Goal: Task Accomplishment & Management: Manage account settings

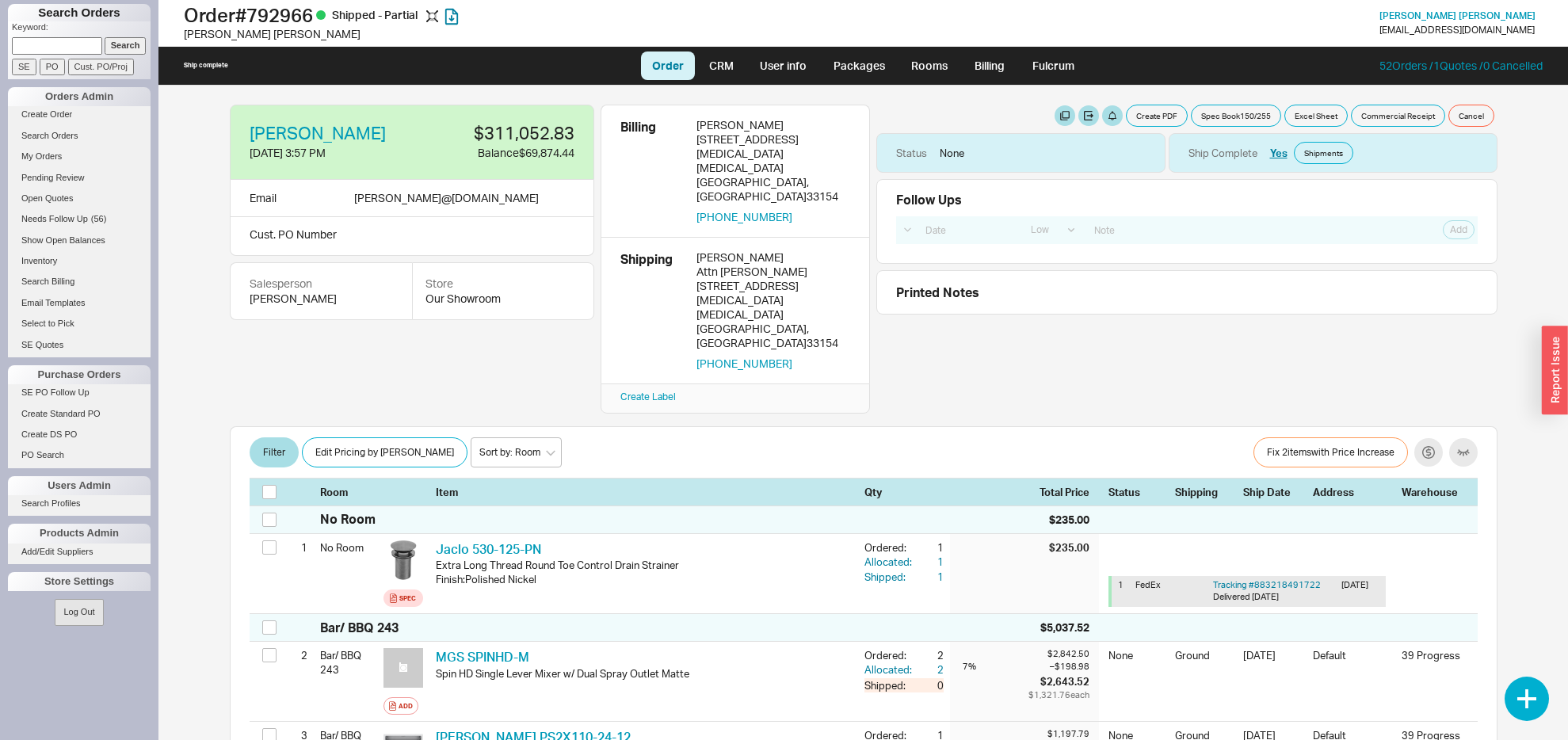
select select "LOW"
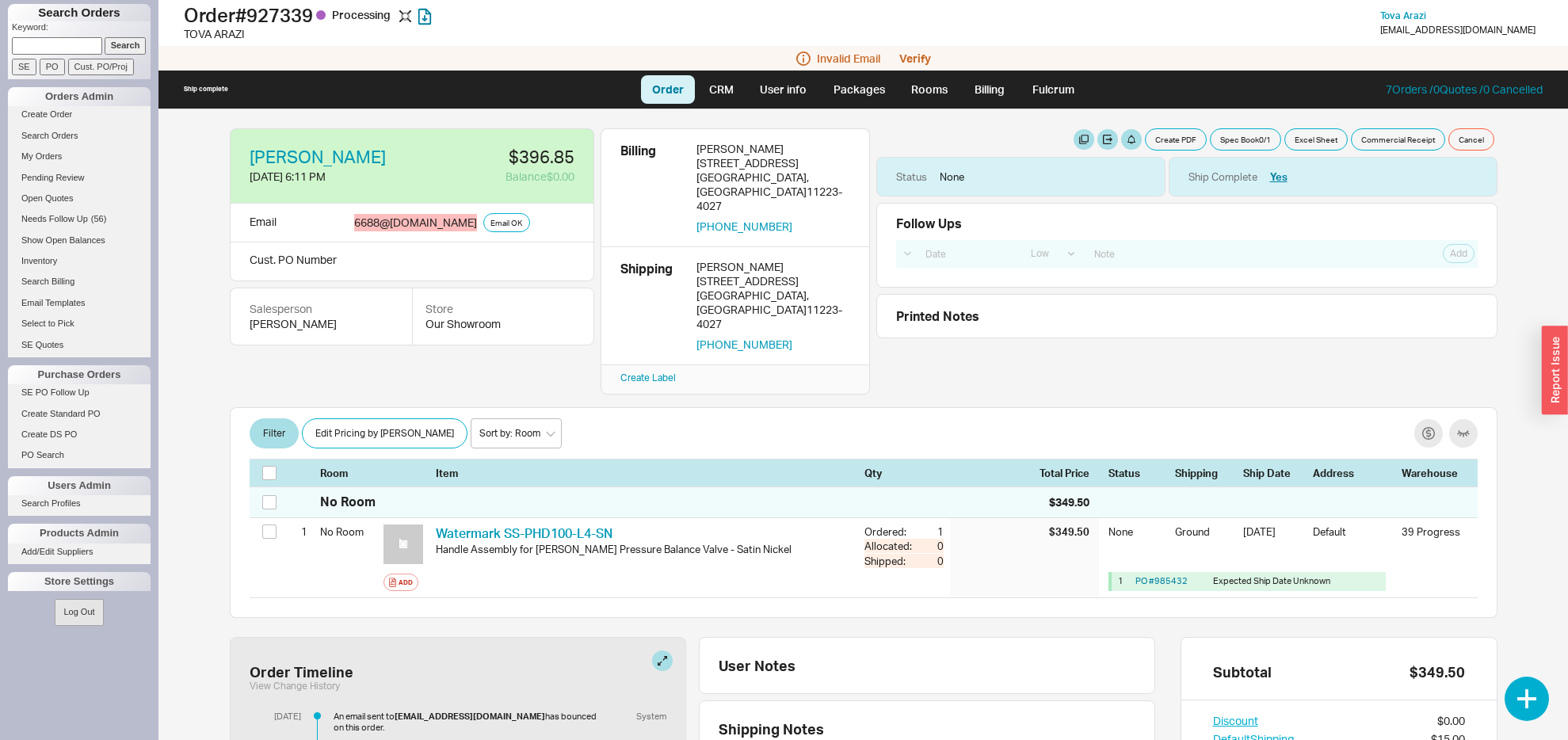
select select "LOW"
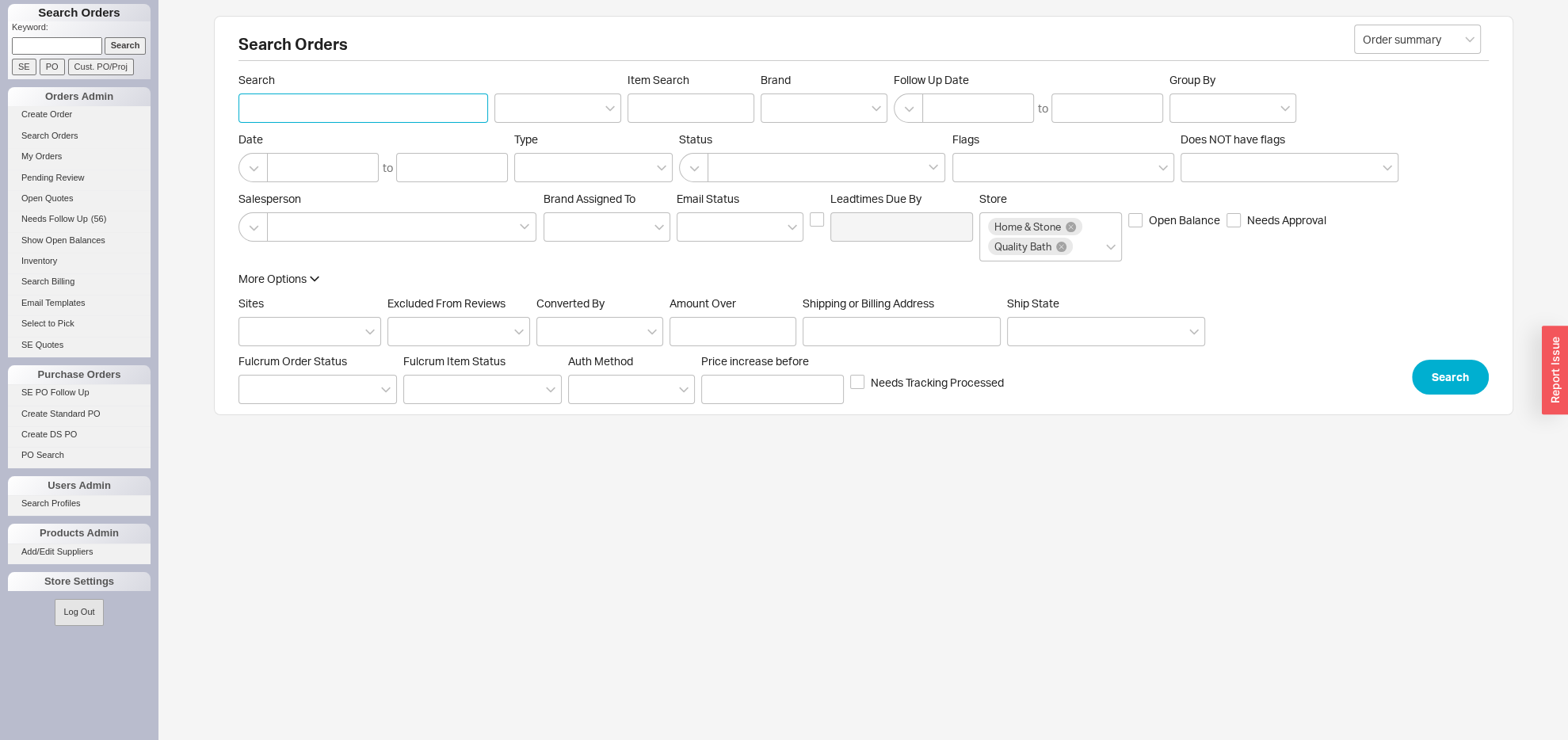
click at [317, 94] on input "Search" at bounding box center [364, 108] width 250 height 29
type input "barry"
click at [43, 44] on input at bounding box center [57, 45] width 90 height 17
type input "932291"
click at [105, 37] on input "Search" at bounding box center [126, 45] width 42 height 17
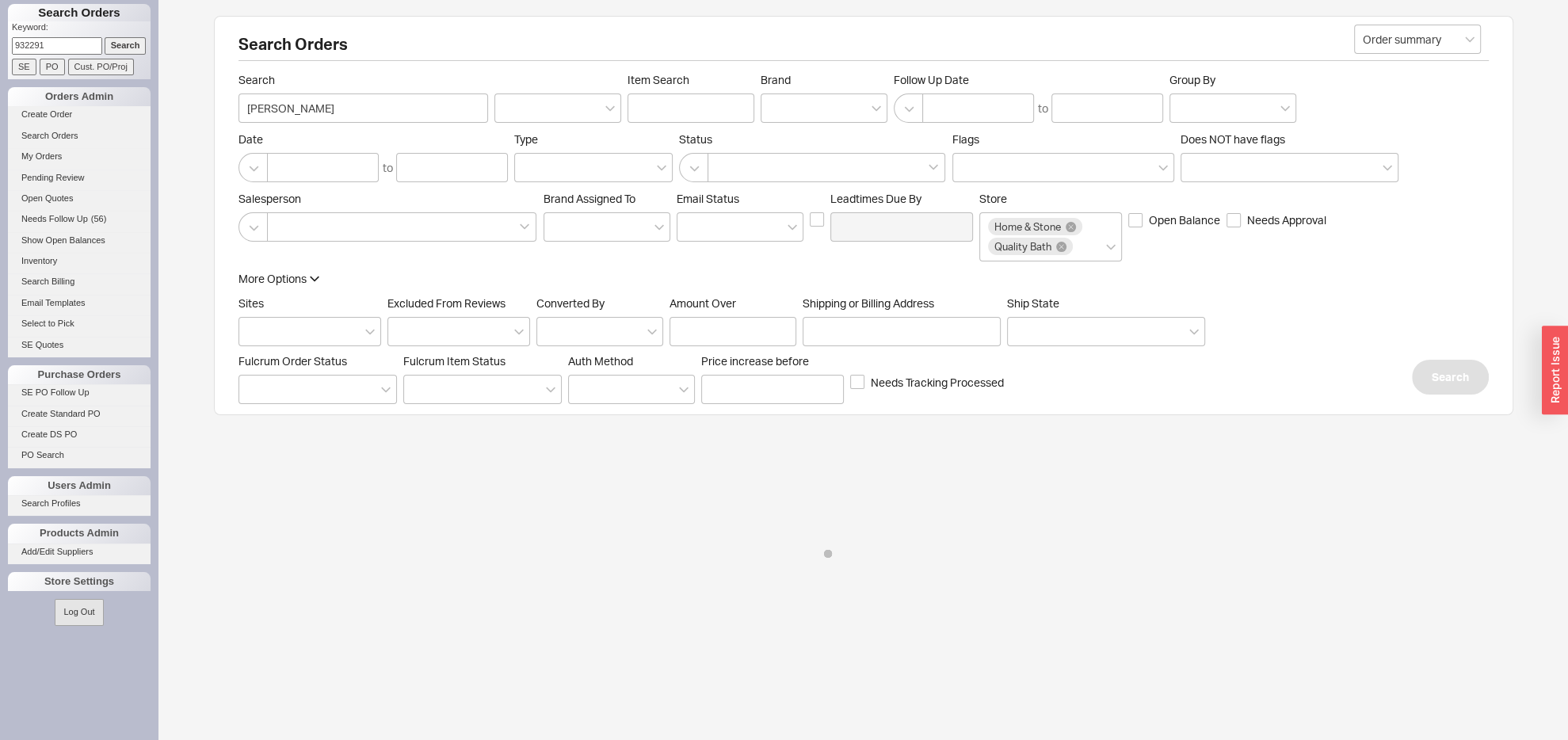
type input "932291"
click at [105, 37] on input "Search" at bounding box center [126, 45] width 42 height 17
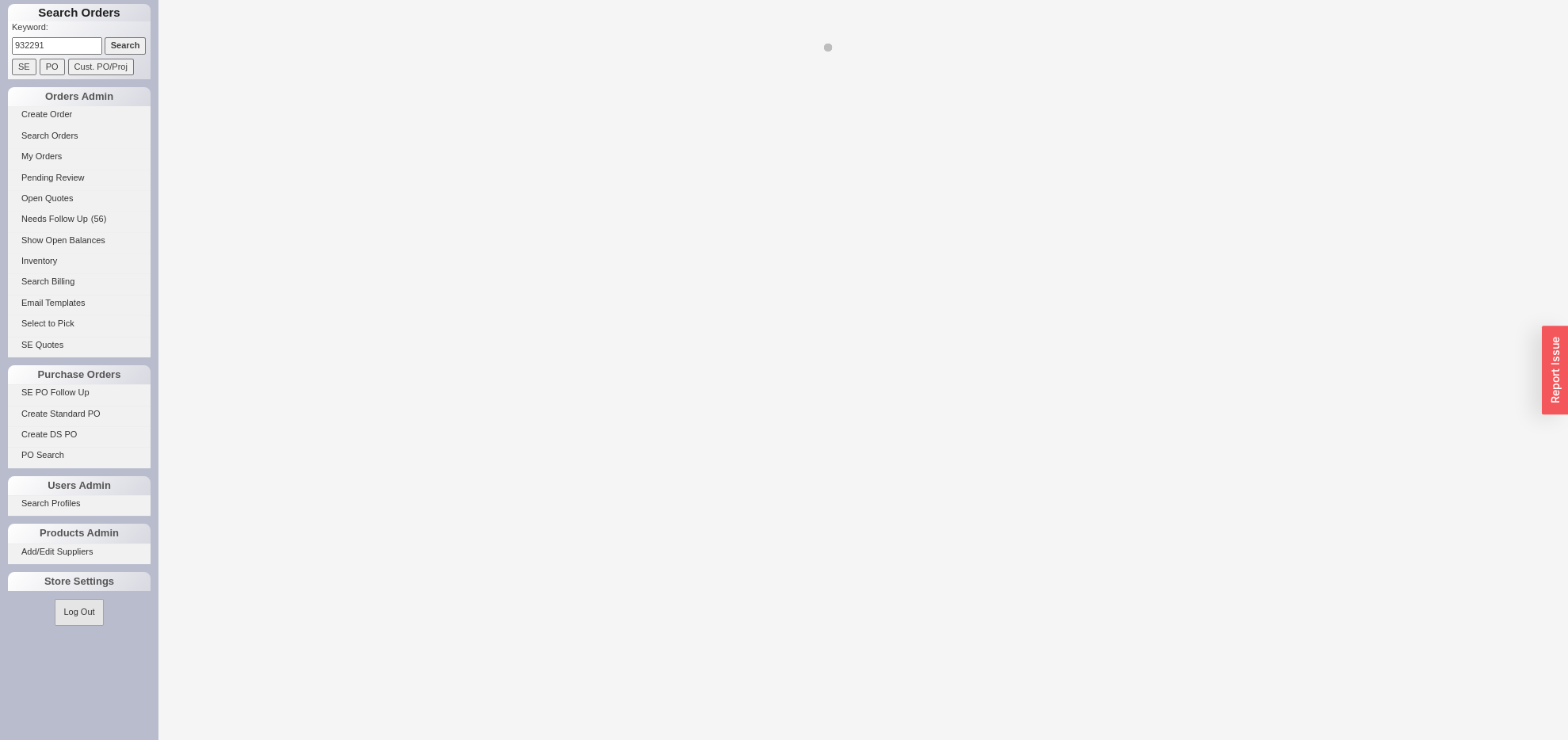
select select "LOW"
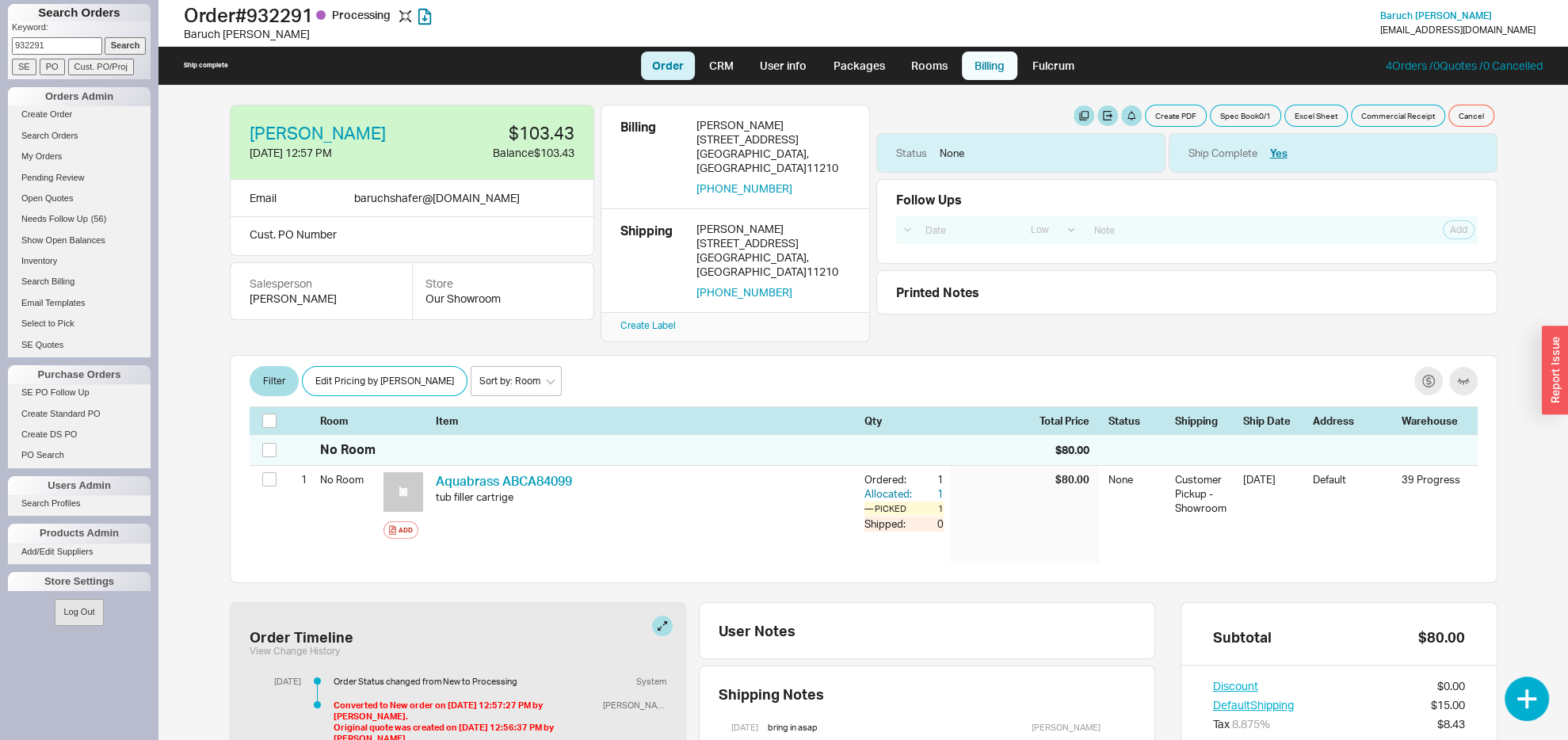
click at [986, 67] on link "Billing" at bounding box center [988, 66] width 55 height 29
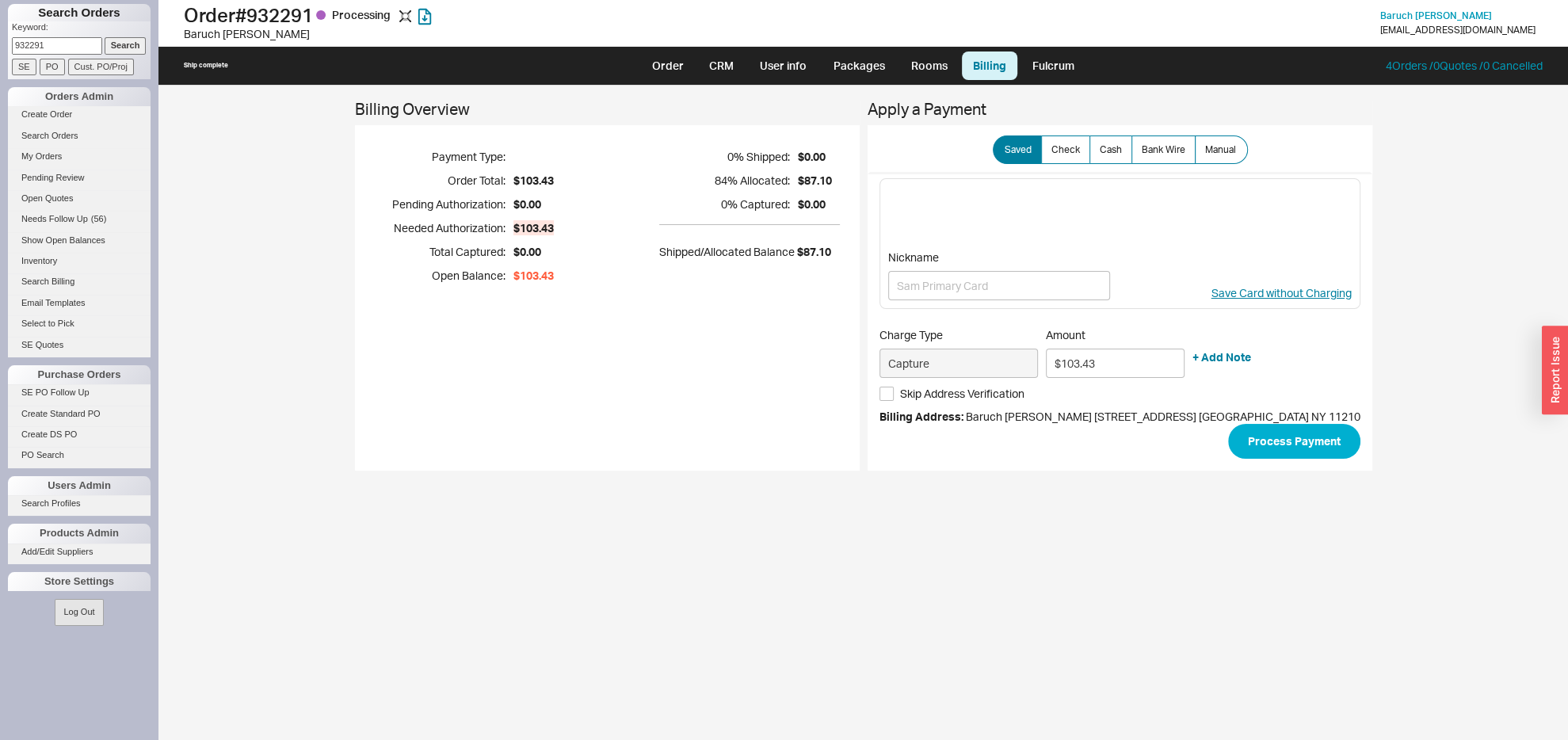
click at [722, 351] on div "Billing Overview Payment Type: Order Total: $103.43 Pending Authorization: $0.0…" at bounding box center [607, 286] width 505 height 370
click at [681, 71] on link "Order" at bounding box center [668, 66] width 54 height 29
select select "LOW"
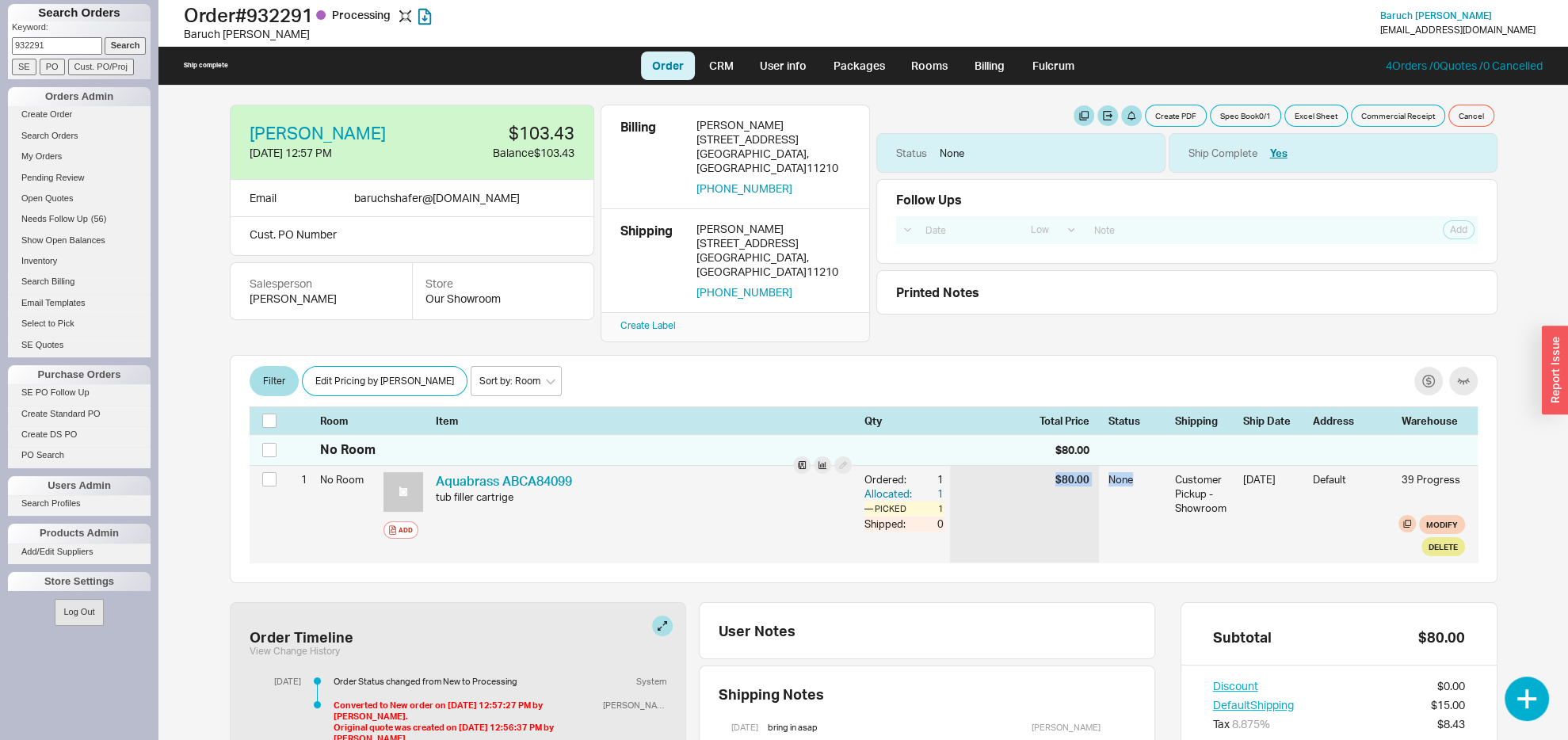
drag, startPoint x: 1041, startPoint y: 456, endPoint x: 1141, endPoint y: 460, distance: 100.1
click at [1141, 466] on div "1 No Room Add Aquabrass ABCA84099 AQB ABCA84099 tub filler cartrige Ordered: 1 …" at bounding box center [863, 515] width 1228 height 98
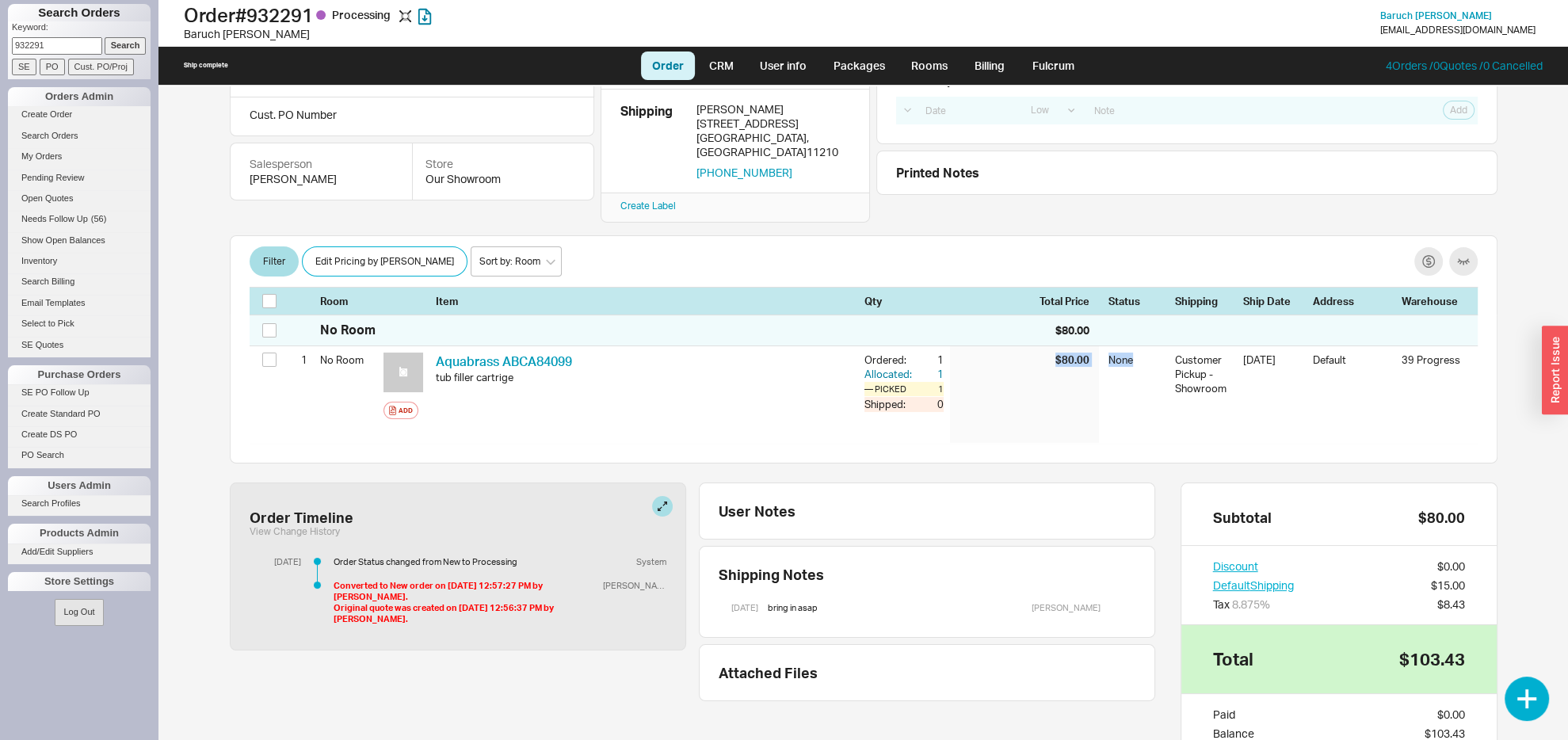
scroll to position [166, 0]
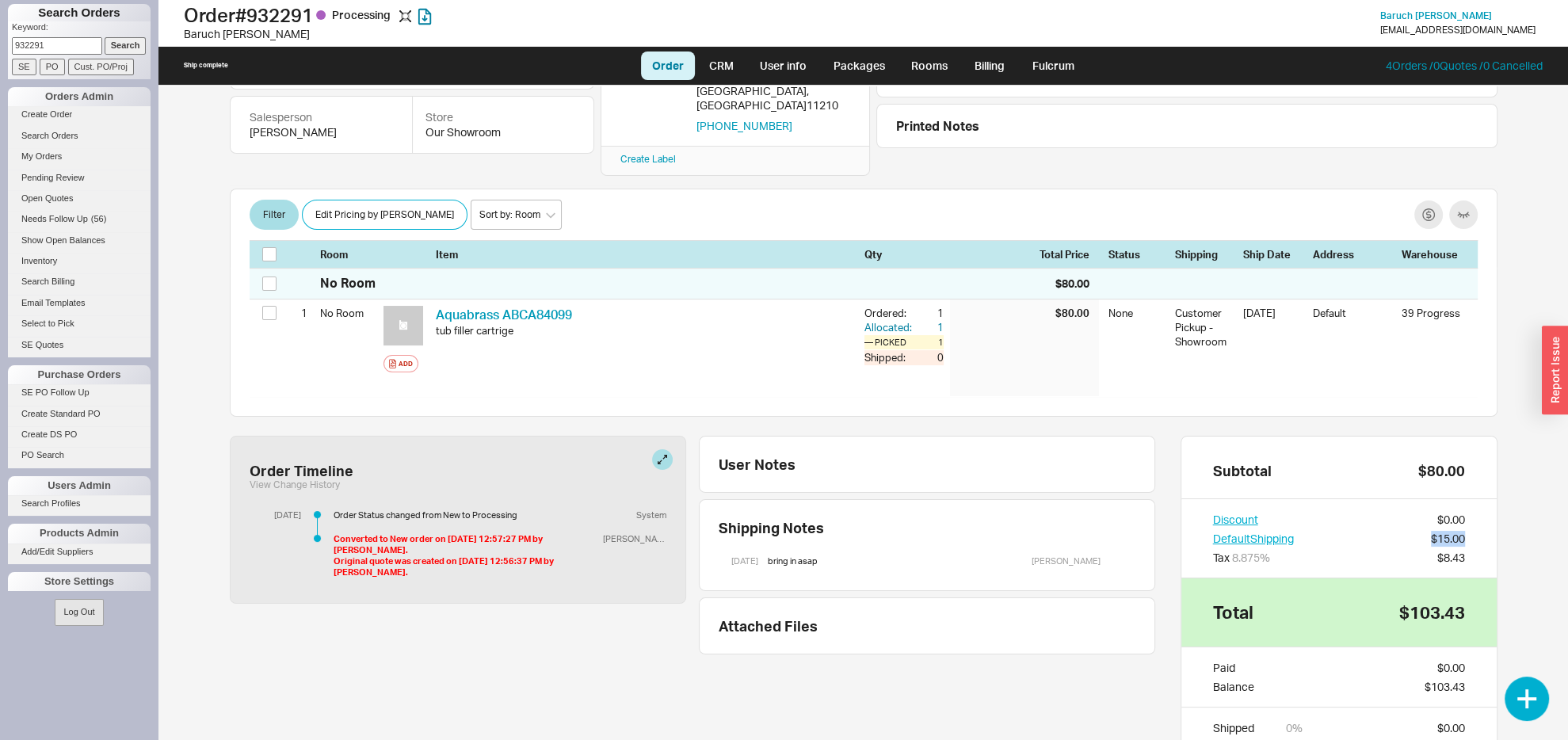
drag, startPoint x: 1401, startPoint y: 530, endPoint x: 1441, endPoint y: 530, distance: 40.0
click at [1446, 526] on div "Discount $0.00 Default Shipping $15.00 Tax 8.875 % $8.43" at bounding box center [1339, 538] width 316 height 78
drag, startPoint x: 1460, startPoint y: 557, endPoint x: 1489, endPoint y: 557, distance: 29.0
click at [1489, 557] on div "Baruch Shafer 8/5/25 12:57 PM $103.43 Balance $103.43 Email baruchshafer @ aol.…" at bounding box center [863, 413] width 1299 height 655
click at [1066, 499] on div "Shipping Notes 8/18/25 bring in asap Sam Solkowitz" at bounding box center [926, 545] width 457 height 92
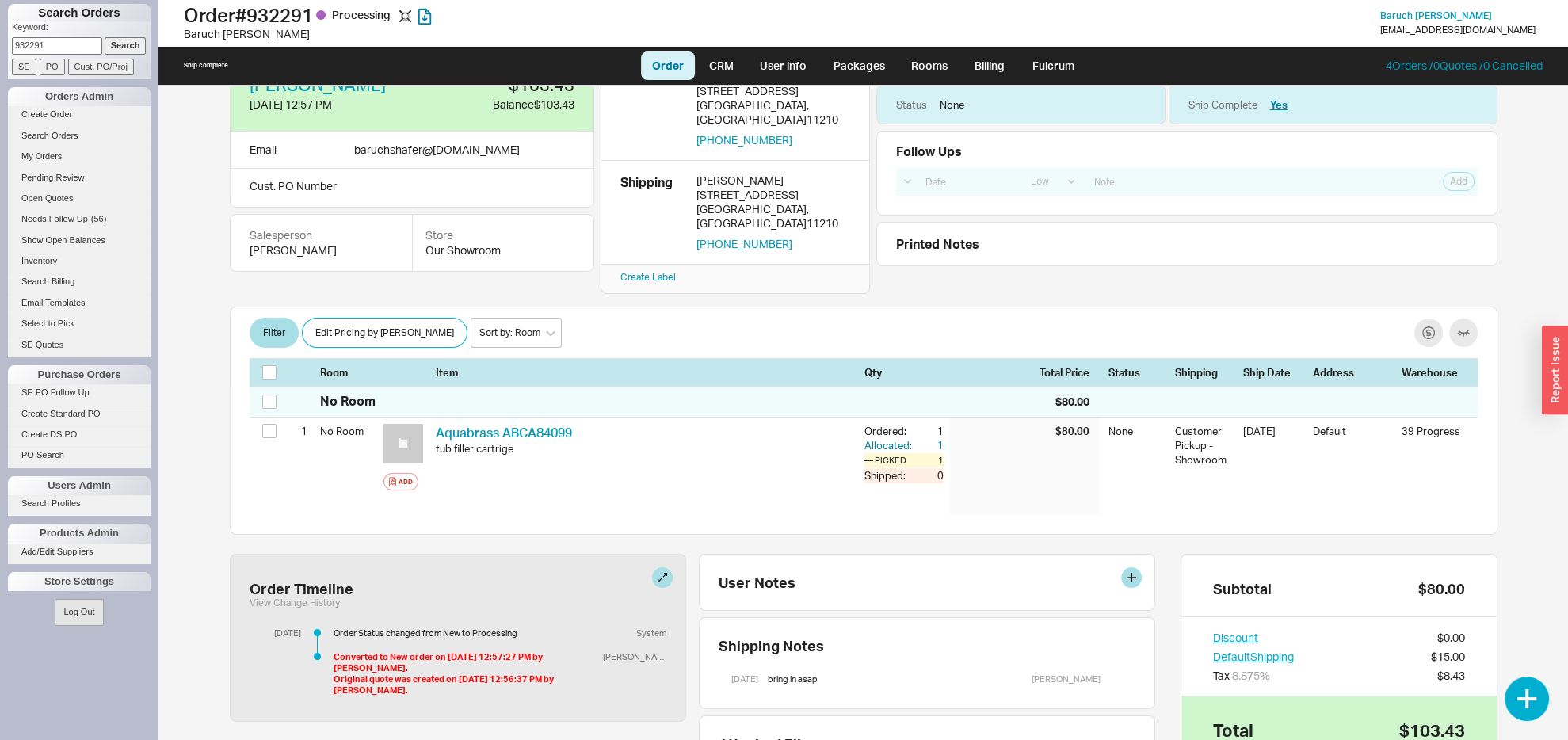
scroll to position [0, 0]
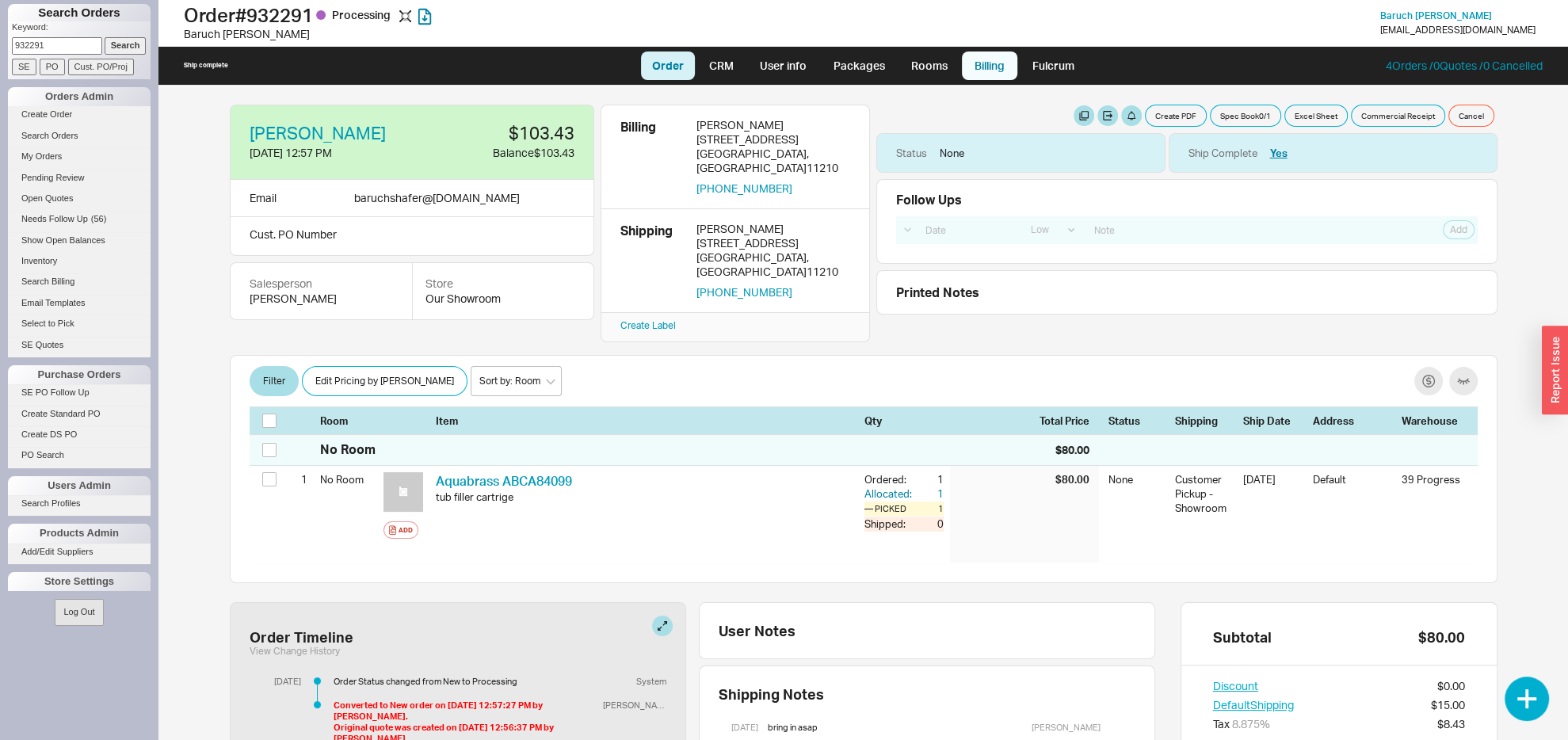
click at [983, 56] on link "Billing" at bounding box center [988, 66] width 55 height 29
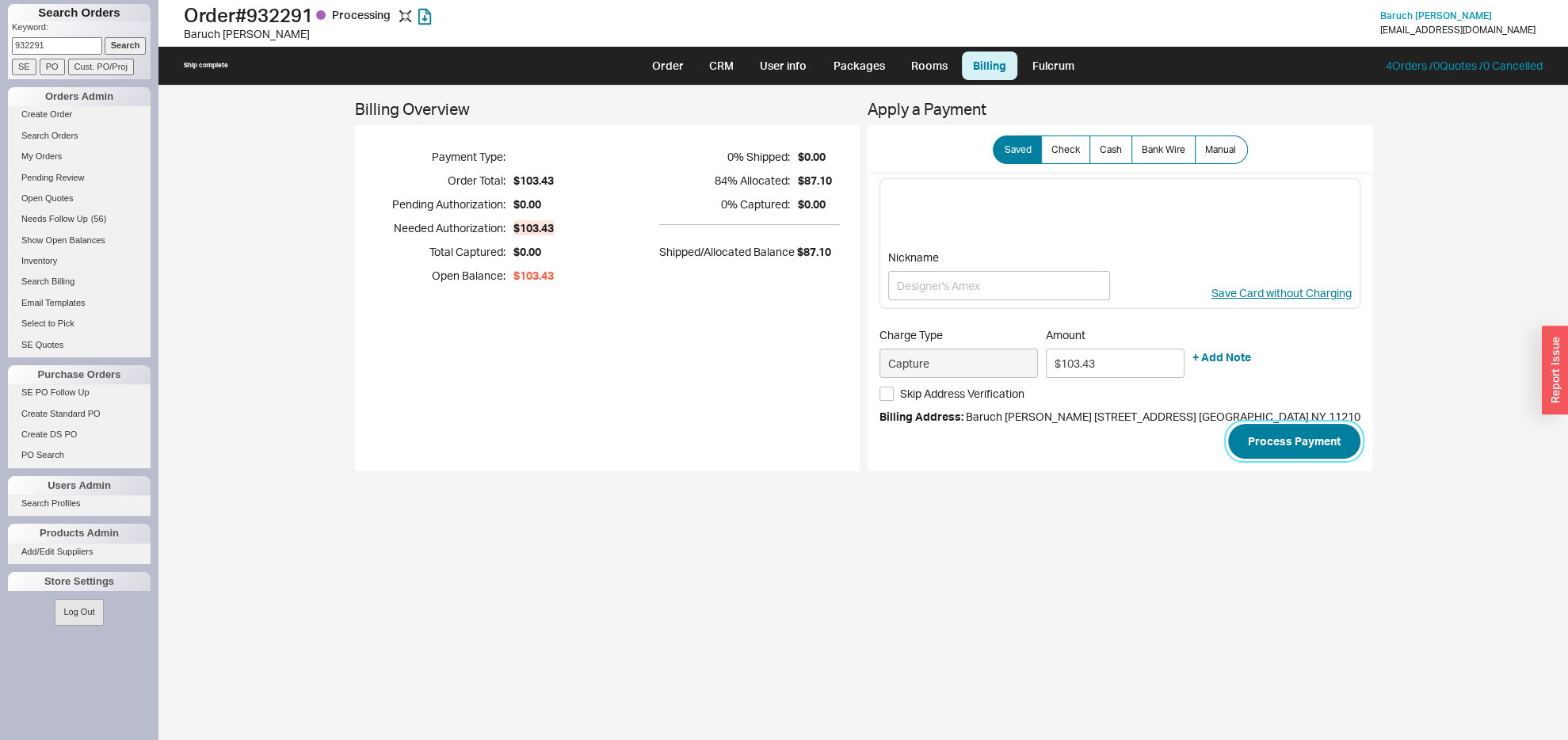
drag, startPoint x: 1268, startPoint y: 452, endPoint x: 1163, endPoint y: 484, distance: 109.8
click at [1267, 452] on button "Process Payment" at bounding box center [1294, 441] width 132 height 35
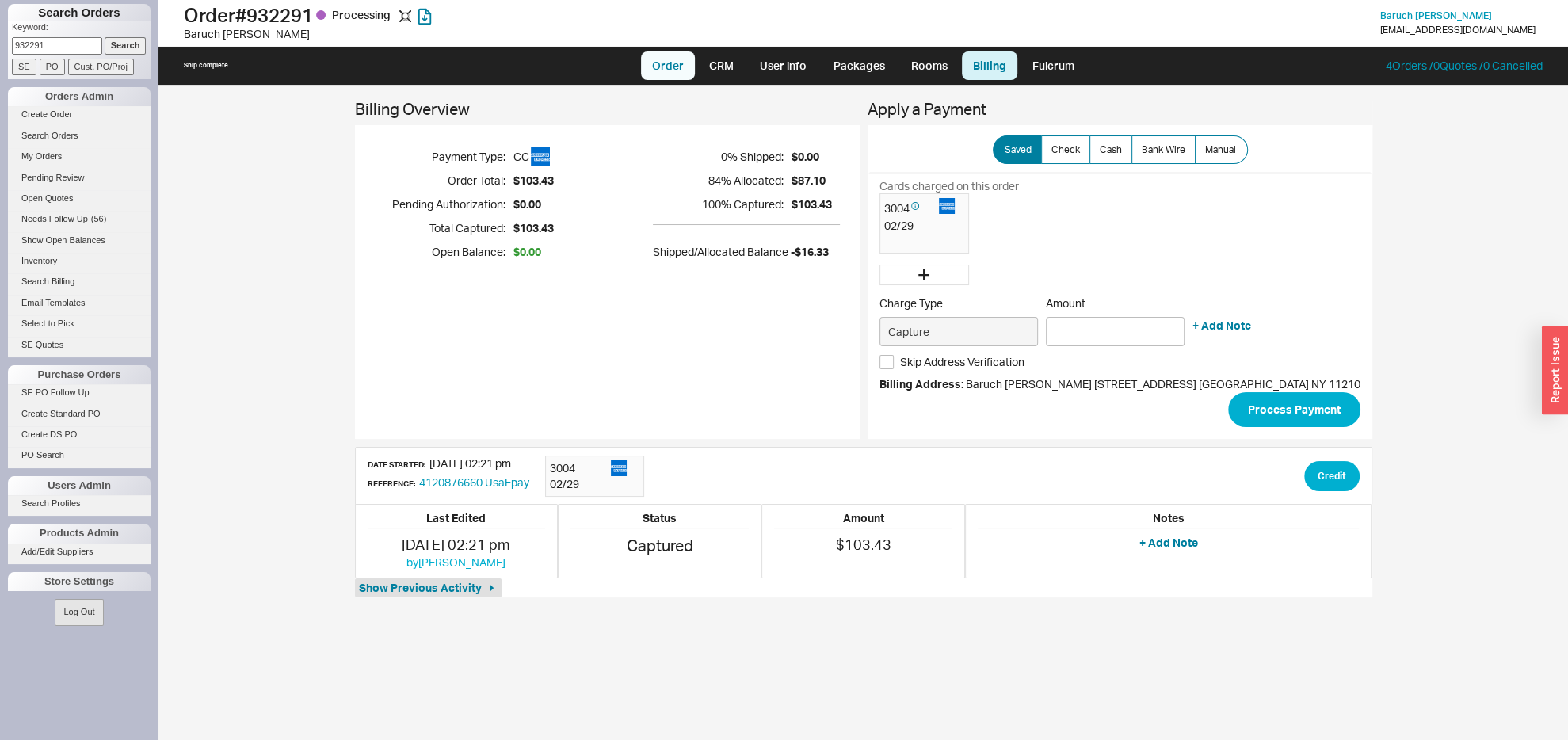
click at [662, 70] on link "Order" at bounding box center [668, 66] width 54 height 29
select select "LOW"
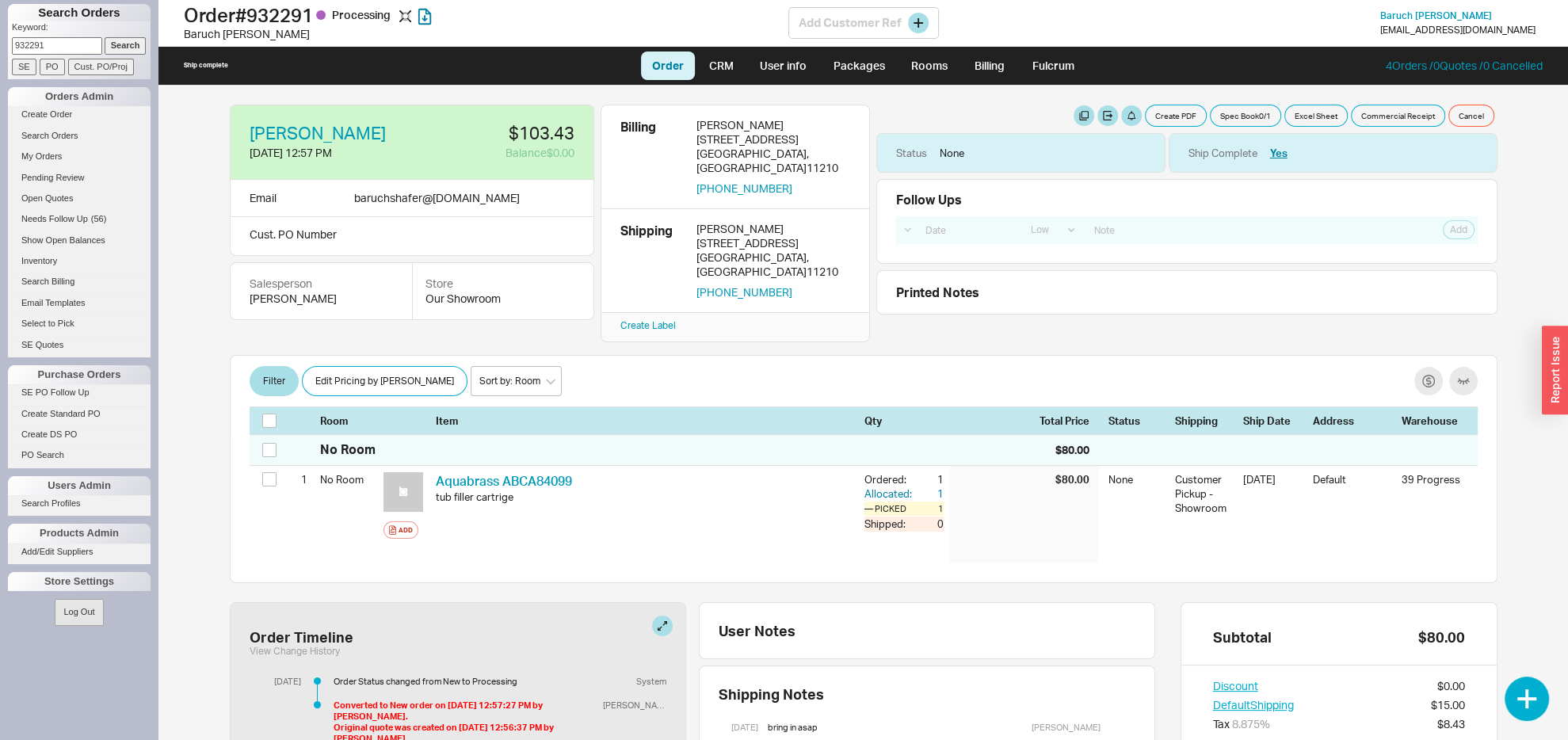
click at [286, 15] on h1 "Order # 932291 Processing" at bounding box center [486, 15] width 605 height 22
copy h1 "932291"
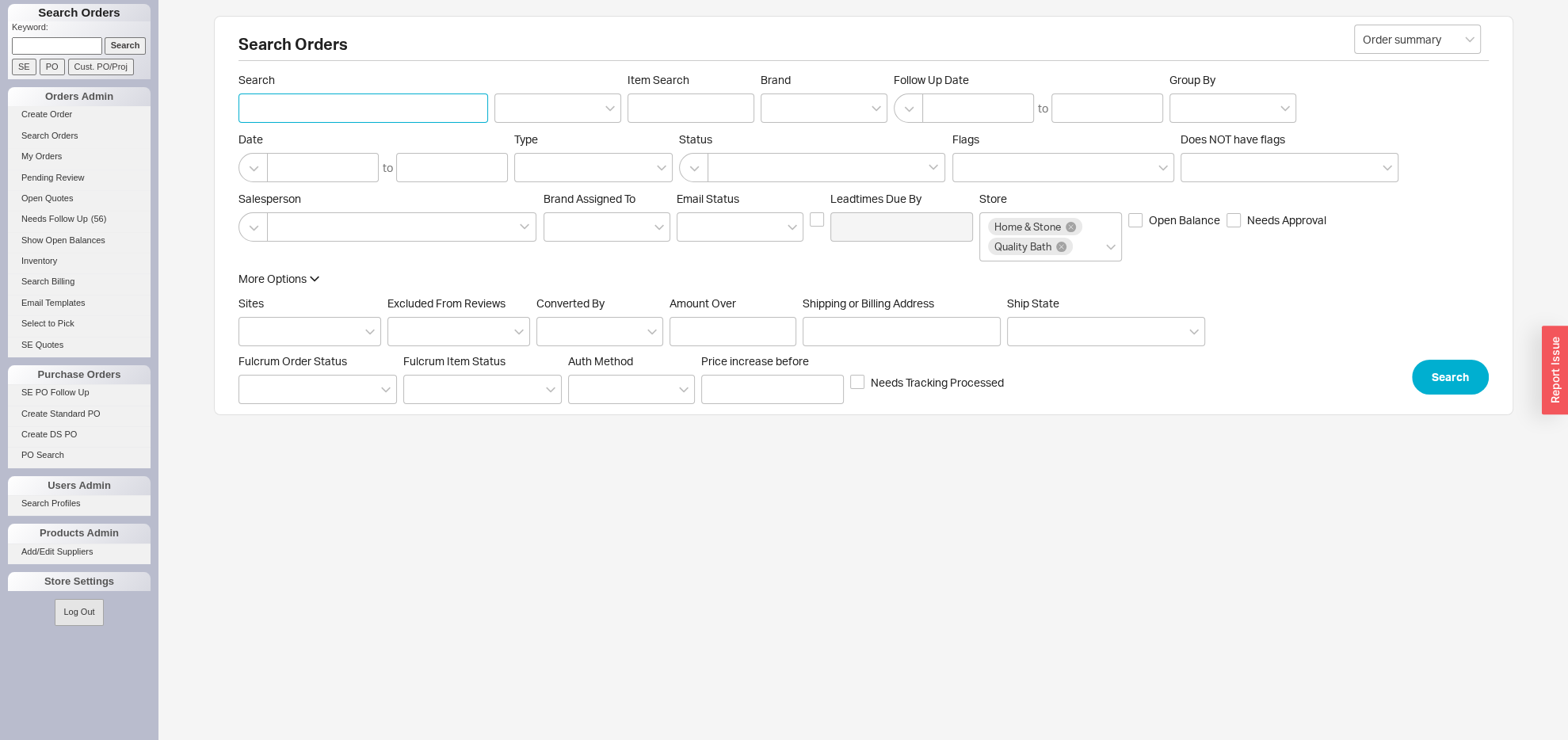
paste input "932291"
type input "932291"
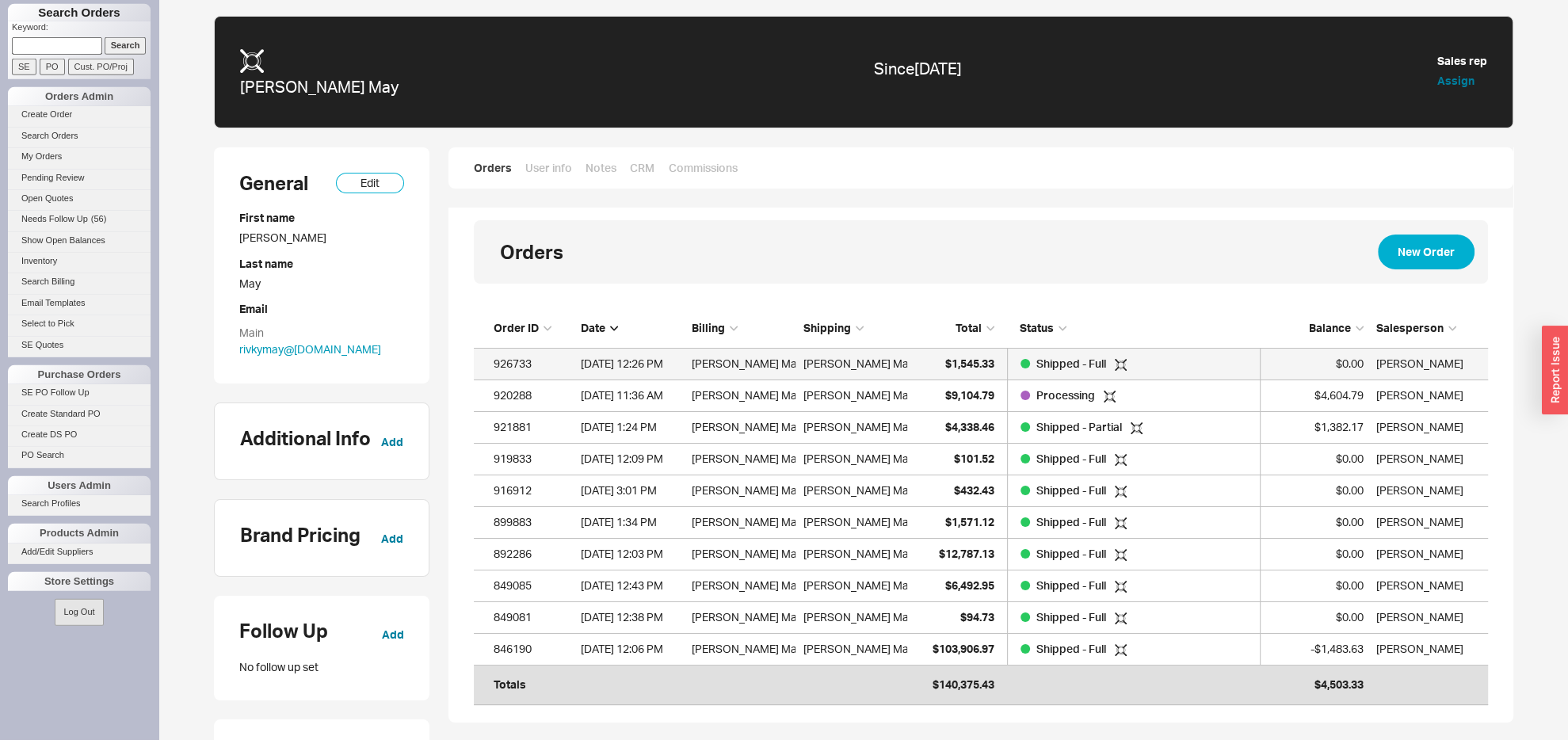
scroll to position [29, 0]
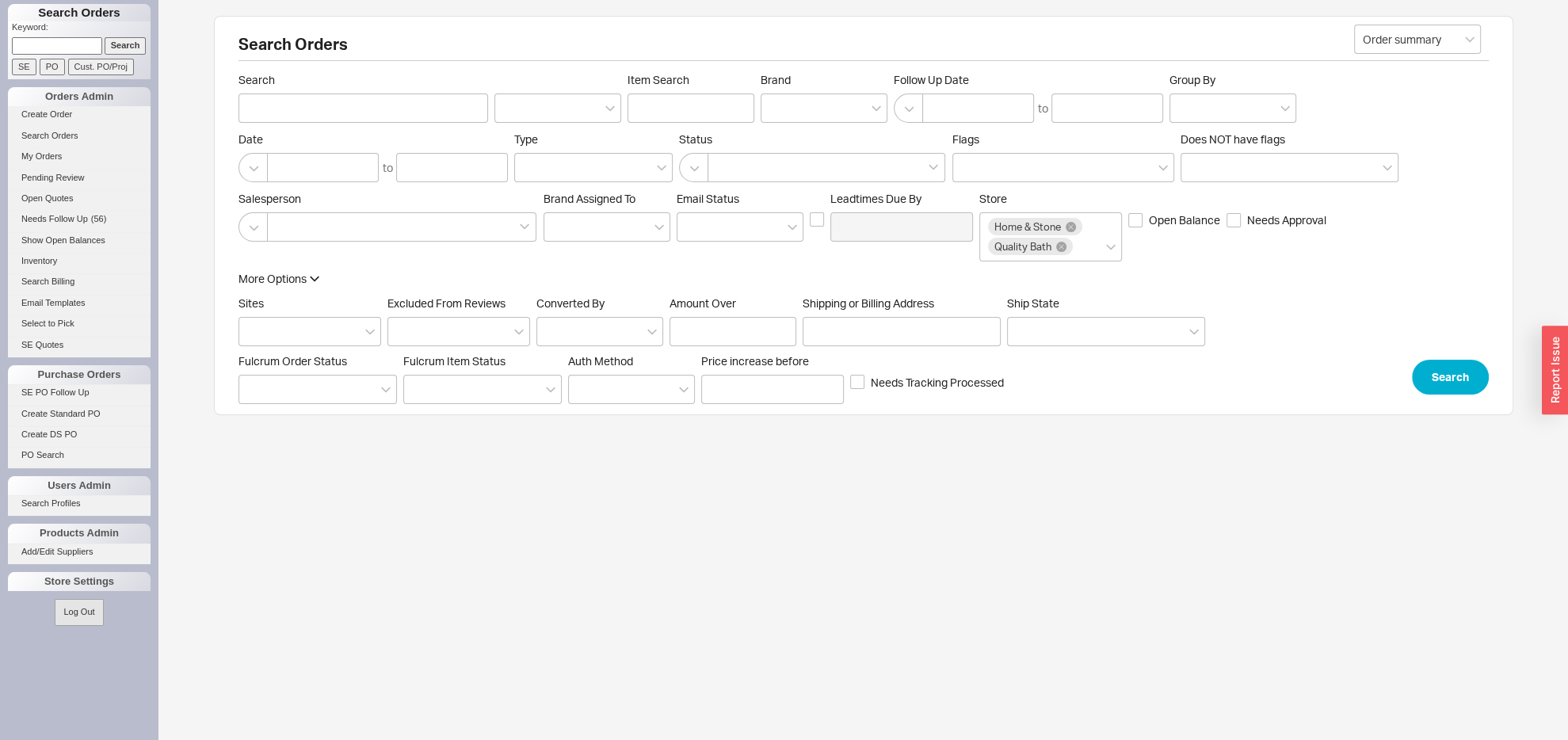
paste input "903105"
type input "903105"
click at [109, 46] on input "Search" at bounding box center [126, 45] width 42 height 17
type input "903105"
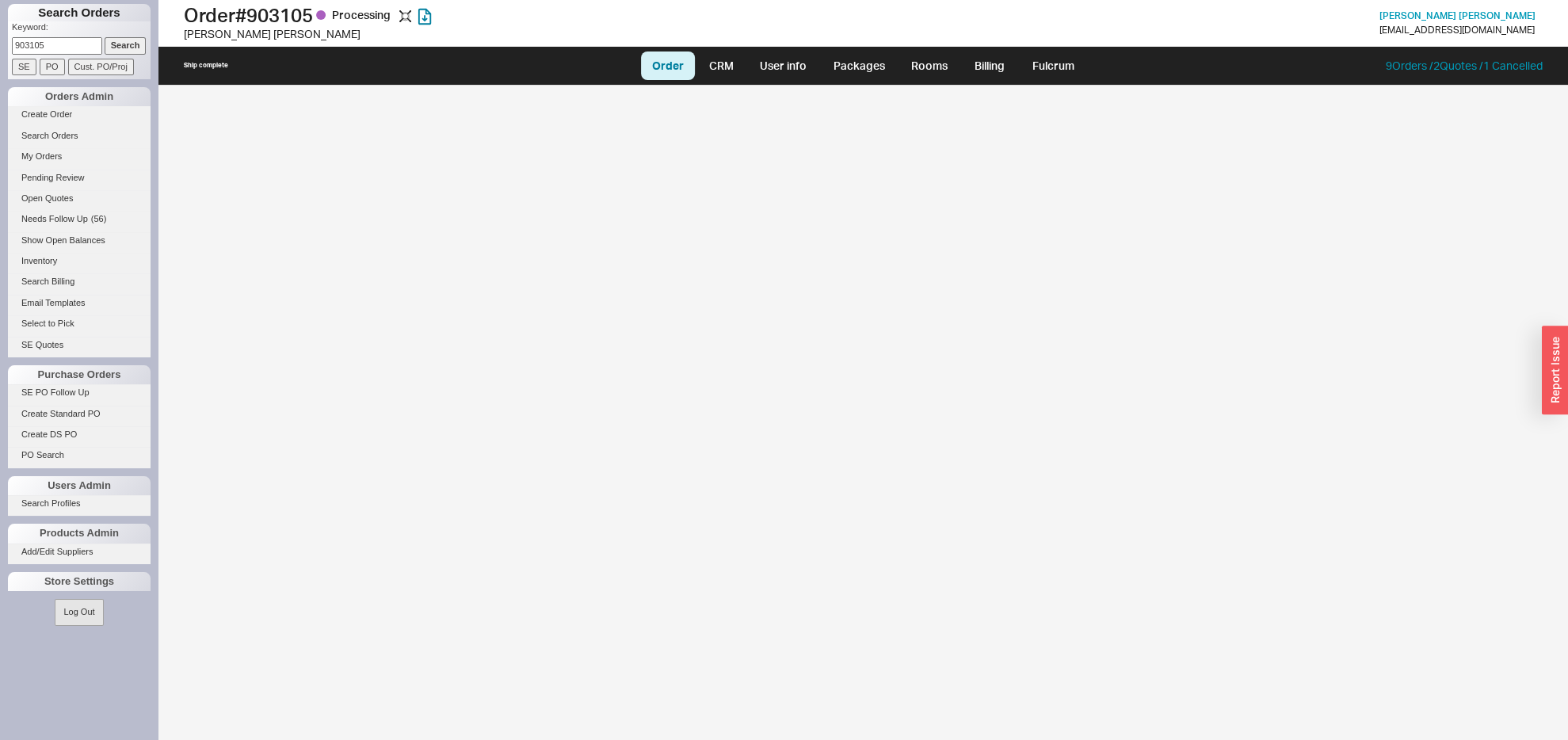
select select "LOW"
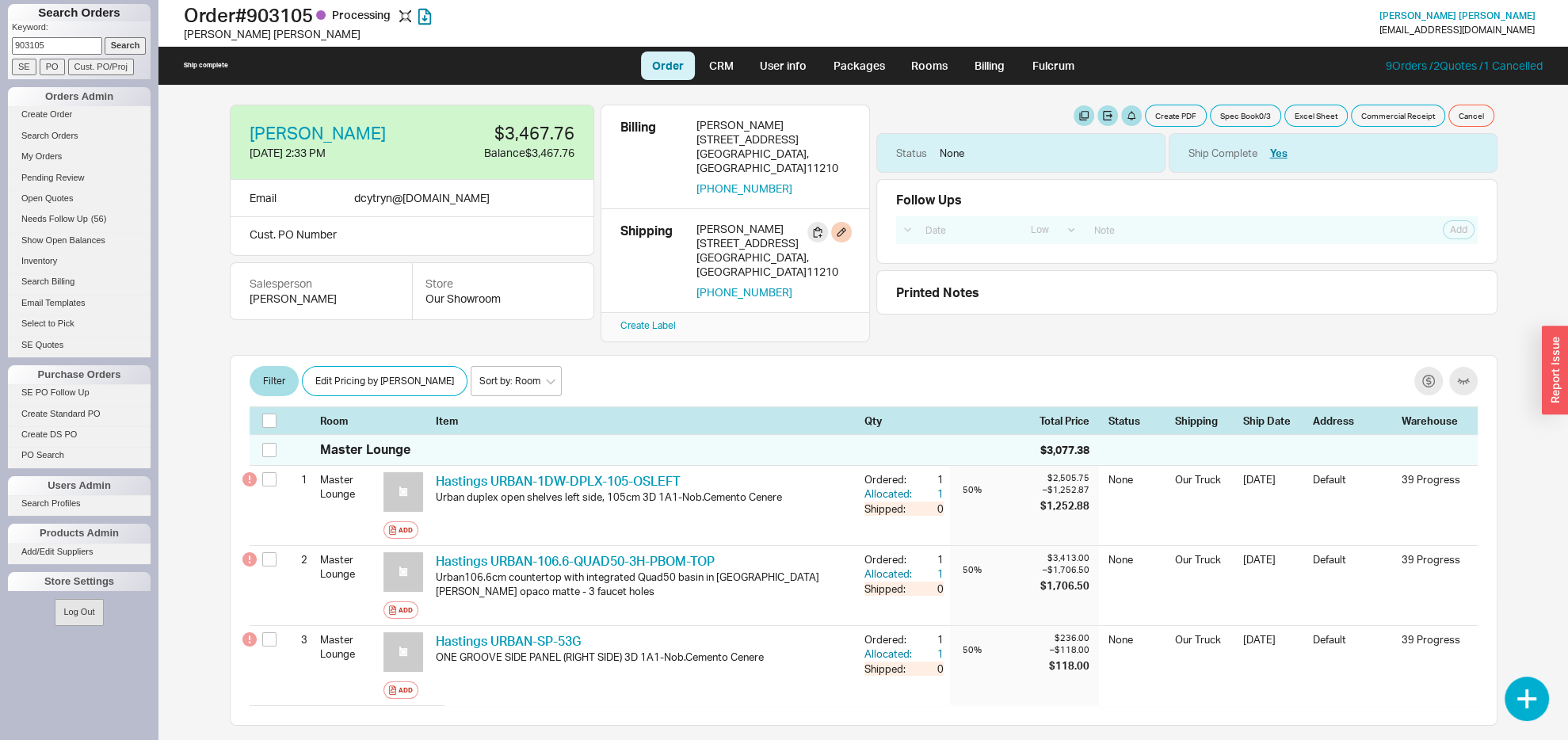
click at [697, 223] on div "[PERSON_NAME] [STREET_ADDRESS] 718-207-3075" at bounding box center [774, 261] width 154 height 78
copy div "3249 Bedford Ave Brooklyn , NY 11210"
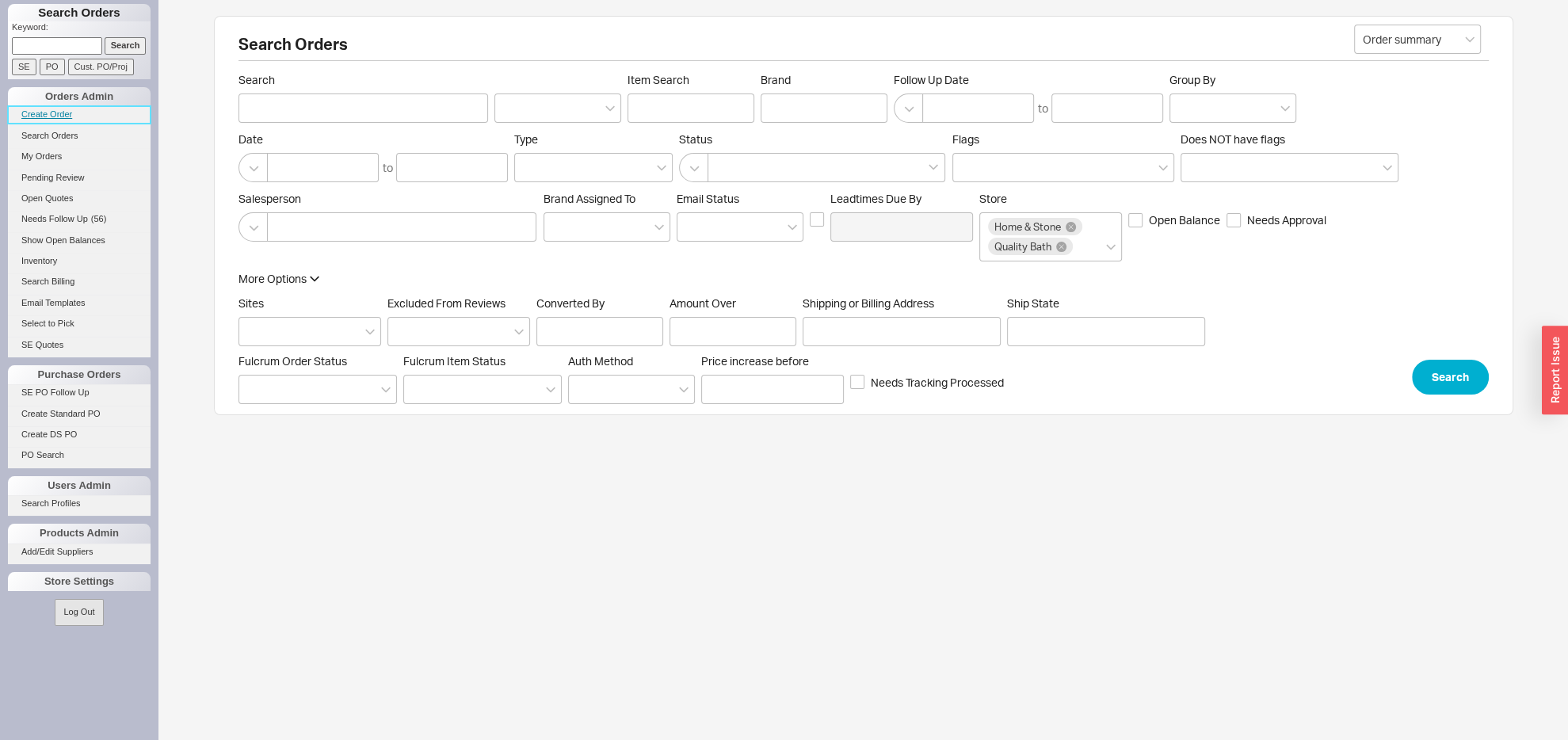
click at [51, 111] on link "Create Order" at bounding box center [79, 114] width 143 height 17
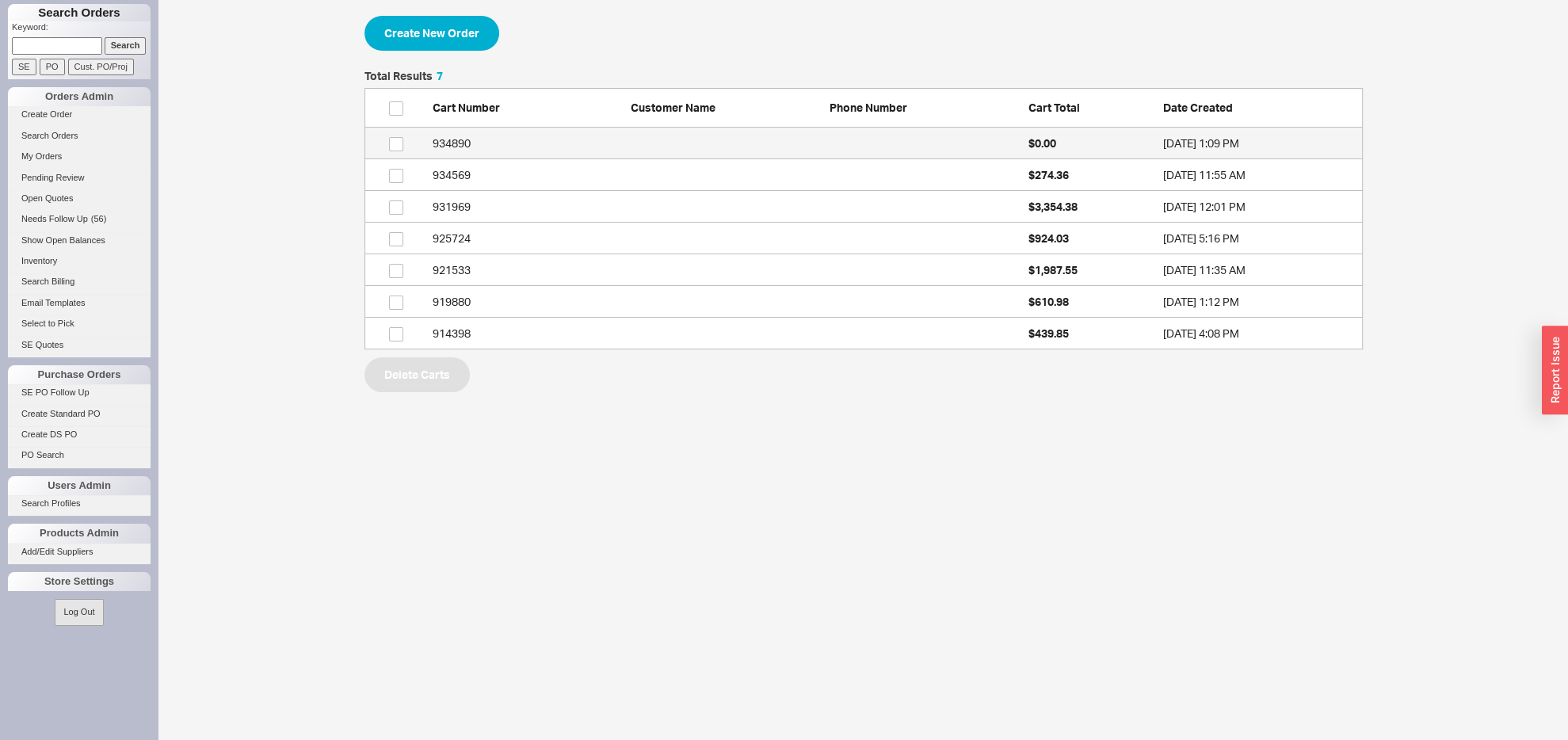
scroll to position [262, 980]
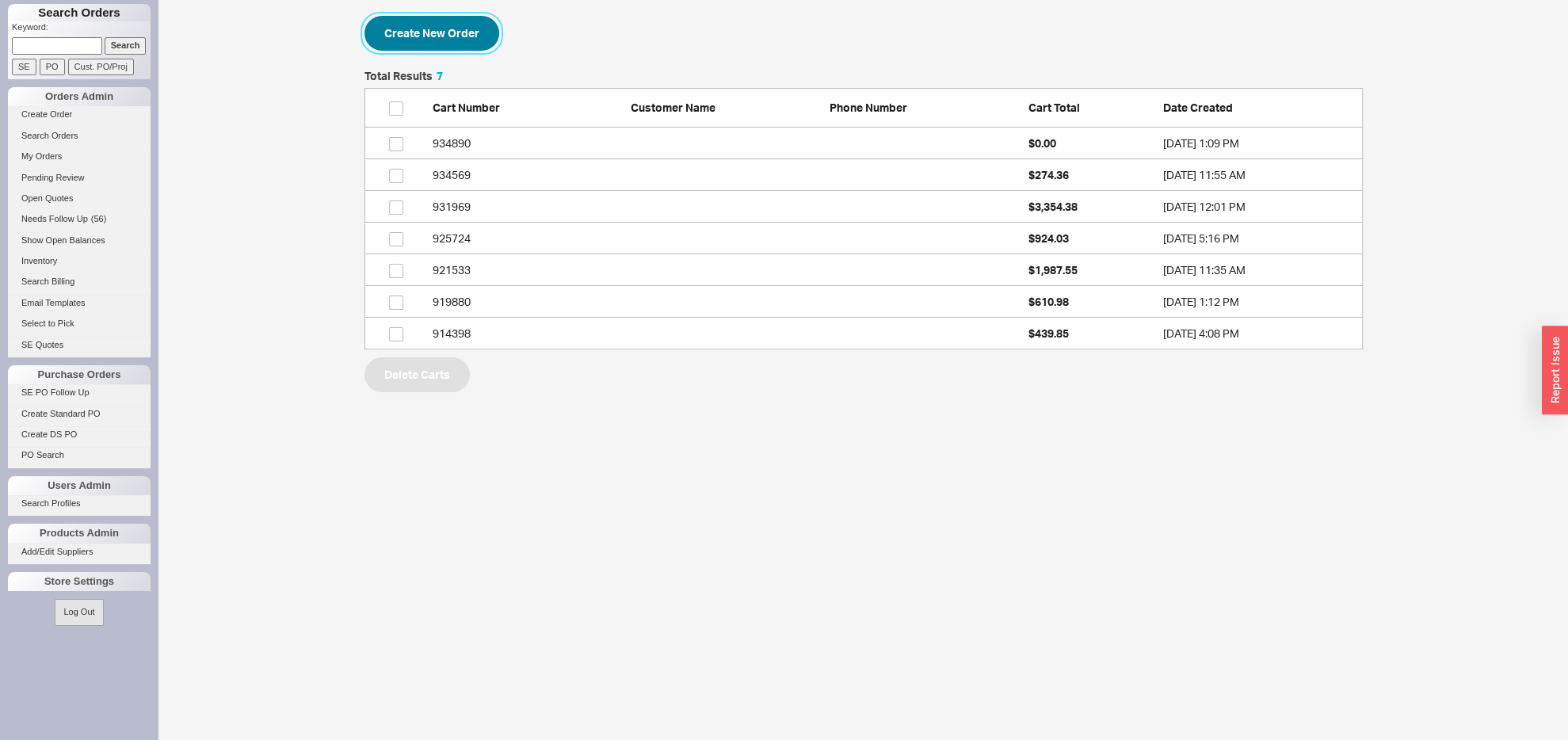
click at [438, 42] on button "Create New Order" at bounding box center [432, 33] width 135 height 35
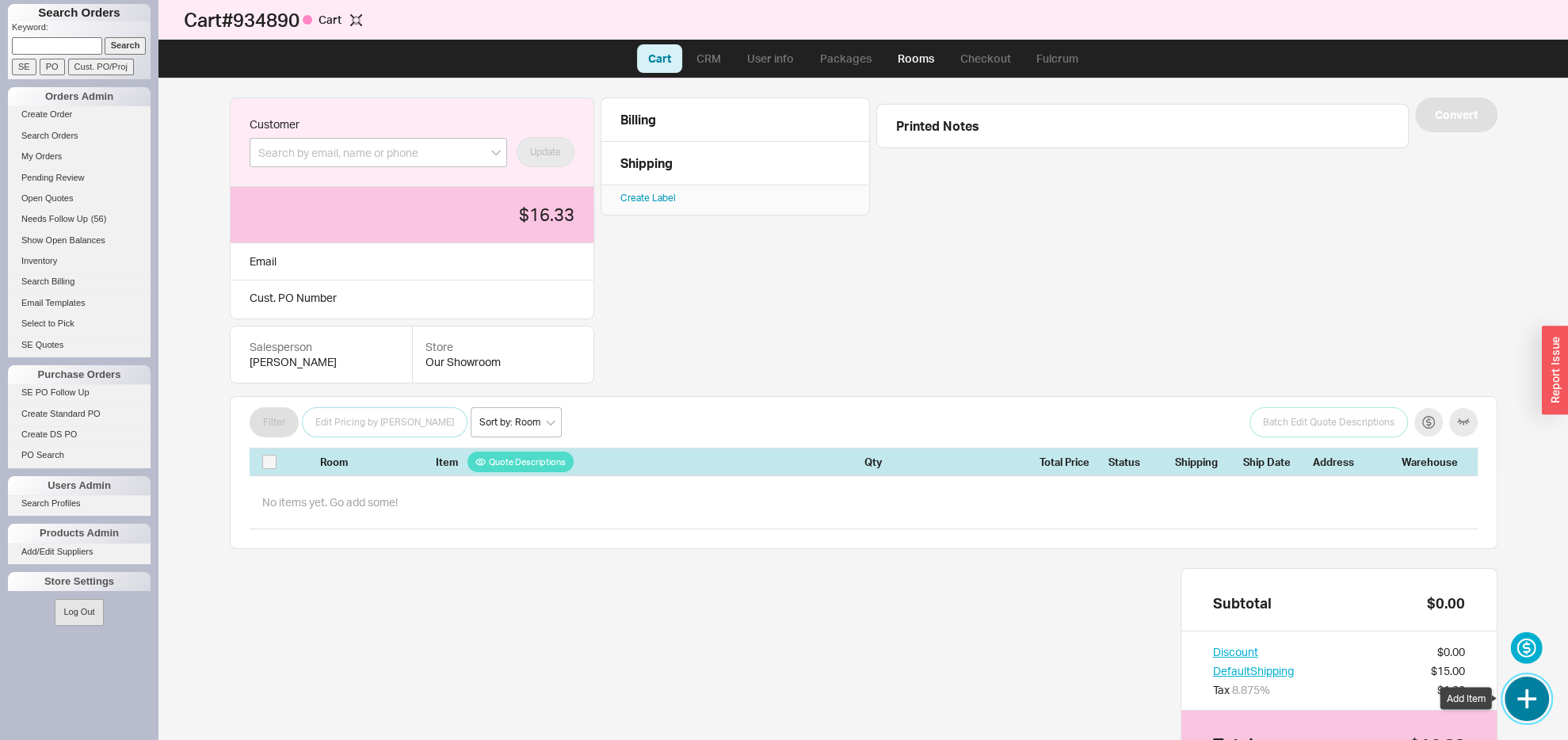
click at [1530, 692] on button "button" at bounding box center [1526, 699] width 44 height 44
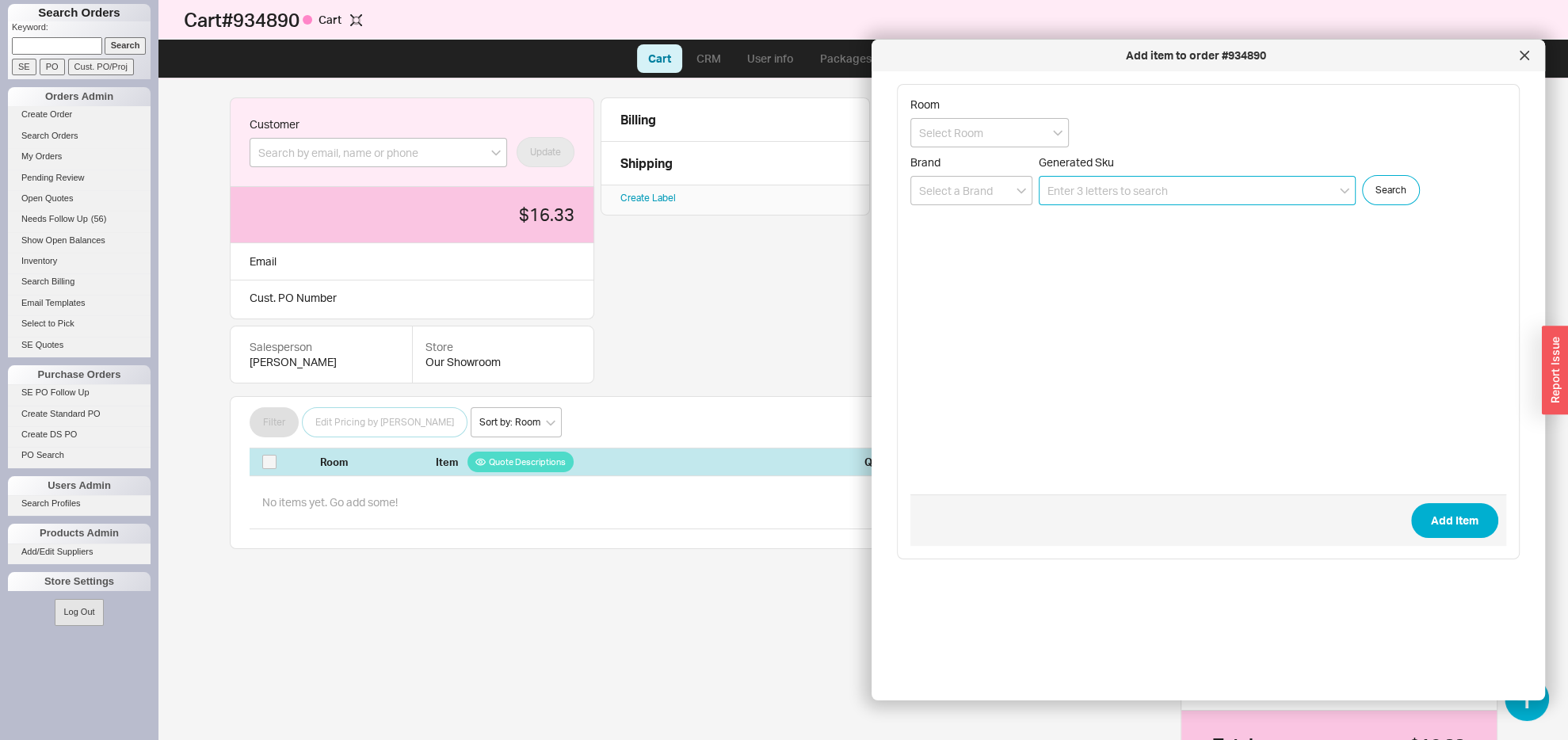
click at [1083, 187] on input at bounding box center [1196, 190] width 317 height 29
paste input "63043LF-BLGL"
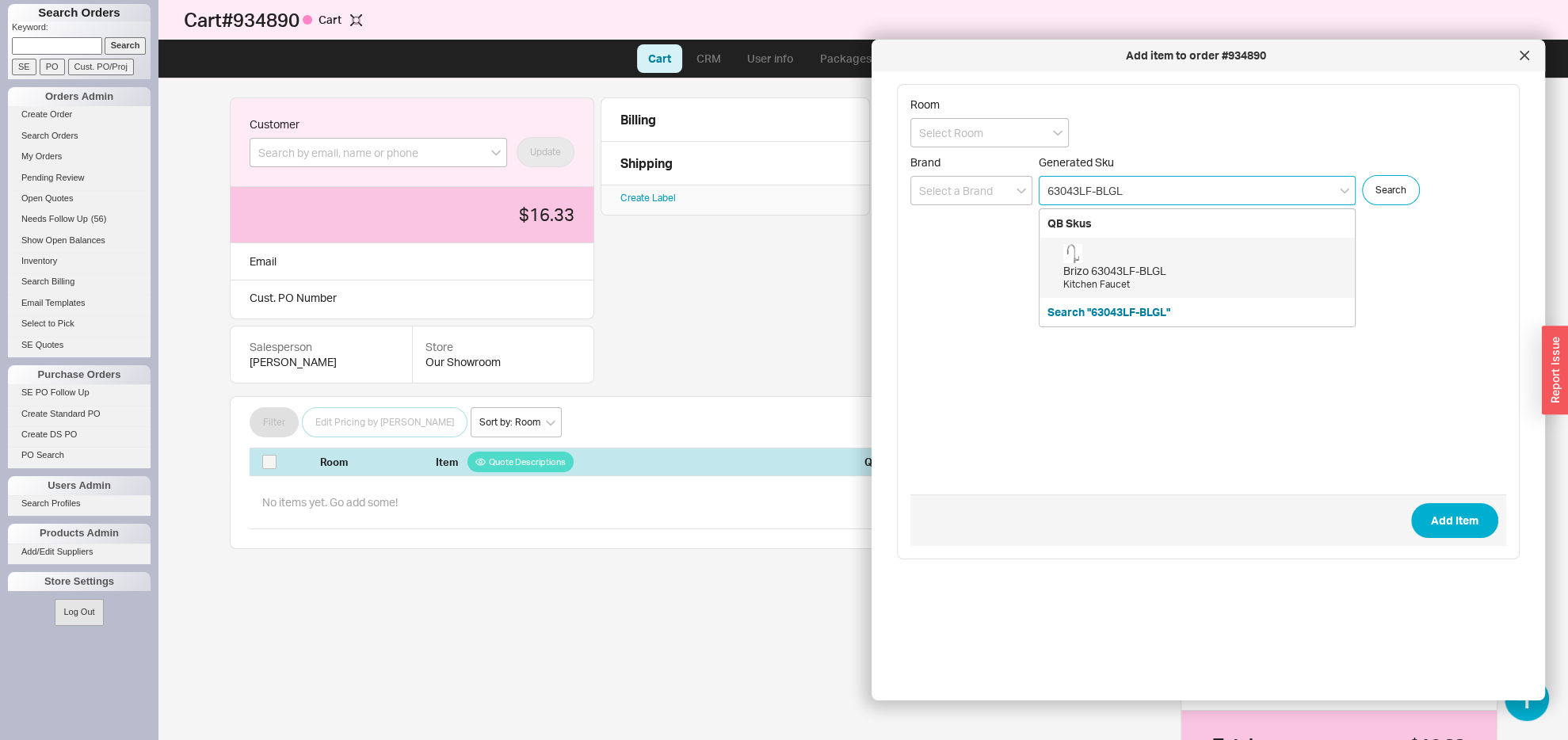
click at [1125, 277] on div "Brizo 63043LF-BLGL" at bounding box center [1205, 271] width 284 height 16
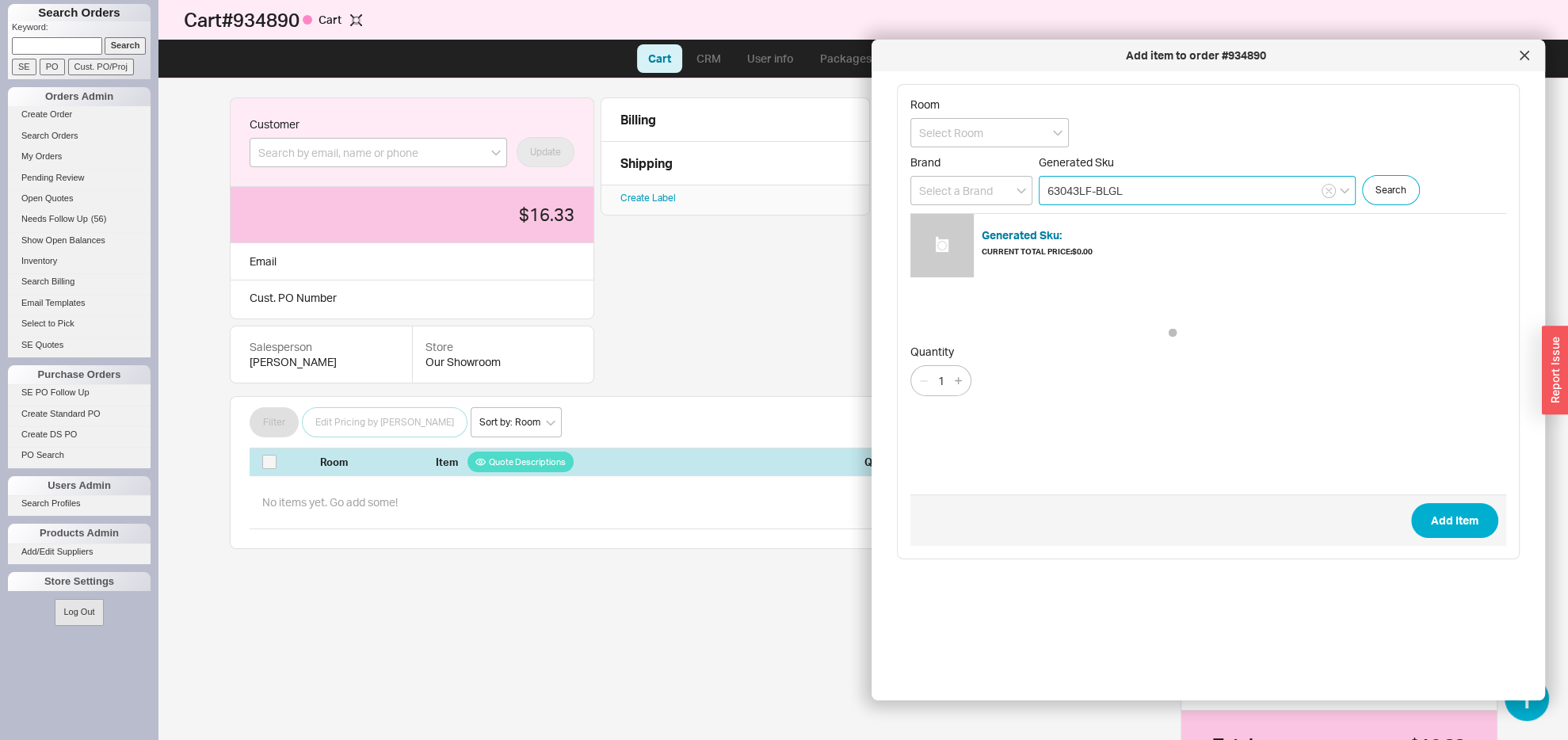
type input "63043LF-BLGL"
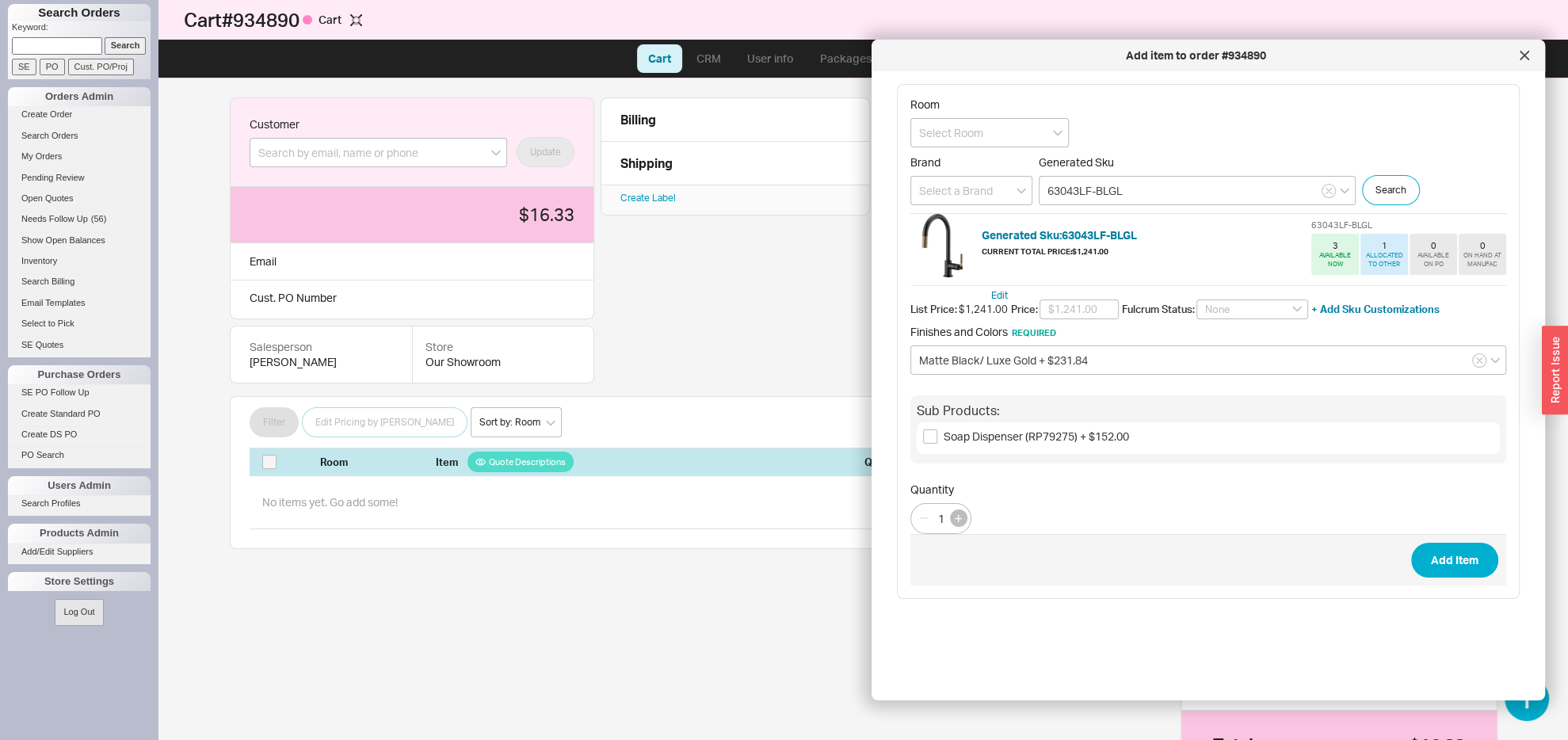
click at [959, 522] on icon "button" at bounding box center [957, 518] width 7 height 7
type input "2"
click at [1447, 557] on button "Add Item" at bounding box center [1454, 560] width 87 height 35
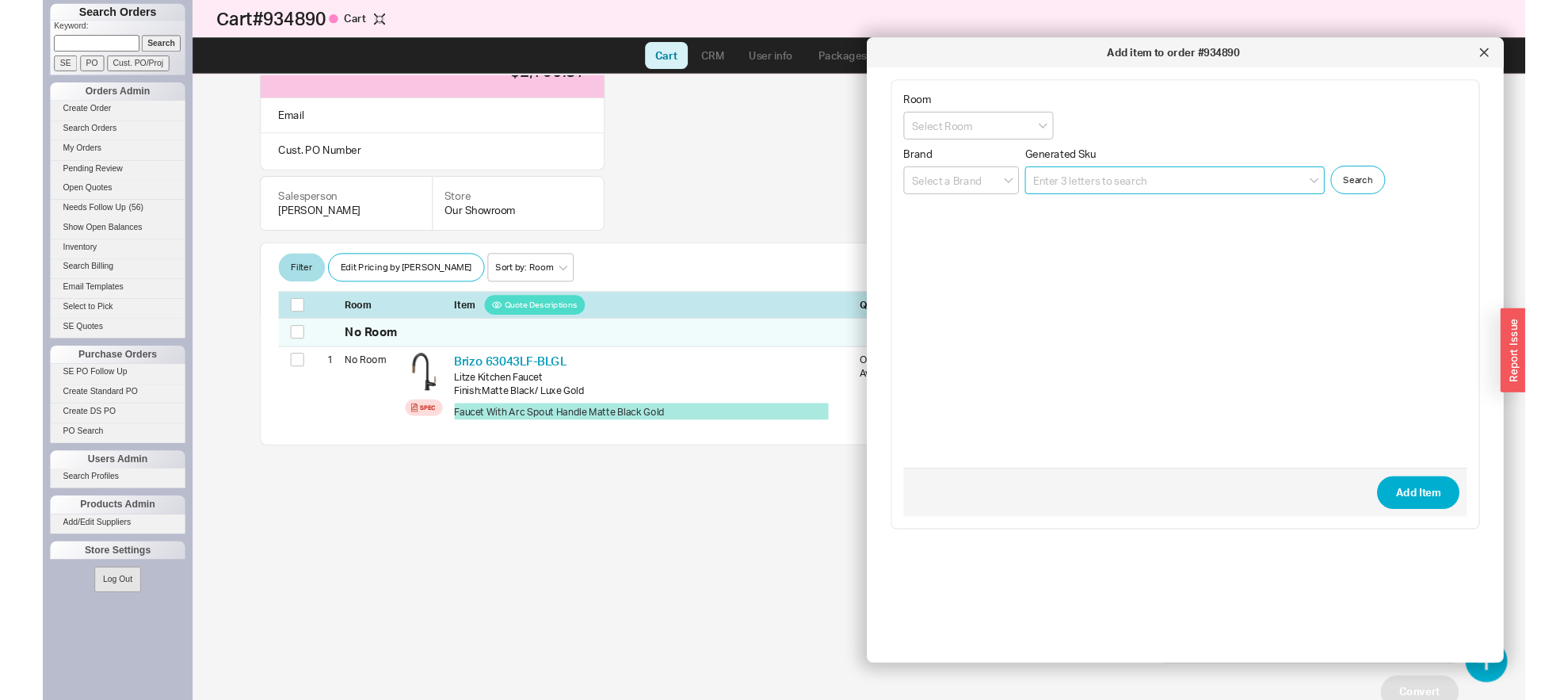
scroll to position [140, 0]
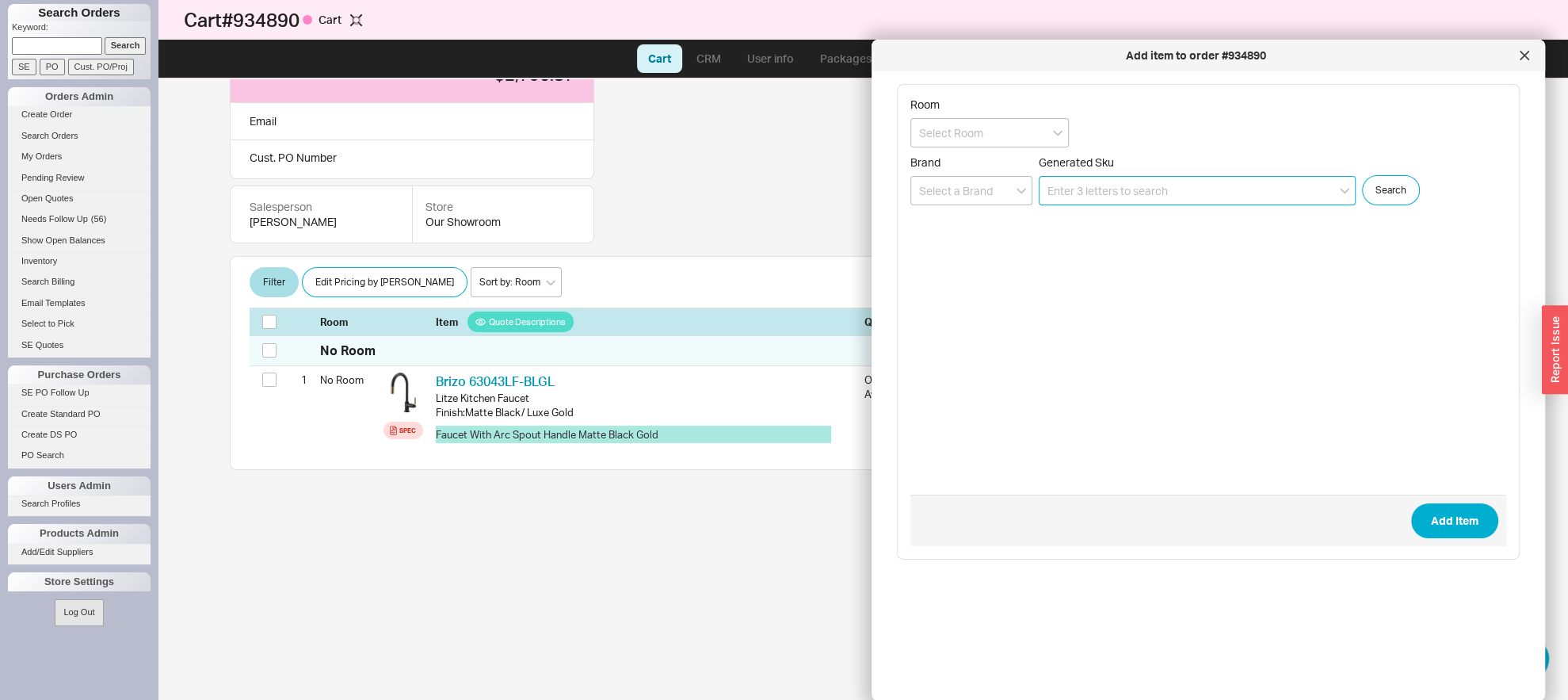
click at [1133, 179] on input at bounding box center [1196, 190] width 317 height 29
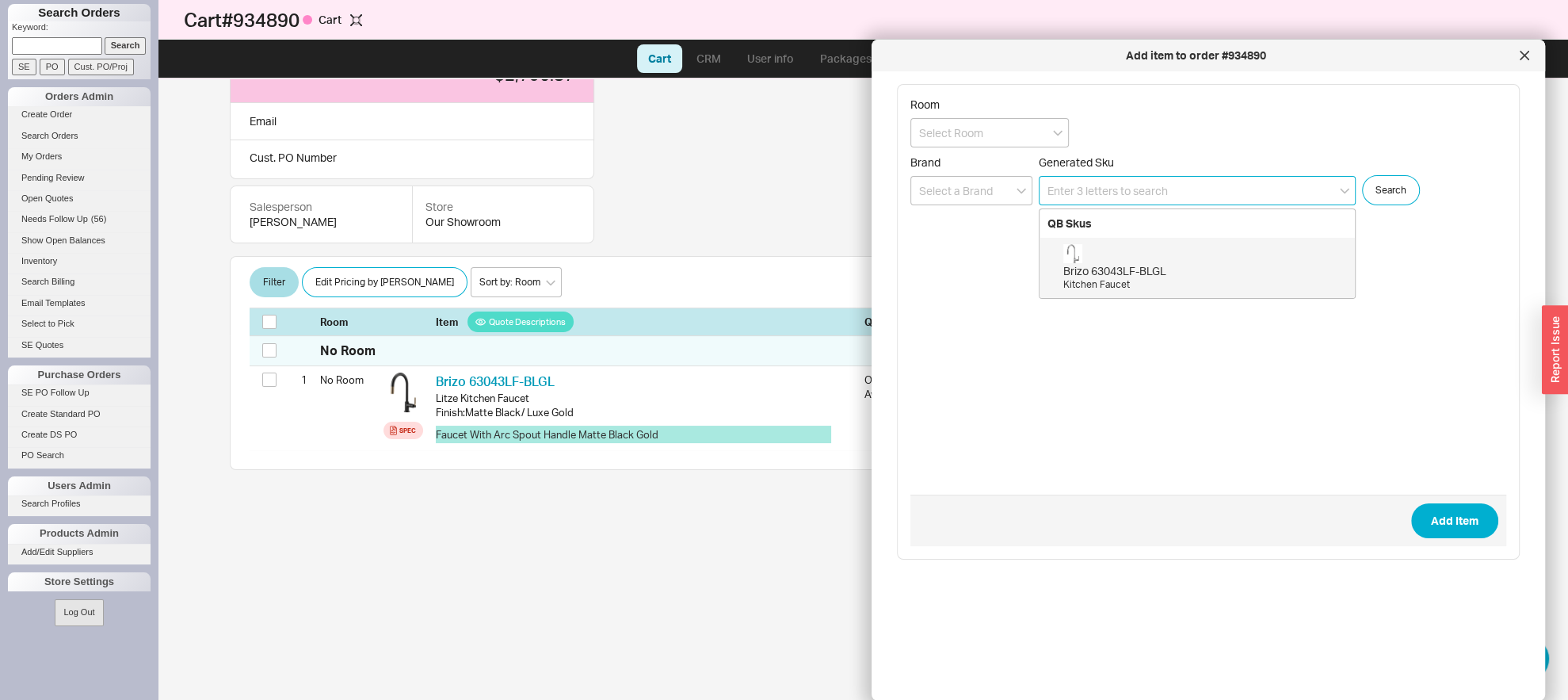
paste input "IH-G-2516"
click at [1104, 270] on div "ProChef IH-G-2516" at bounding box center [1205, 271] width 284 height 16
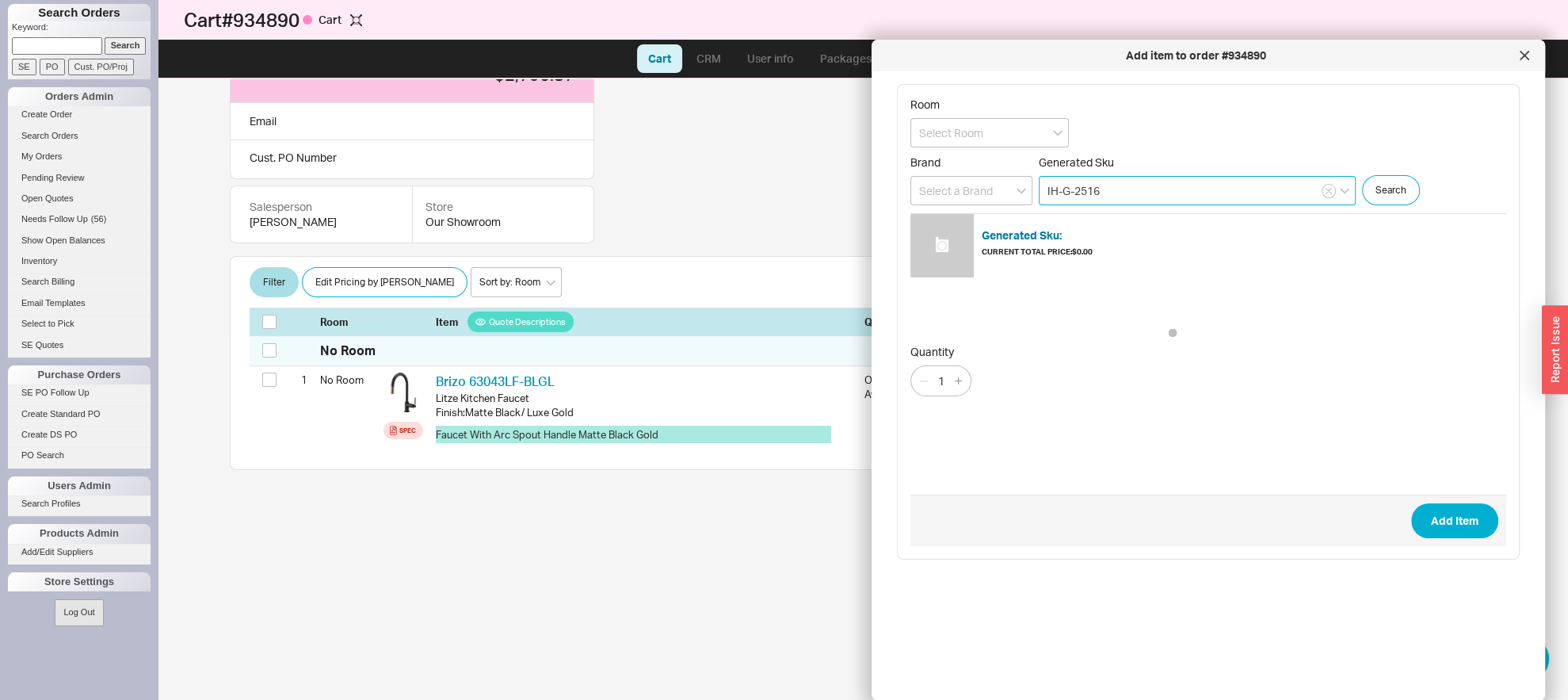
type input "IH-G-2516"
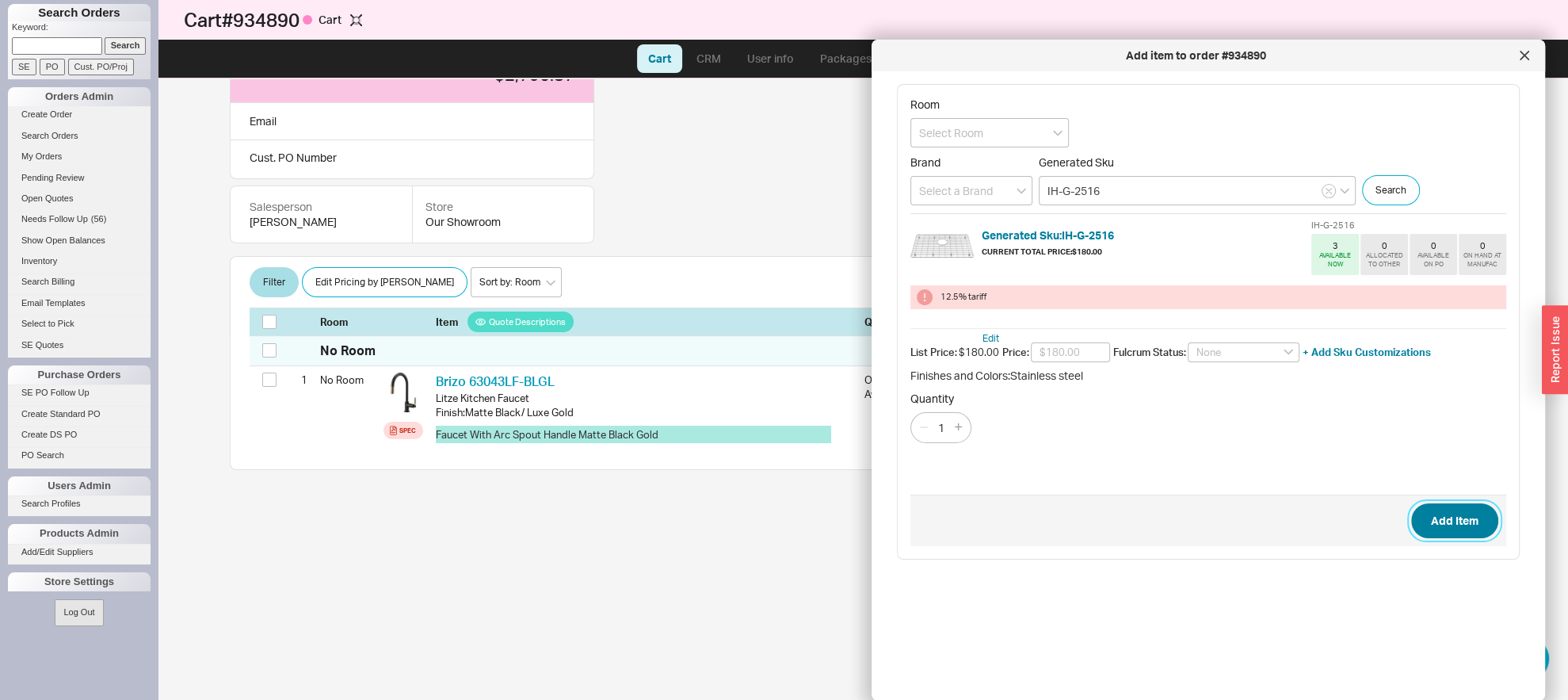
click at [1424, 520] on button "Add Item" at bounding box center [1454, 520] width 87 height 35
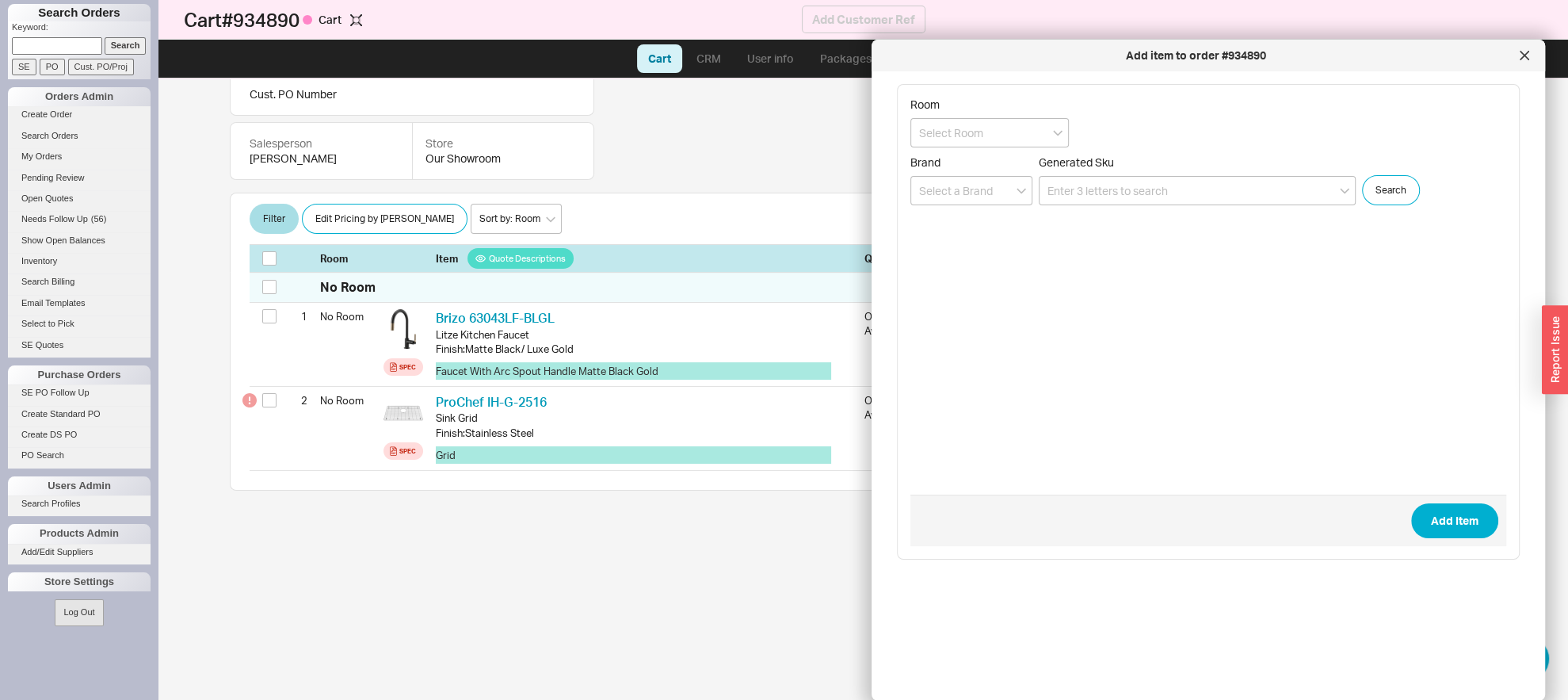
scroll to position [236, 0]
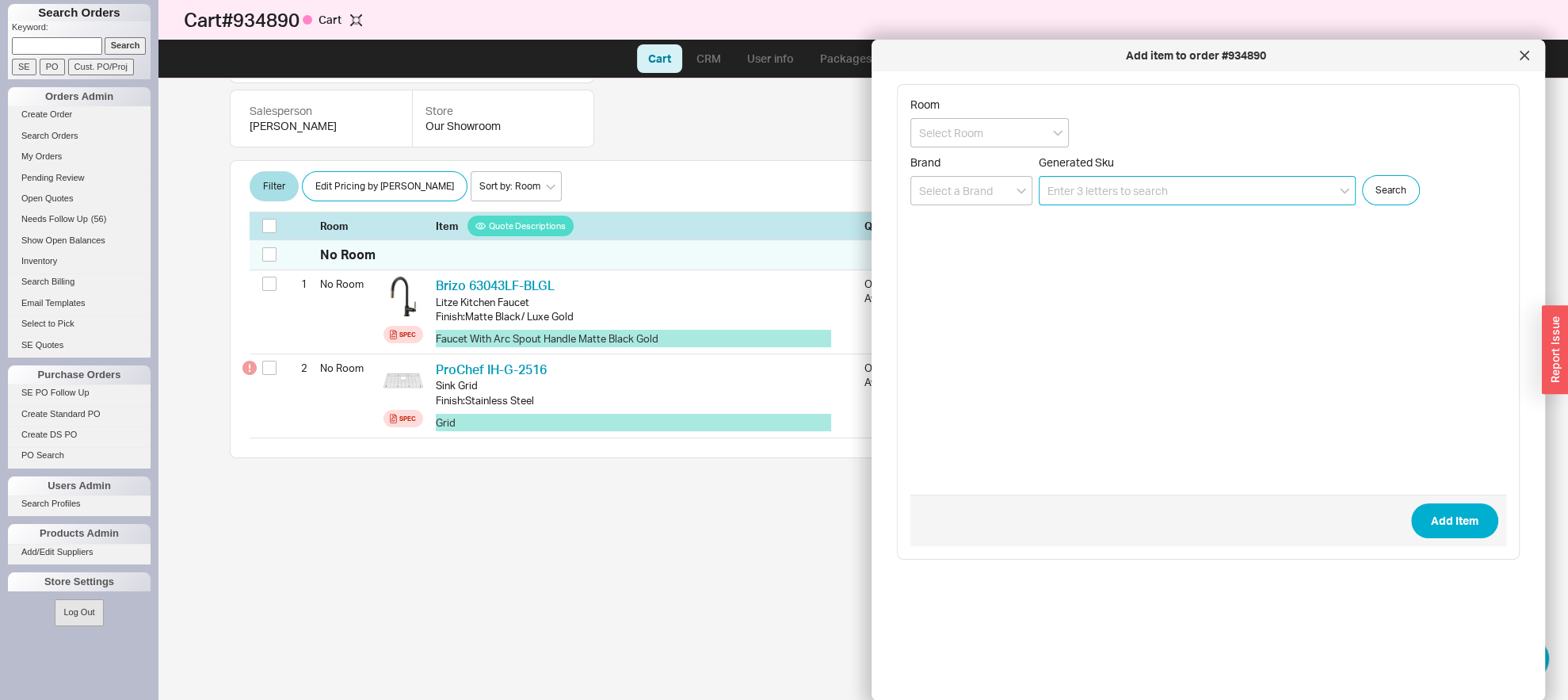
paste input "IH-G-2116"
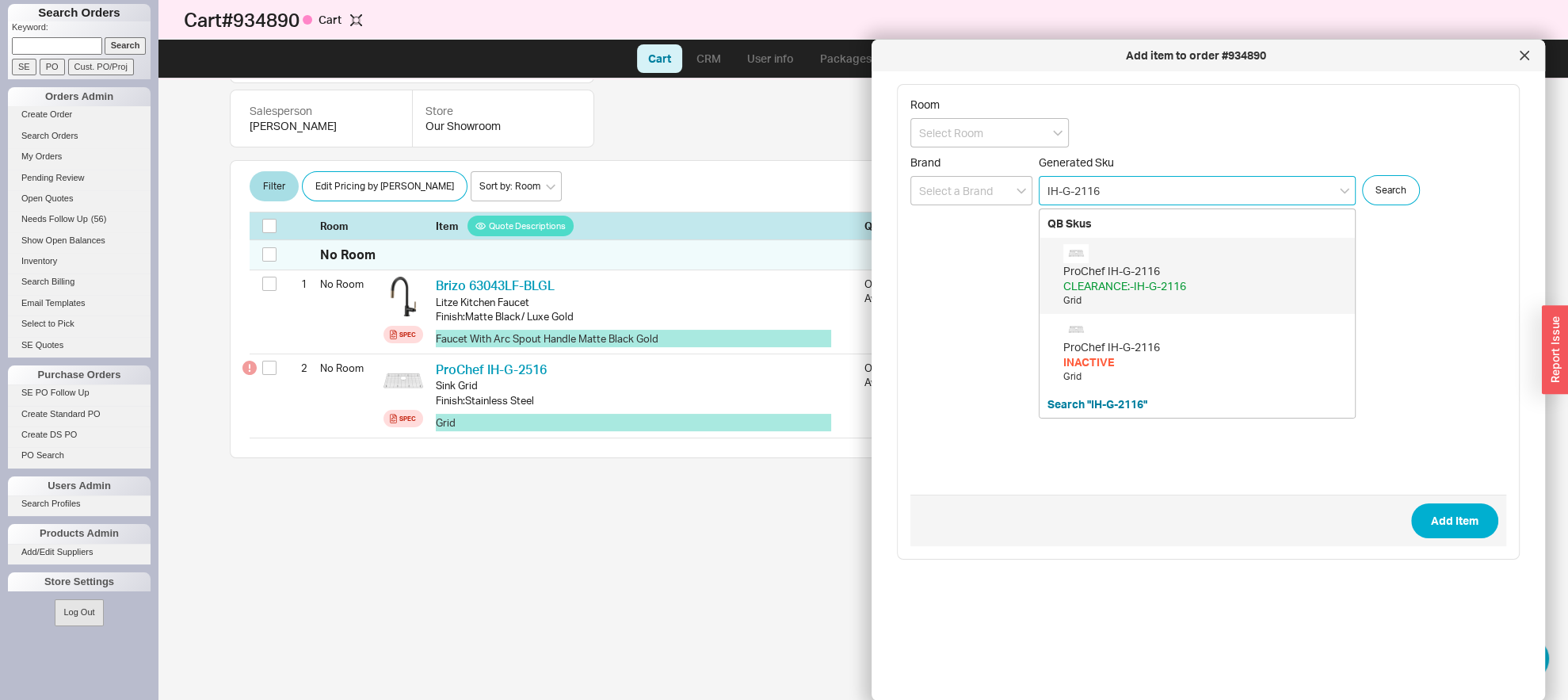
click at [1110, 274] on div "ProChef IH-G-2116" at bounding box center [1205, 271] width 284 height 16
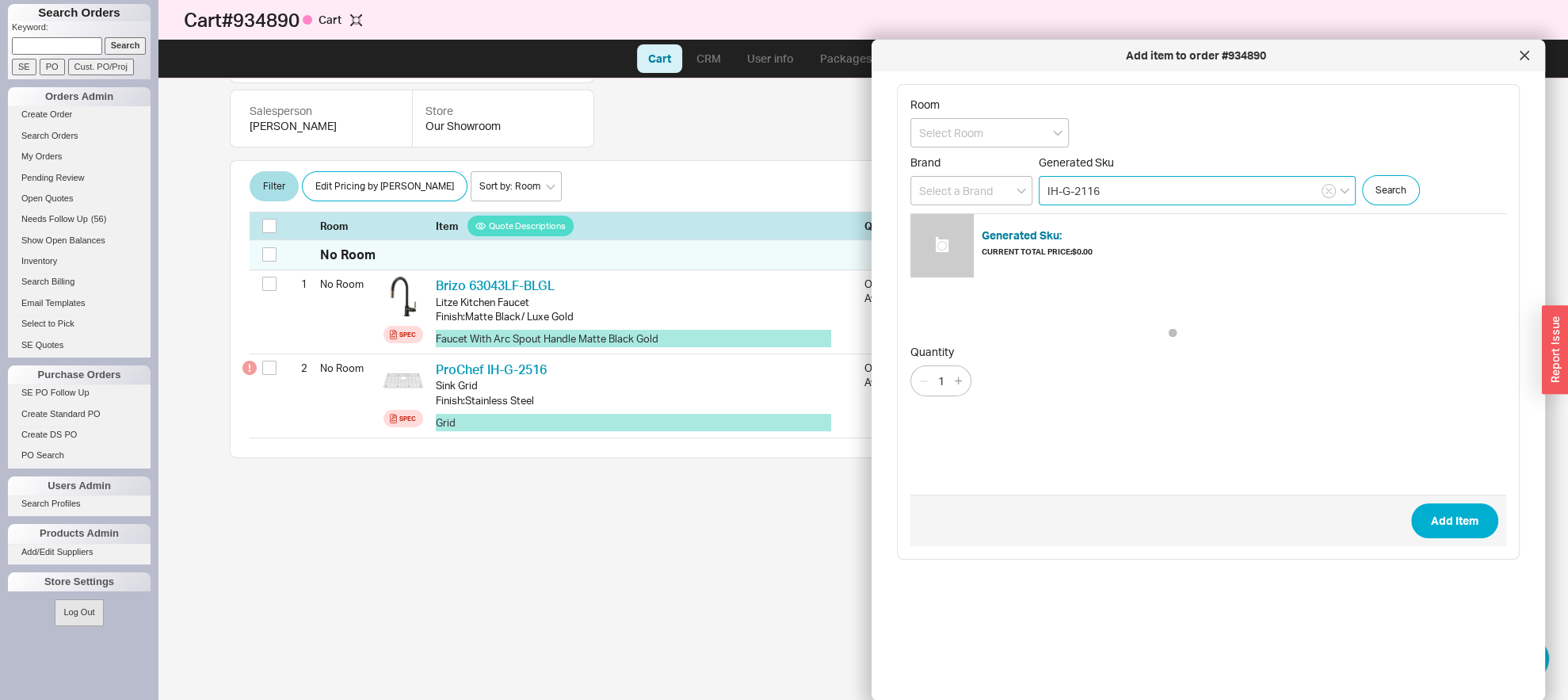
type input "IH-G-2116"
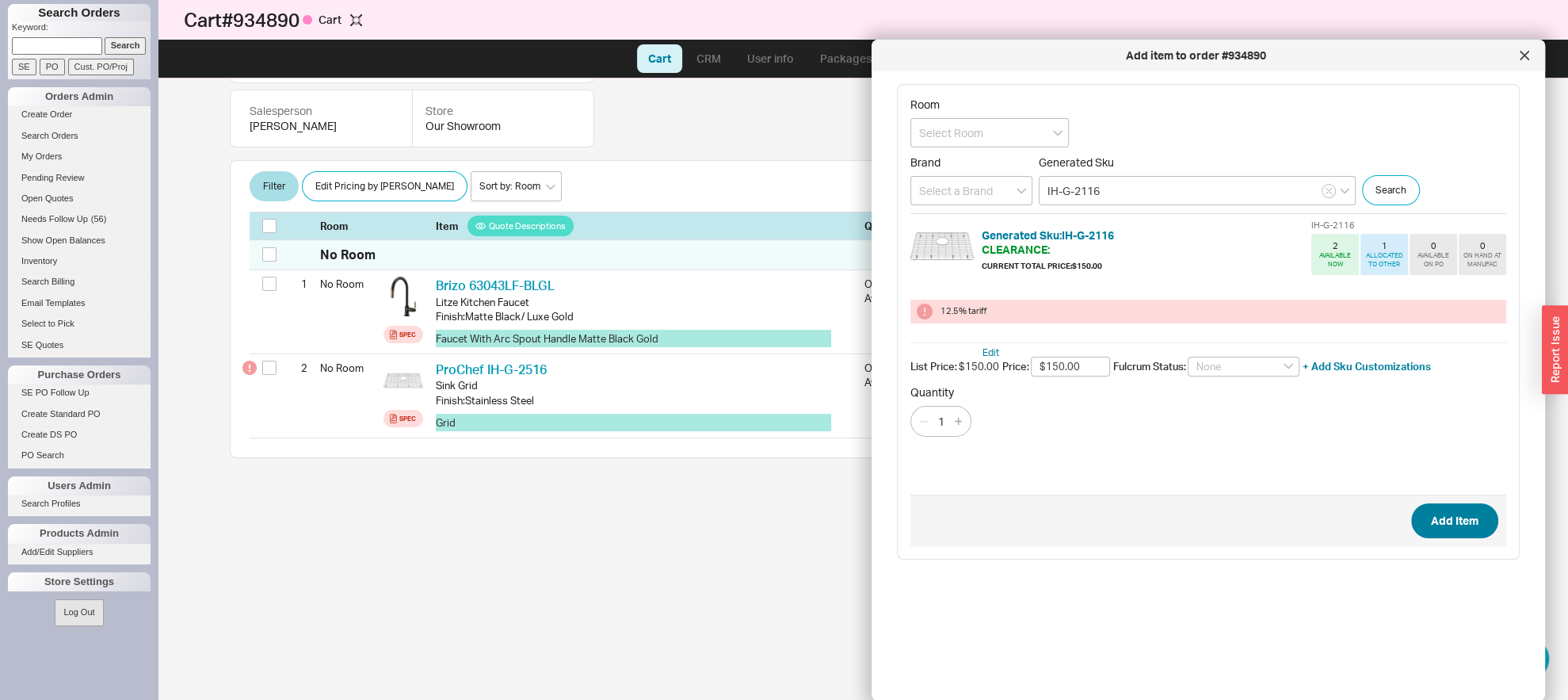
type input "$150.00"
click at [1437, 522] on button "Add Item" at bounding box center [1454, 520] width 87 height 35
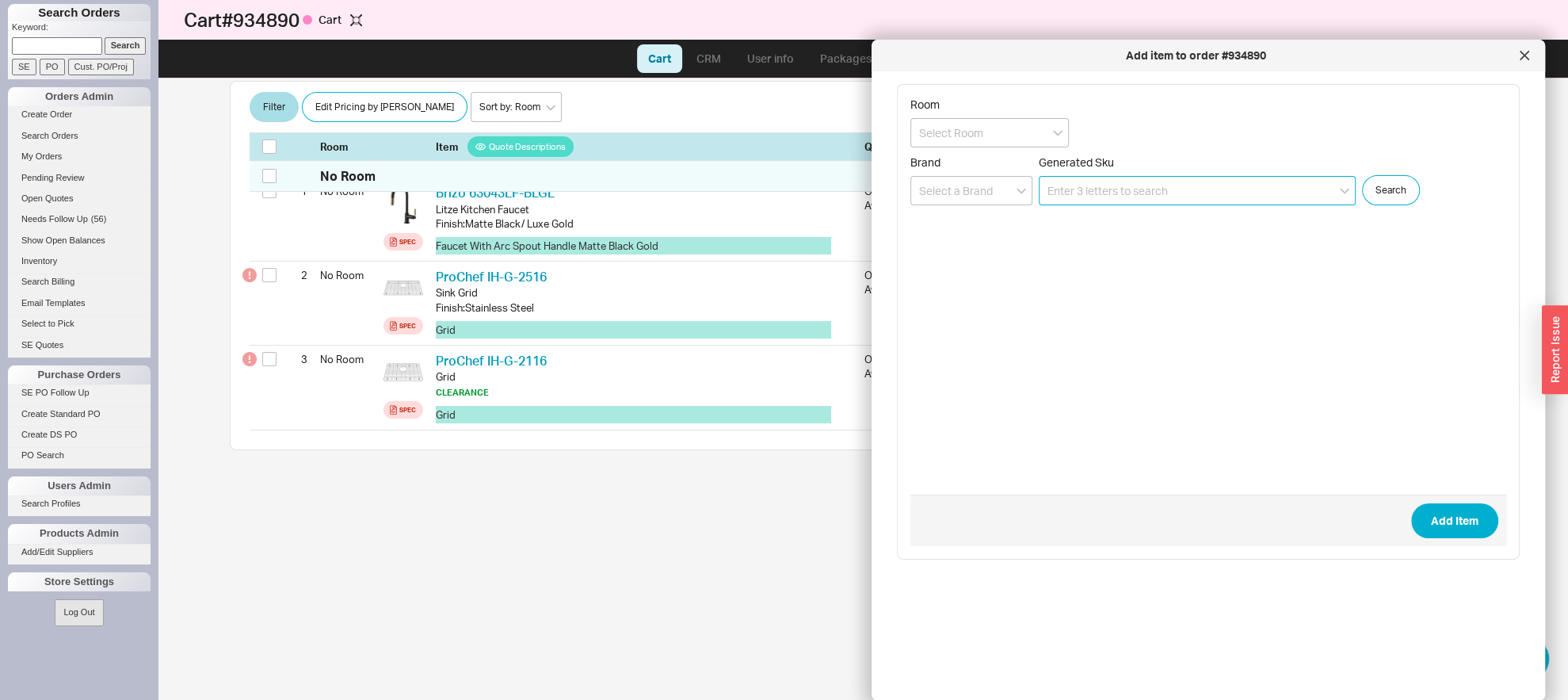
scroll to position [330, 0]
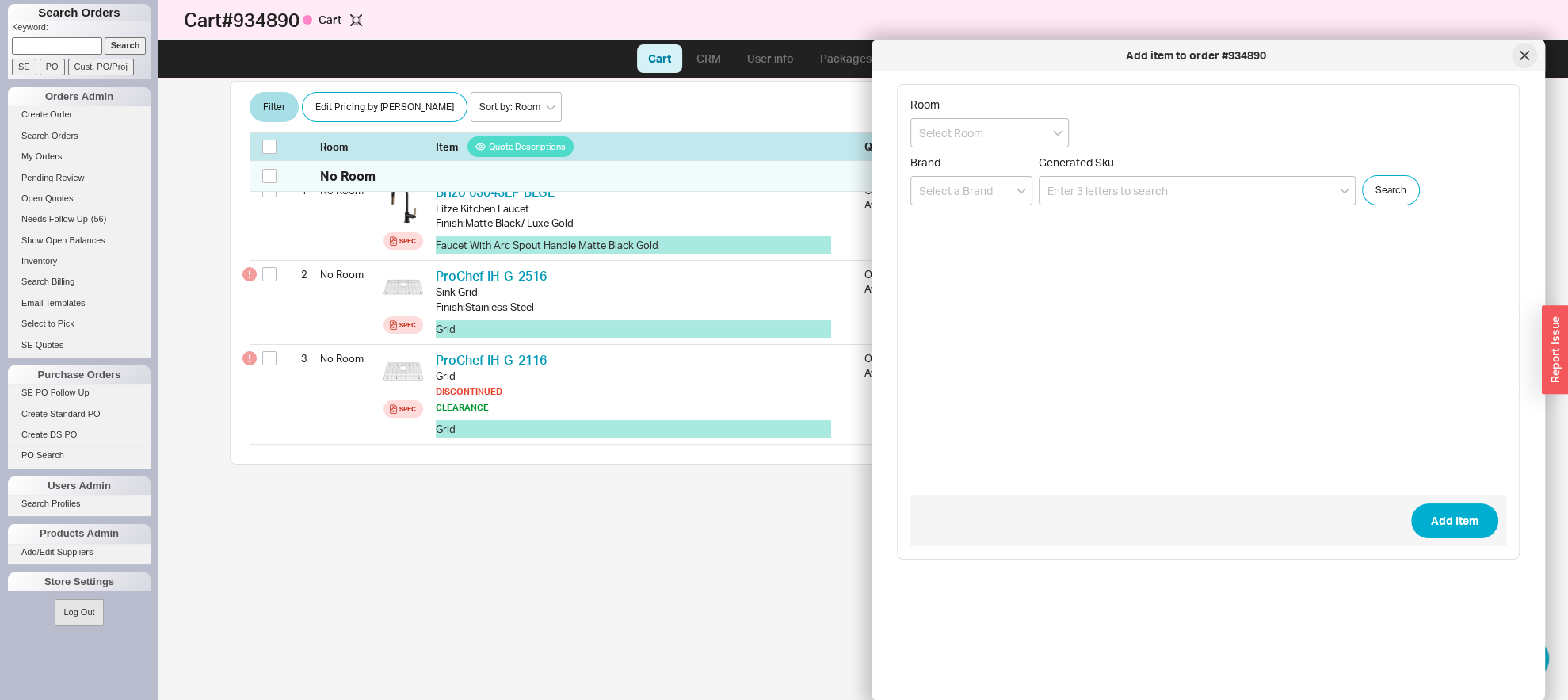
click at [1528, 50] on div at bounding box center [1524, 55] width 25 height 25
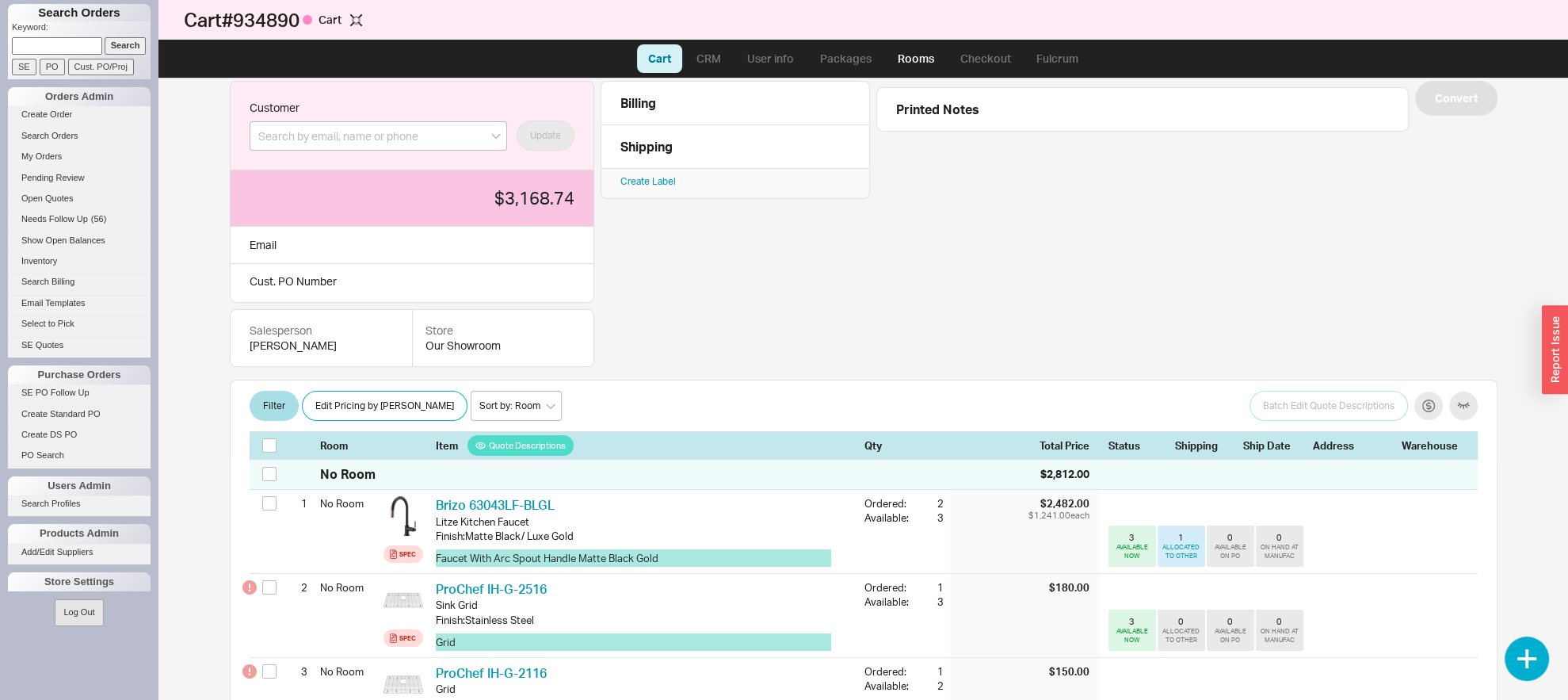
scroll to position [0, 0]
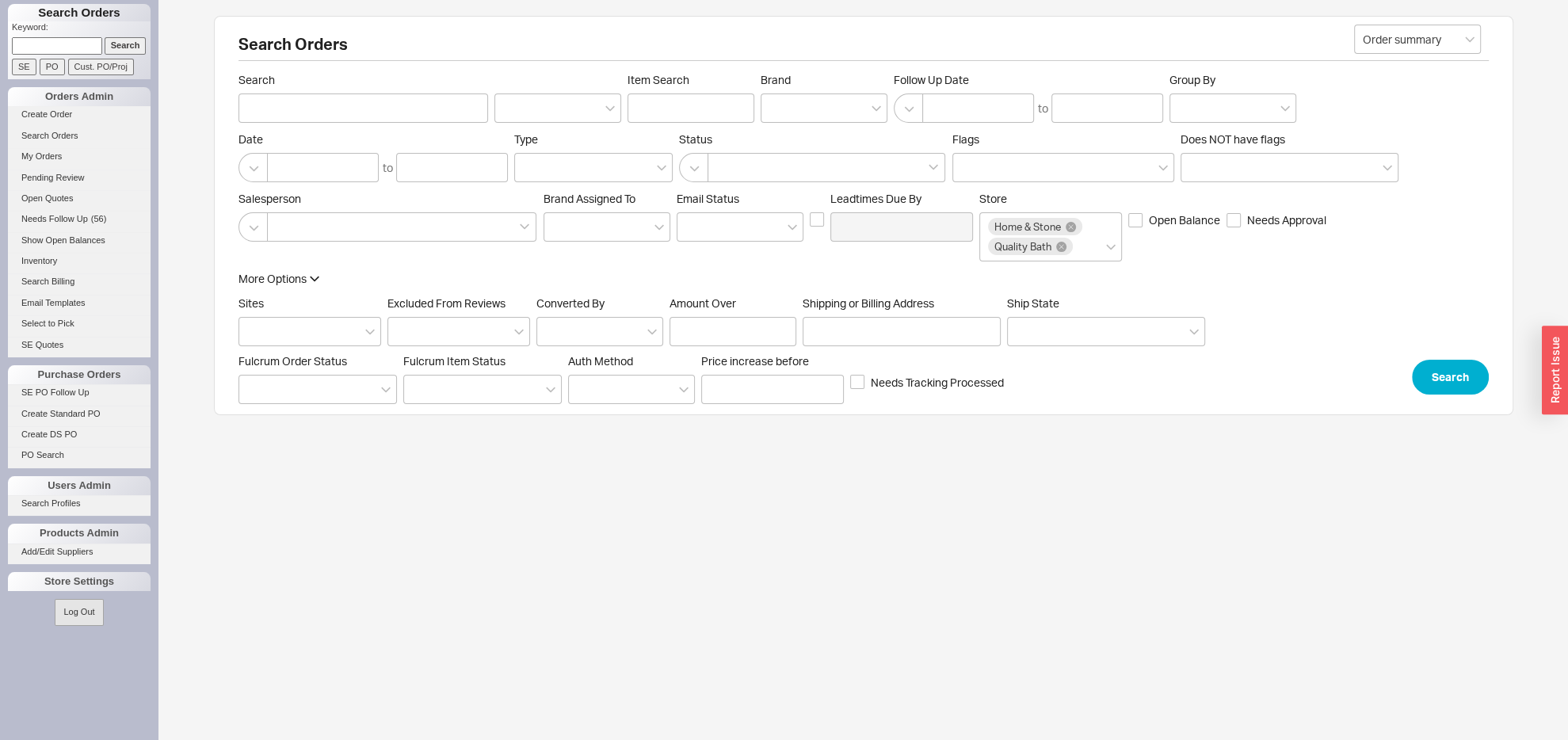
click at [74, 40] on input at bounding box center [57, 45] width 90 height 17
type input "928316"
click at [105, 37] on input "Search" at bounding box center [126, 45] width 42 height 17
type input "928316"
click at [105, 37] on input "Search" at bounding box center [126, 45] width 42 height 17
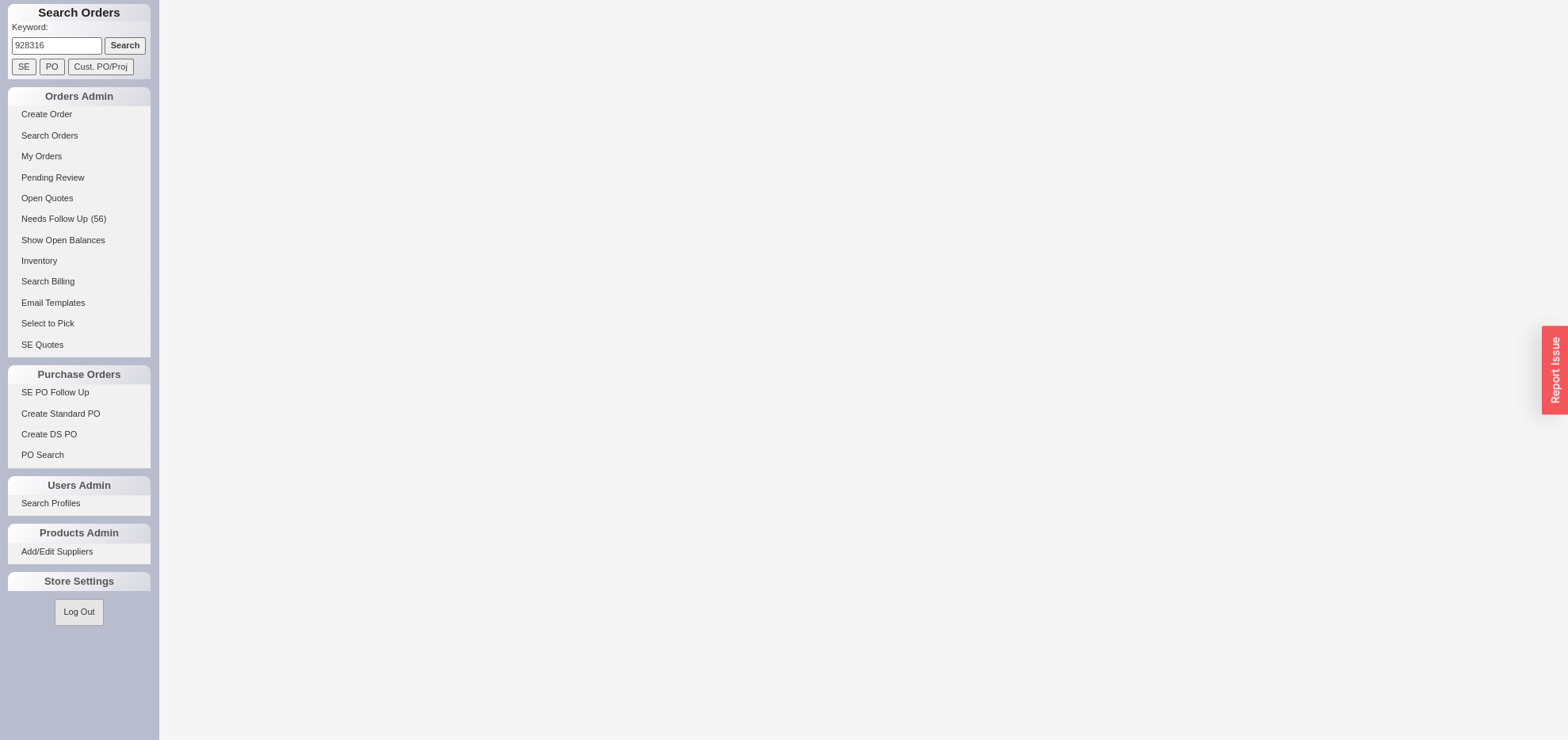
select select "LOW"
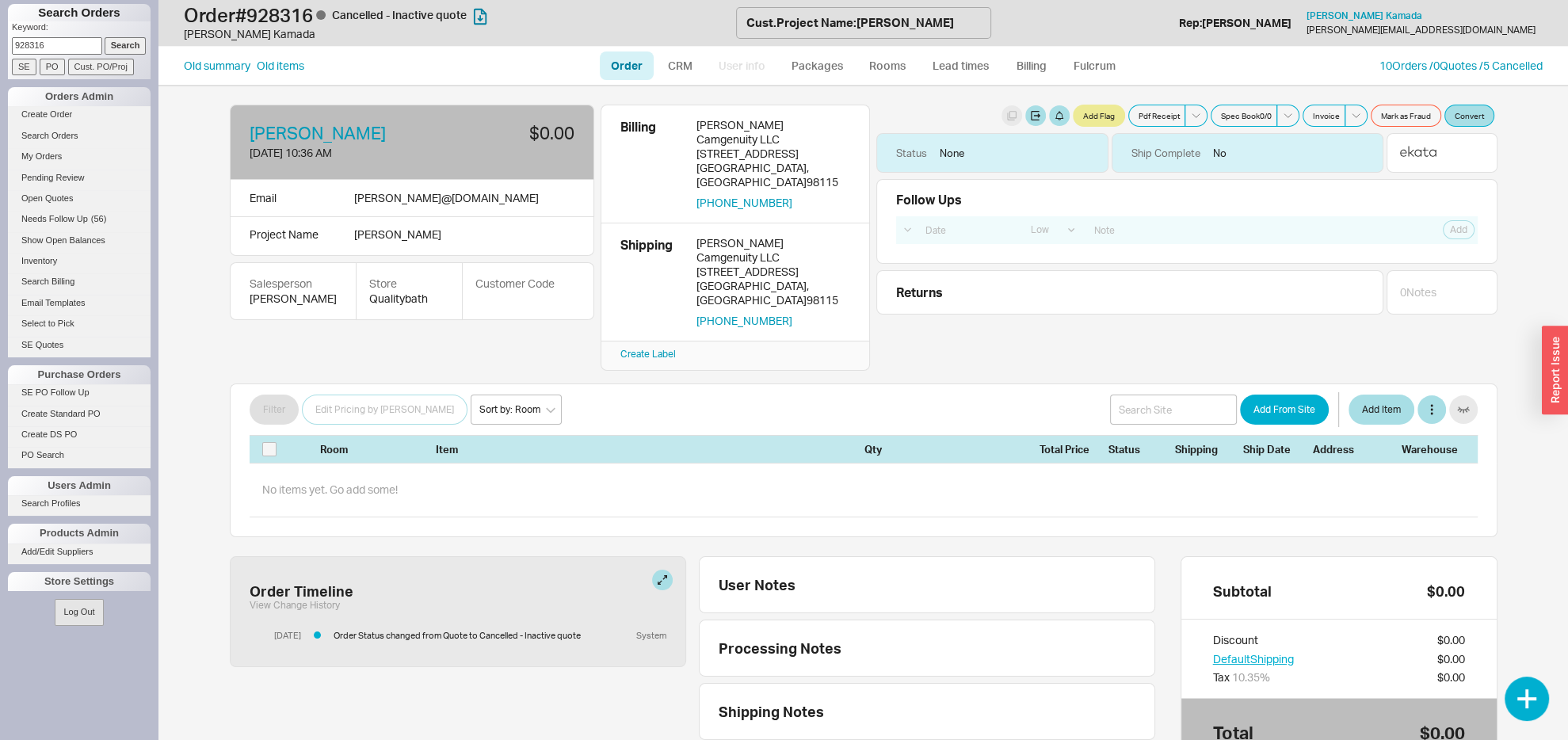
click at [63, 44] on input "928316" at bounding box center [57, 45] width 90 height 17
type input "921683"
click at [105, 37] on input "Search" at bounding box center [126, 45] width 42 height 17
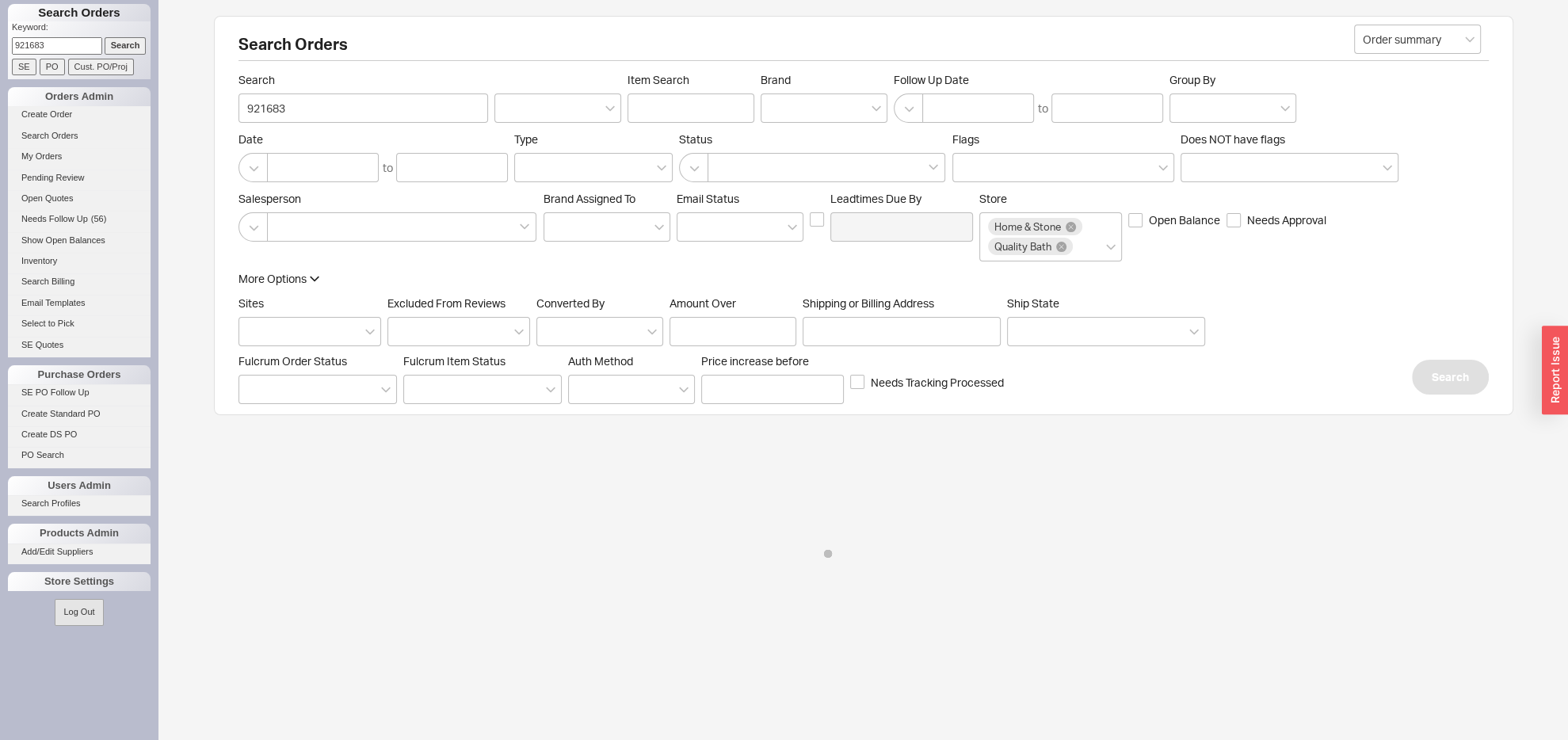
click at [105, 37] on input "Search" at bounding box center [126, 45] width 42 height 17
select select "LOW"
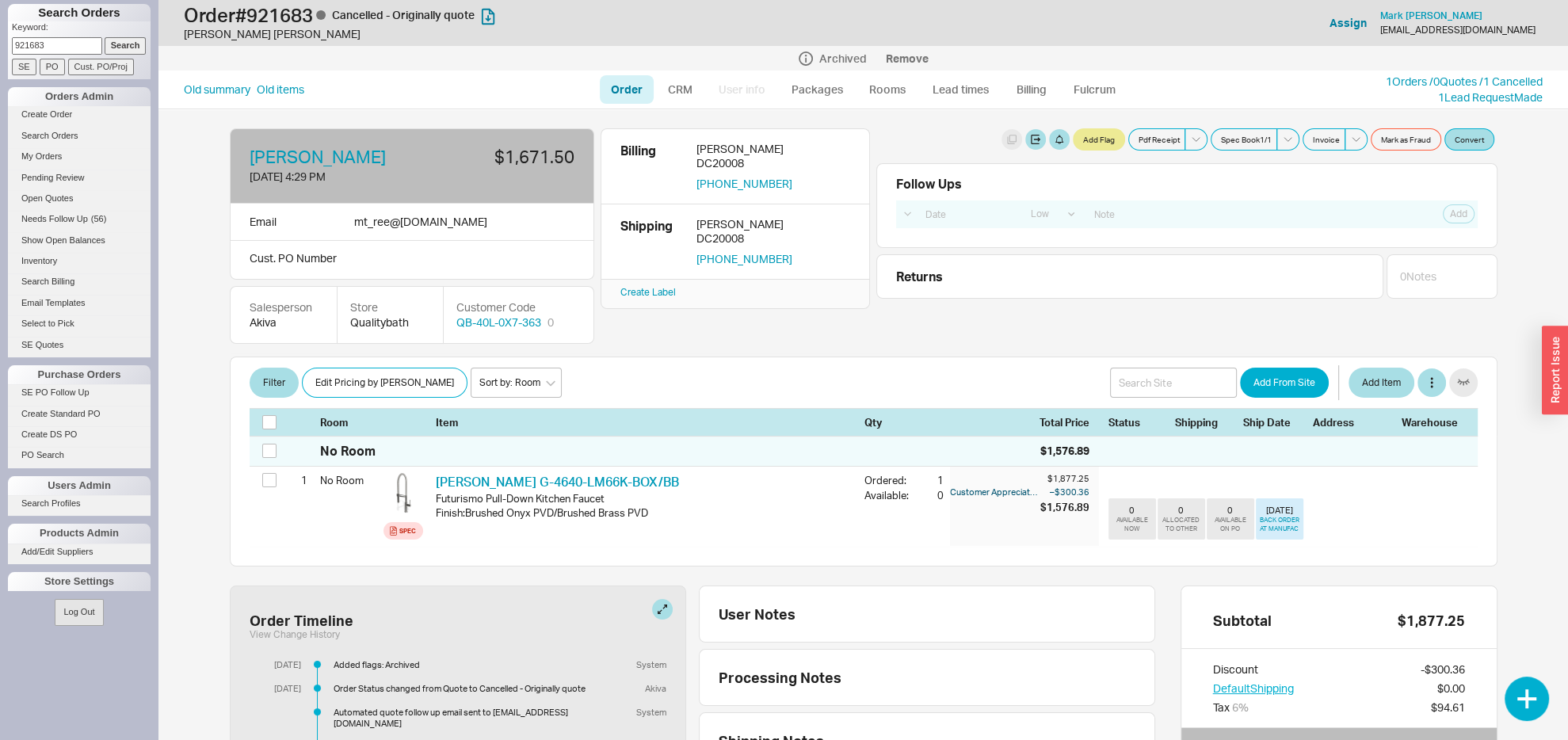
click at [71, 44] on input "921683" at bounding box center [57, 45] width 90 height 17
click at [75, 43] on input "921683" at bounding box center [57, 45] width 90 height 17
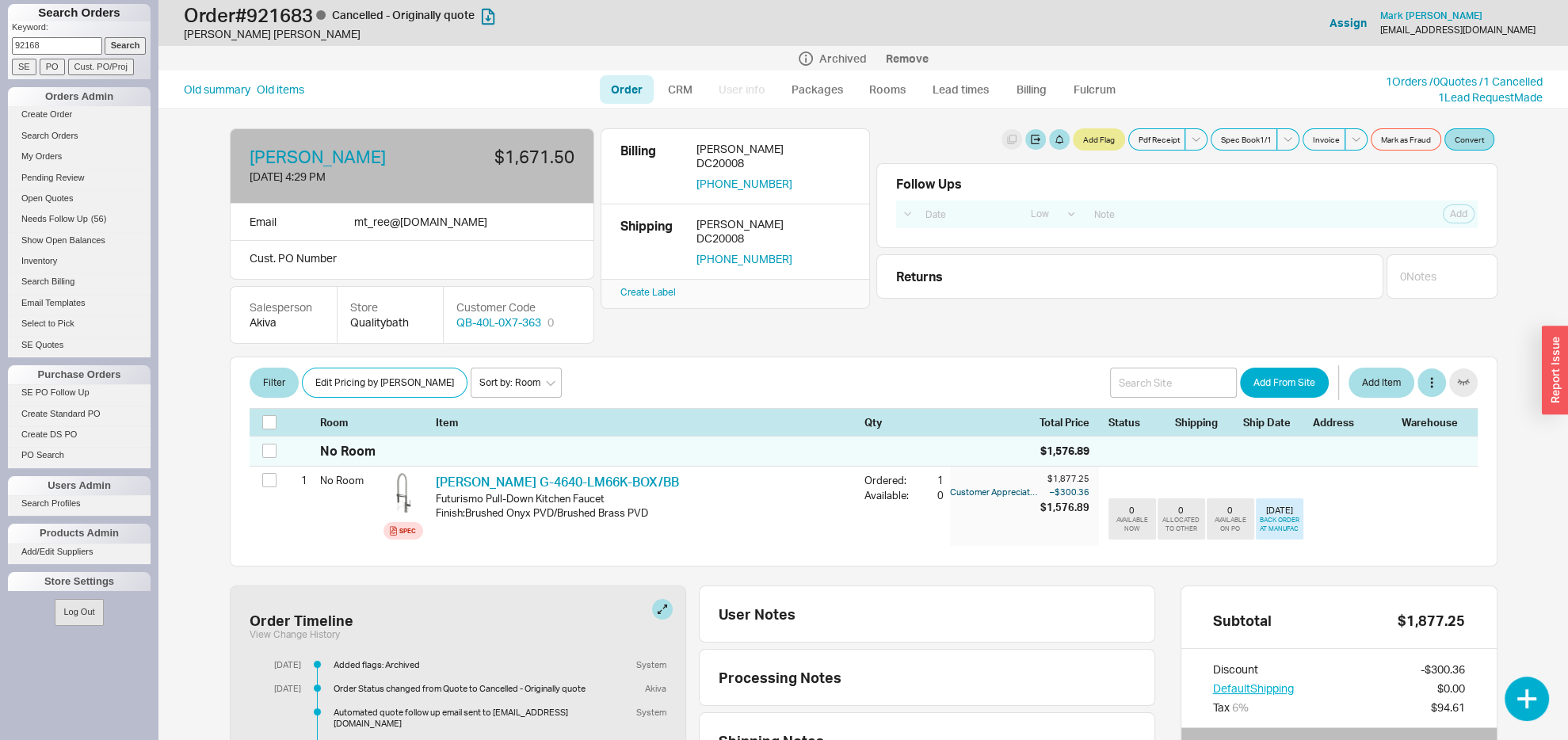
type input "921683"
click at [178, 109] on div "Order # 921683 Cancelled - Originally quote Maria Thomas Add Customer Ref Assig…" at bounding box center [863, 54] width 1409 height 109
click at [18, 63] on input "SE" at bounding box center [24, 67] width 25 height 17
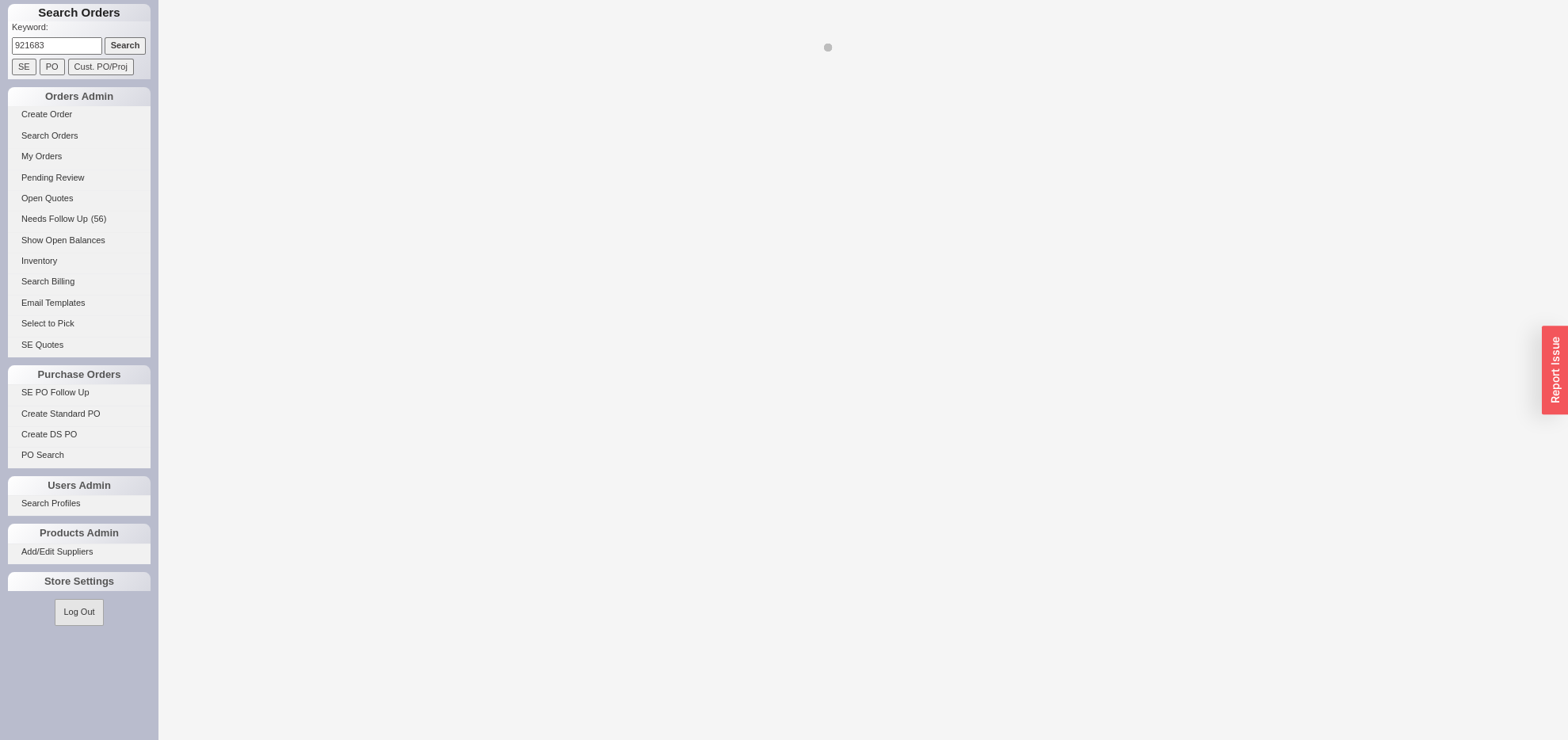
select select "LOW"
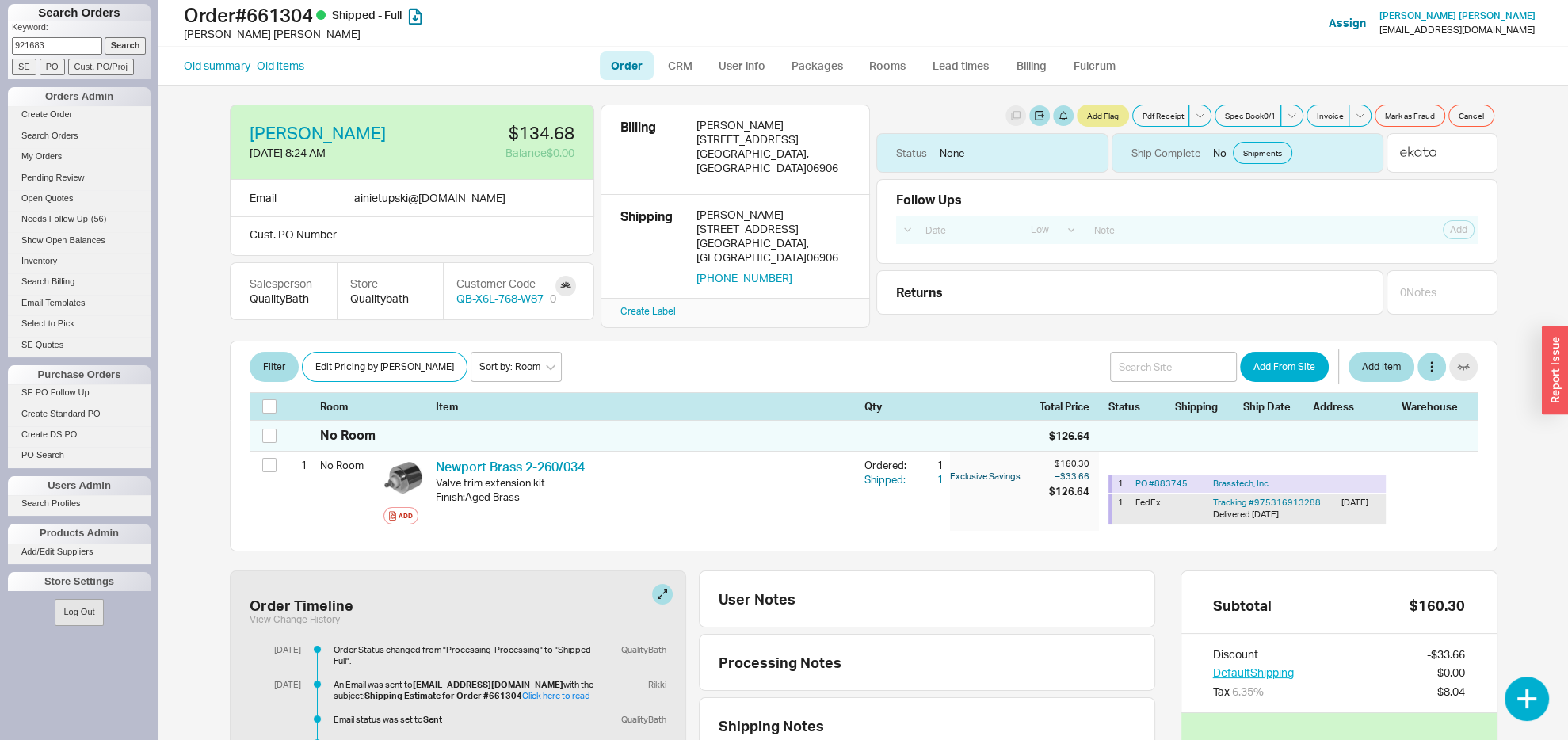
click at [111, 44] on input "Search" at bounding box center [126, 45] width 42 height 17
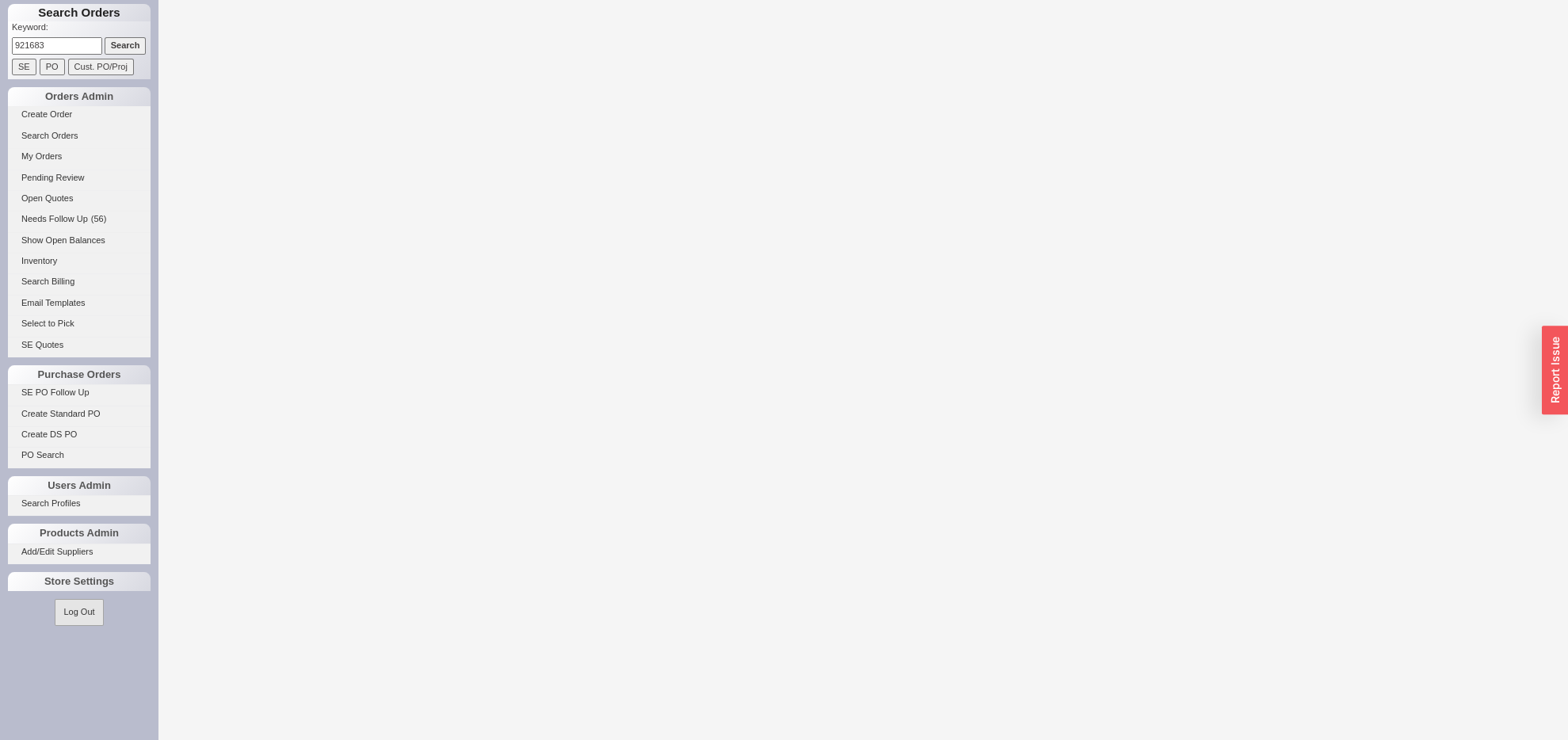
select select "LOW"
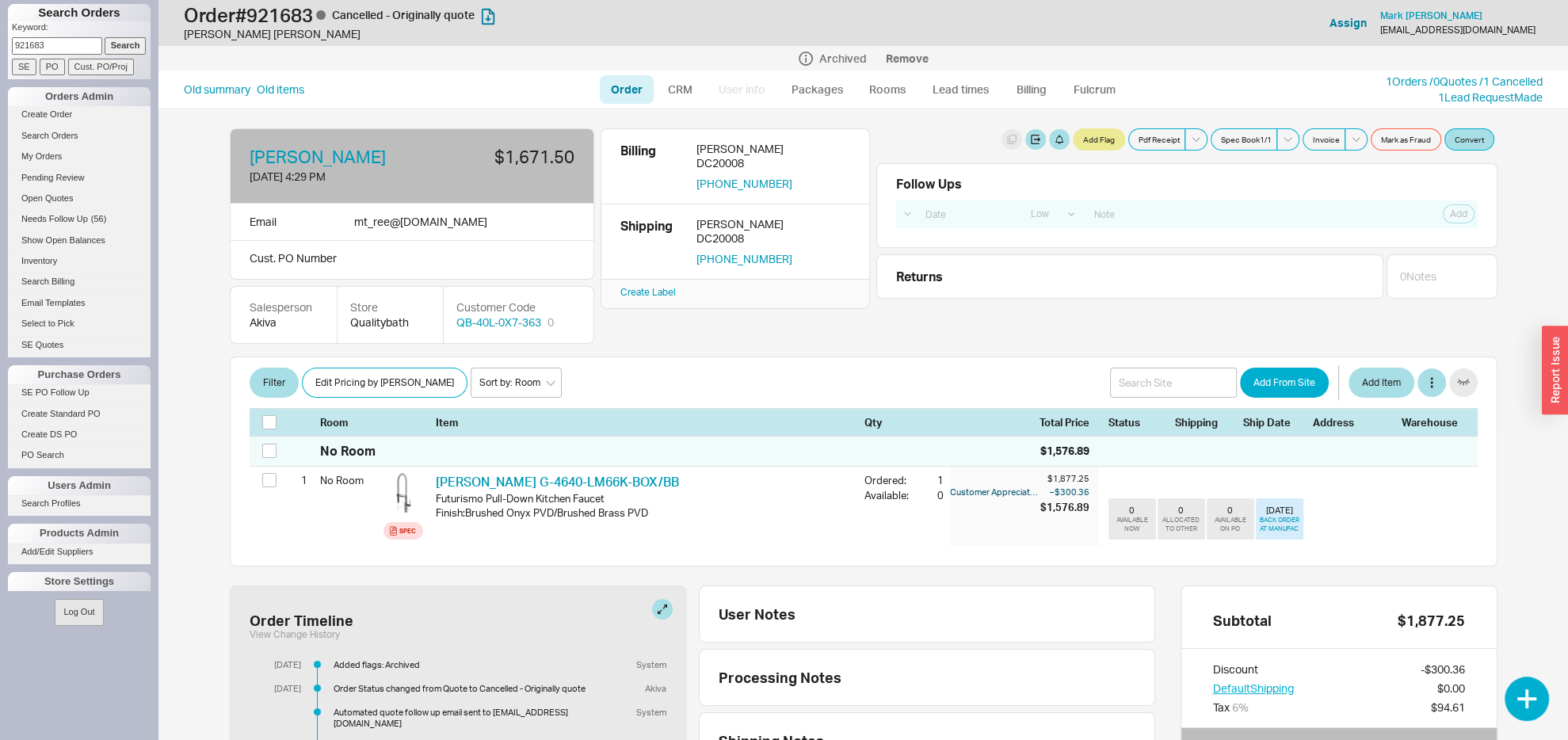
click at [31, 52] on input "921683" at bounding box center [57, 45] width 90 height 17
type input "928683"
click at [105, 37] on input "Search" at bounding box center [126, 45] width 42 height 17
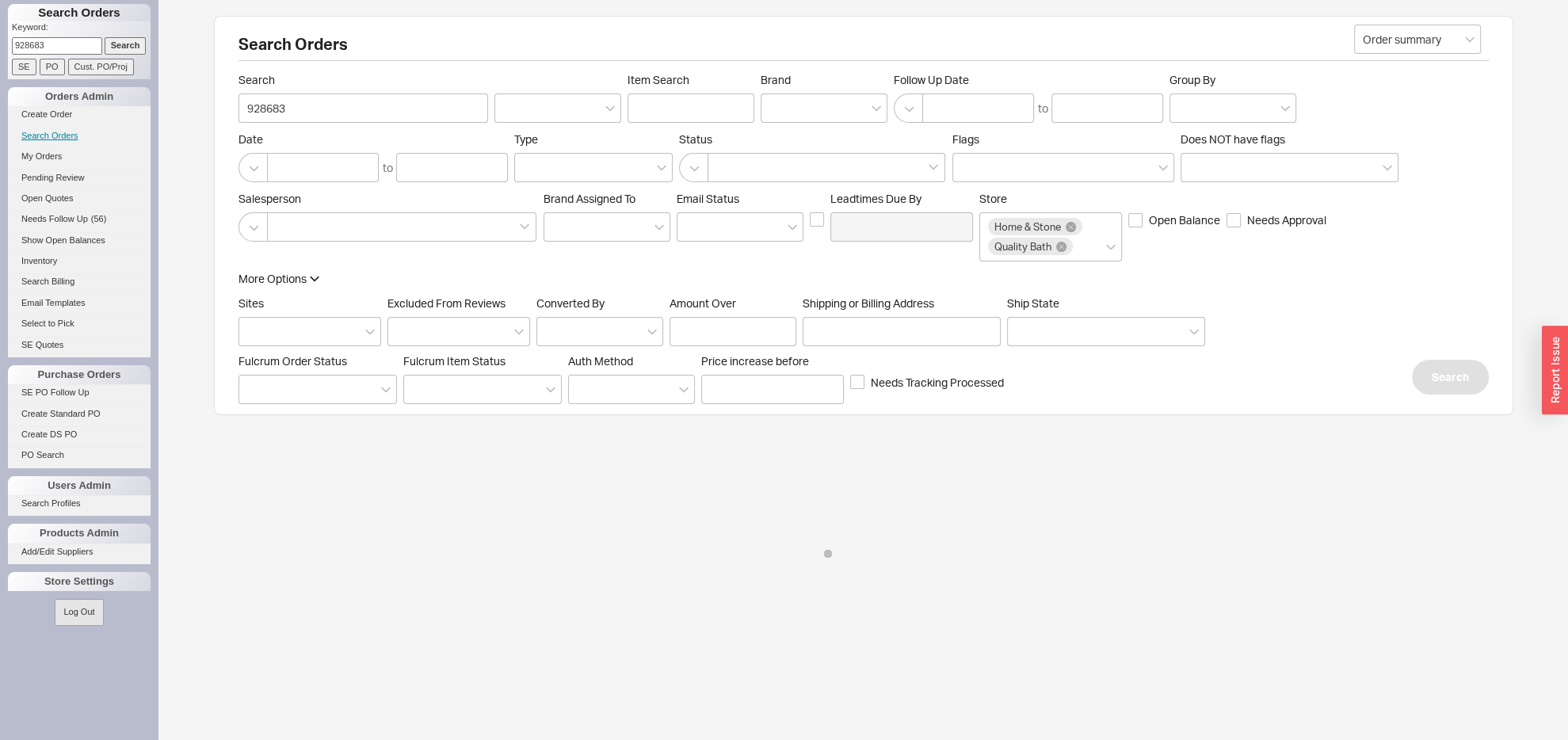
click at [105, 37] on input "Search" at bounding box center [126, 45] width 42 height 17
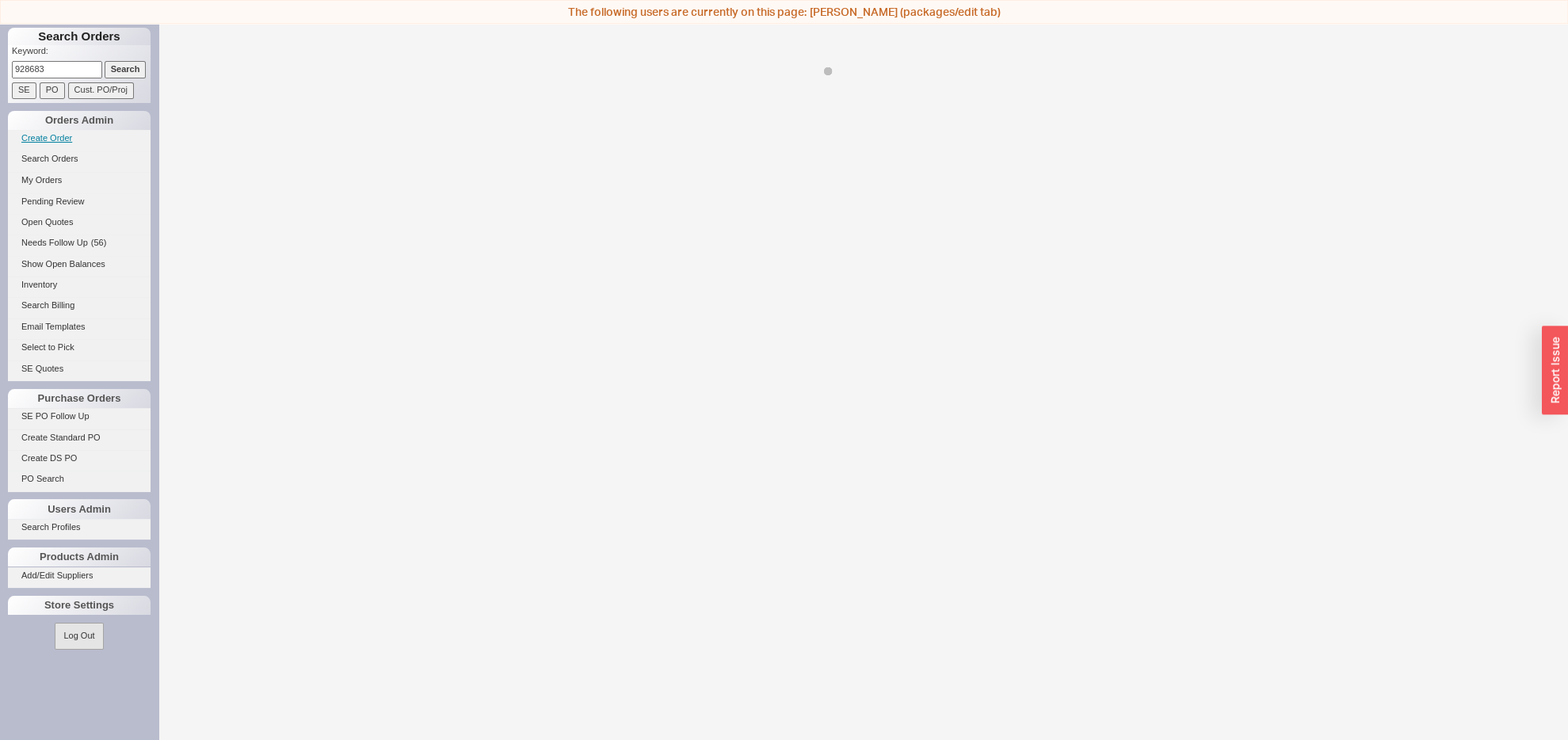
select select "LOW"
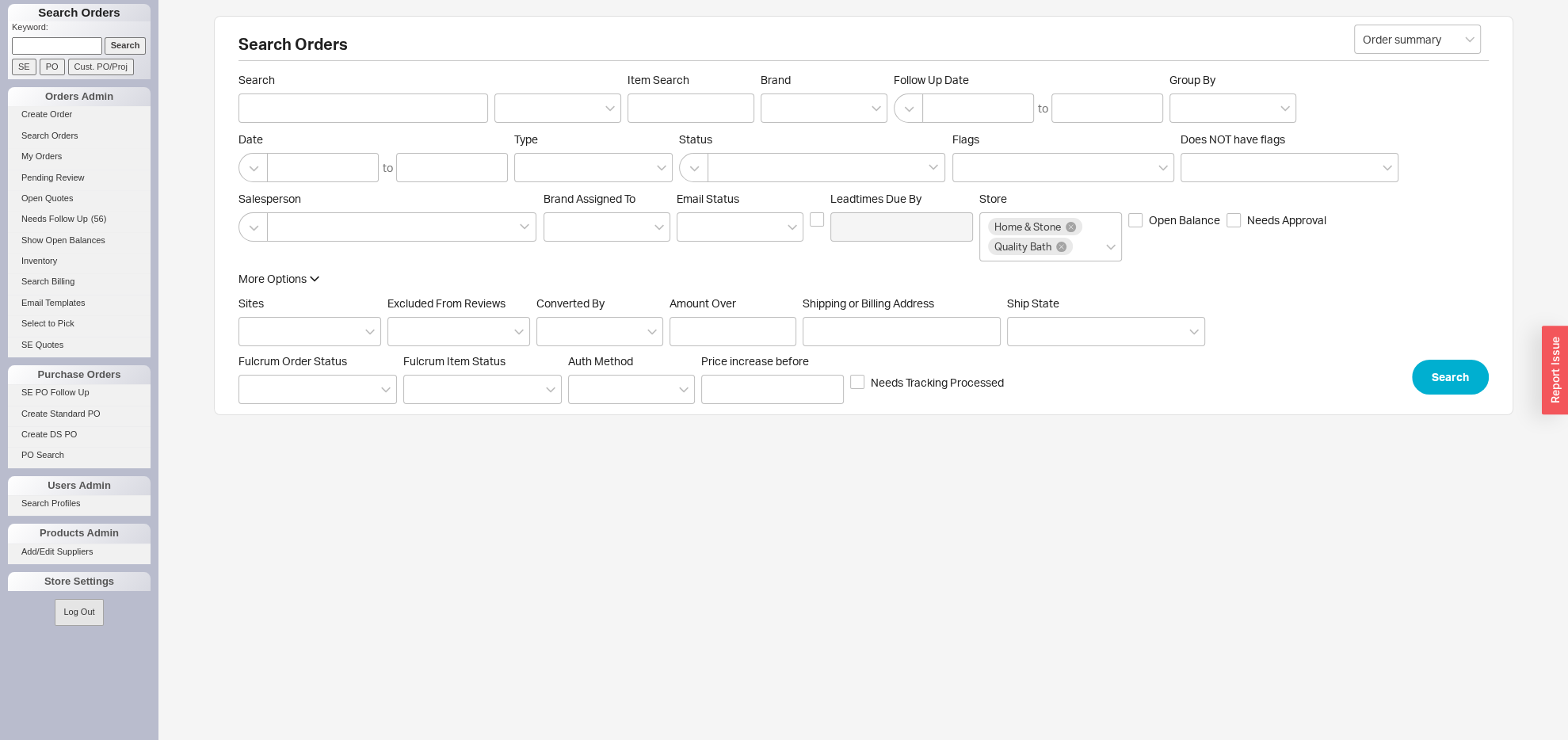
paste input "917468"
type input "917468"
click at [122, 48] on input "Search" at bounding box center [126, 45] width 42 height 17
type input "917468"
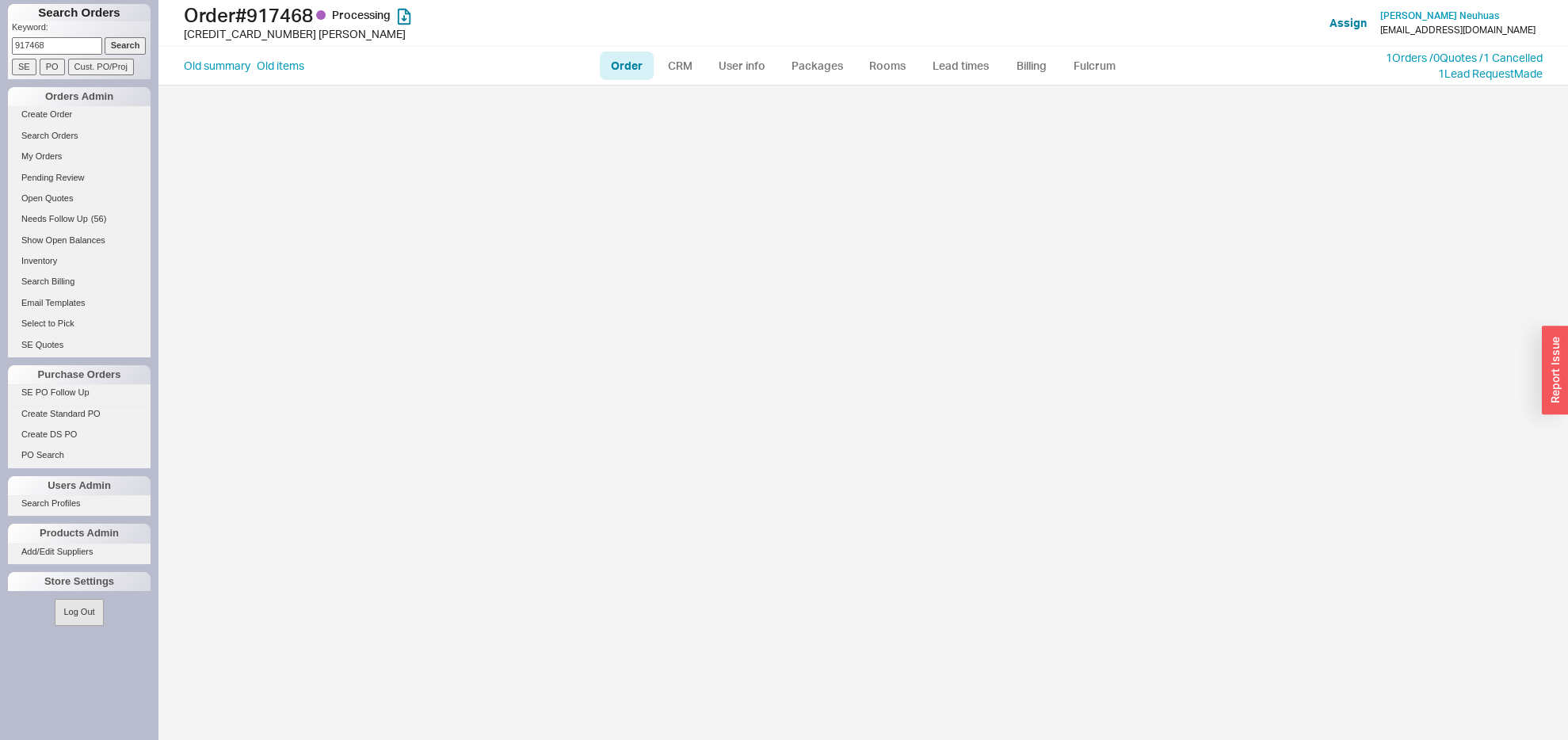
select select "LOW"
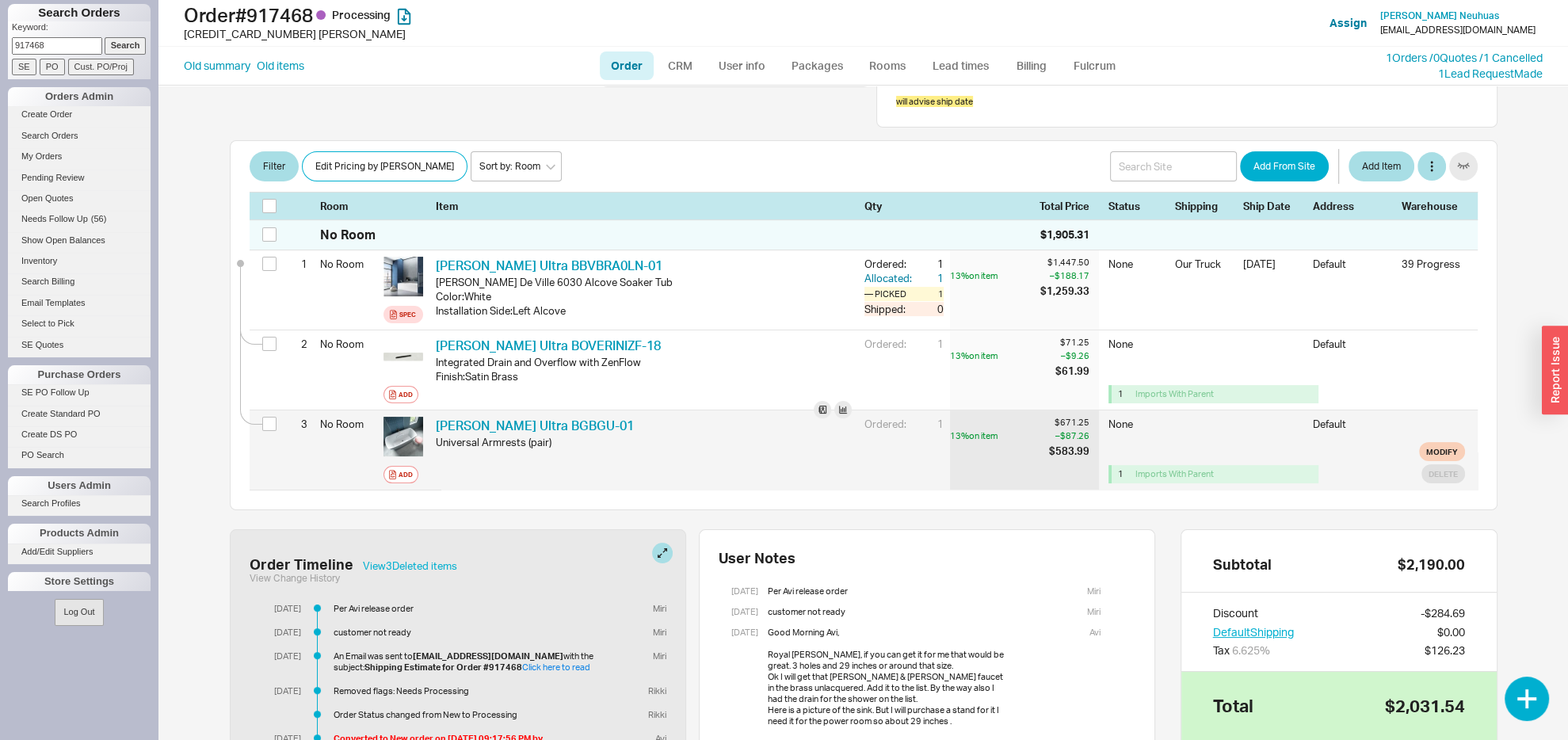
scroll to position [250, 0]
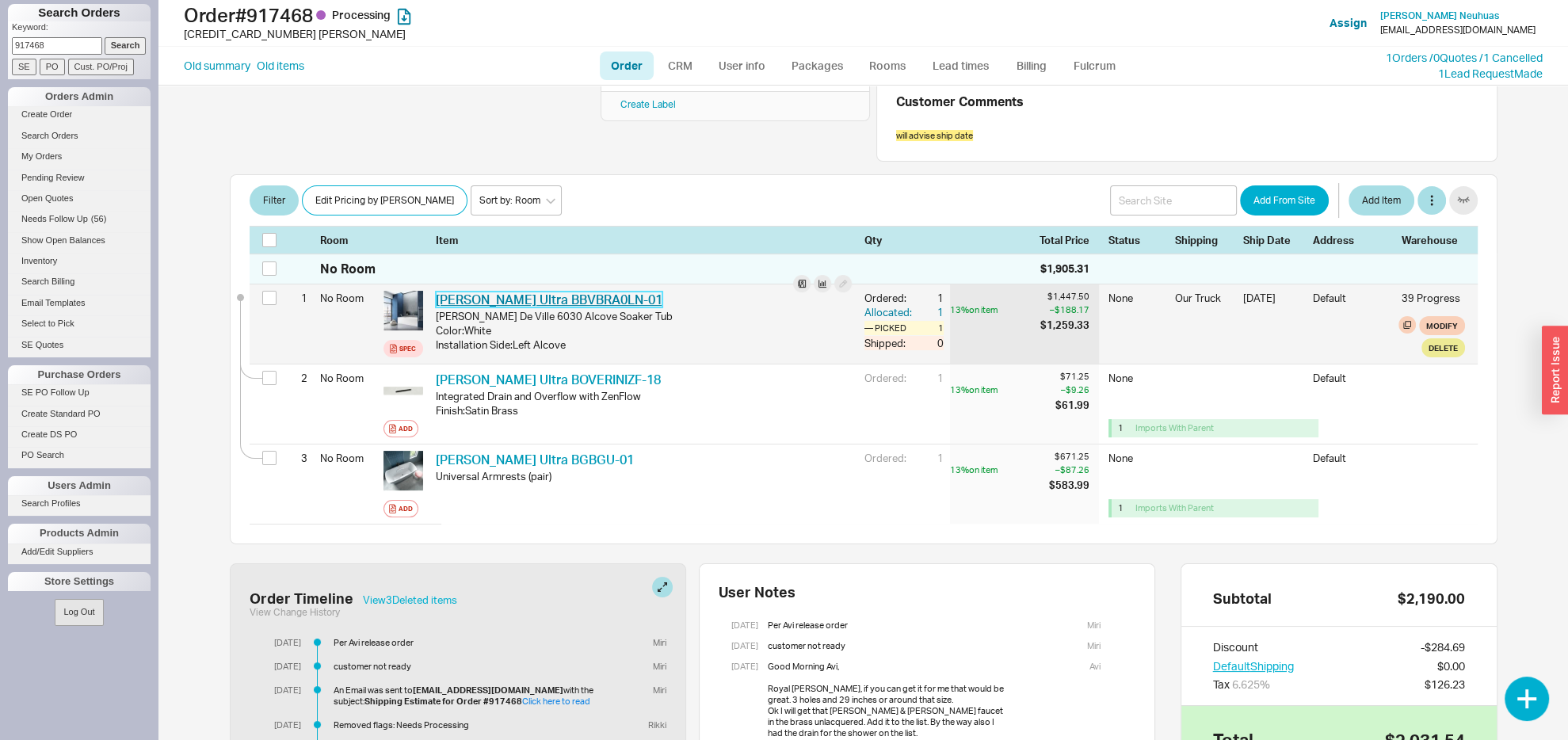
click at [540, 297] on link "[PERSON_NAME] Ultra BBVBRA0LN-01" at bounding box center [549, 300] width 227 height 16
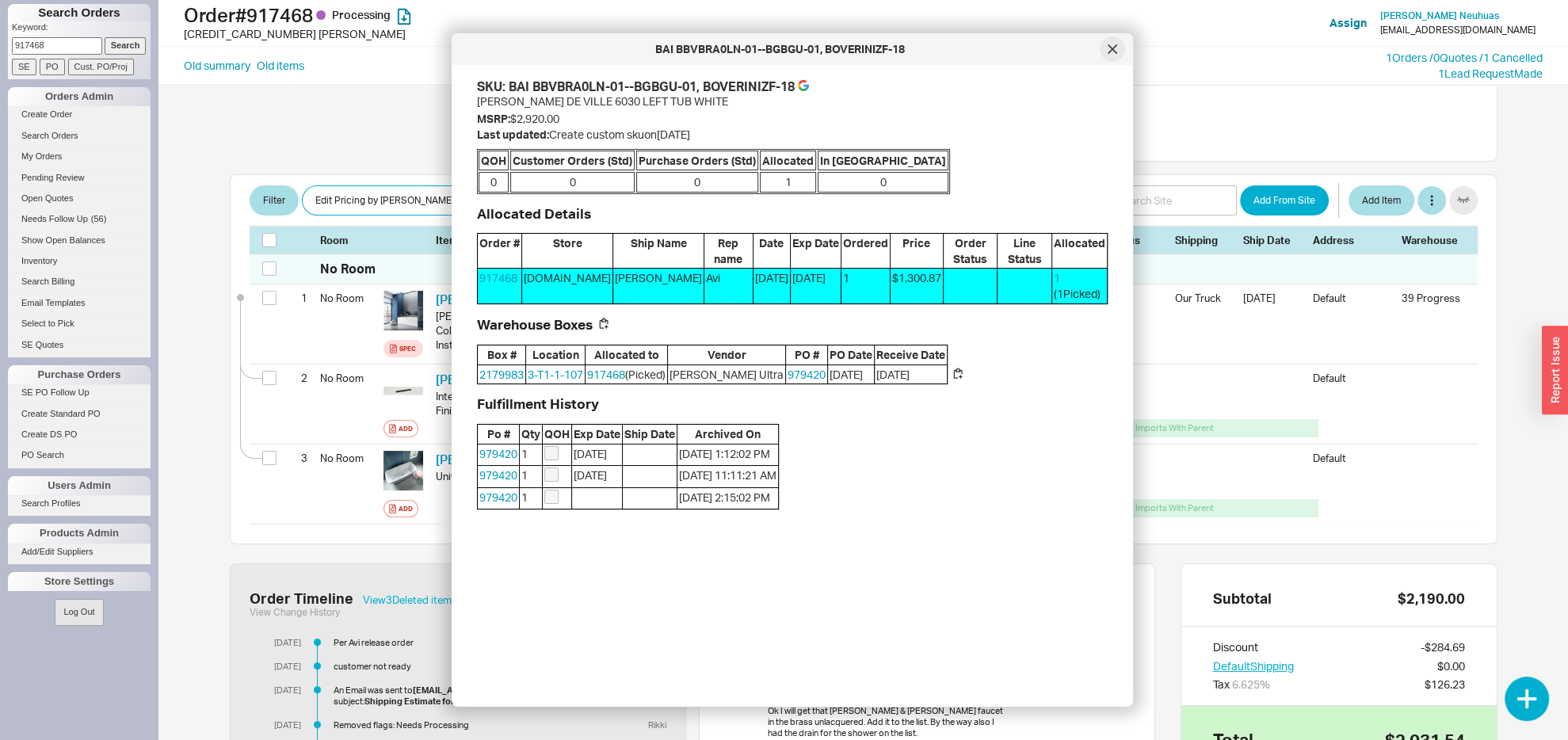
click at [1107, 52] on div at bounding box center [1111, 48] width 25 height 25
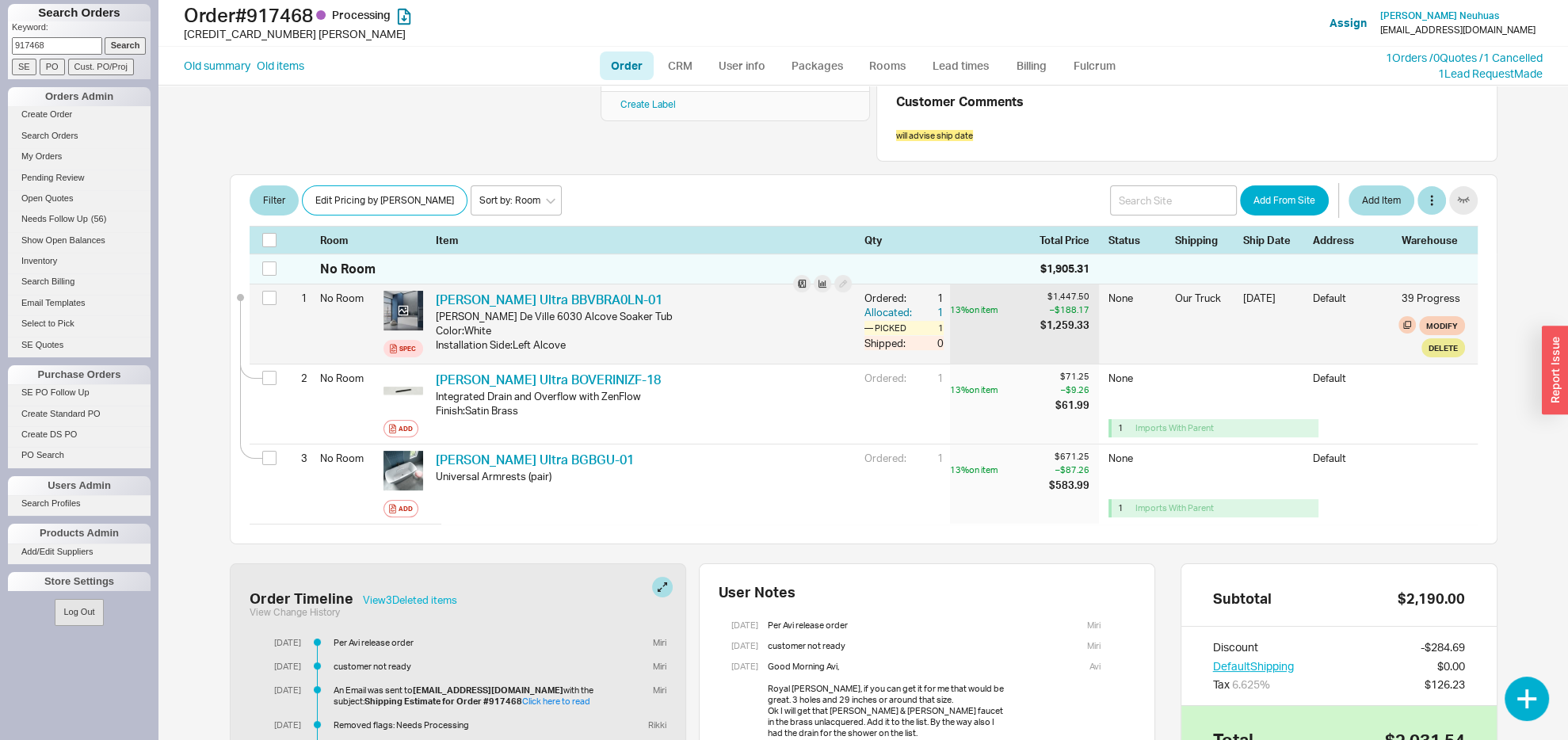
click at [409, 321] on div at bounding box center [404, 311] width 40 height 40
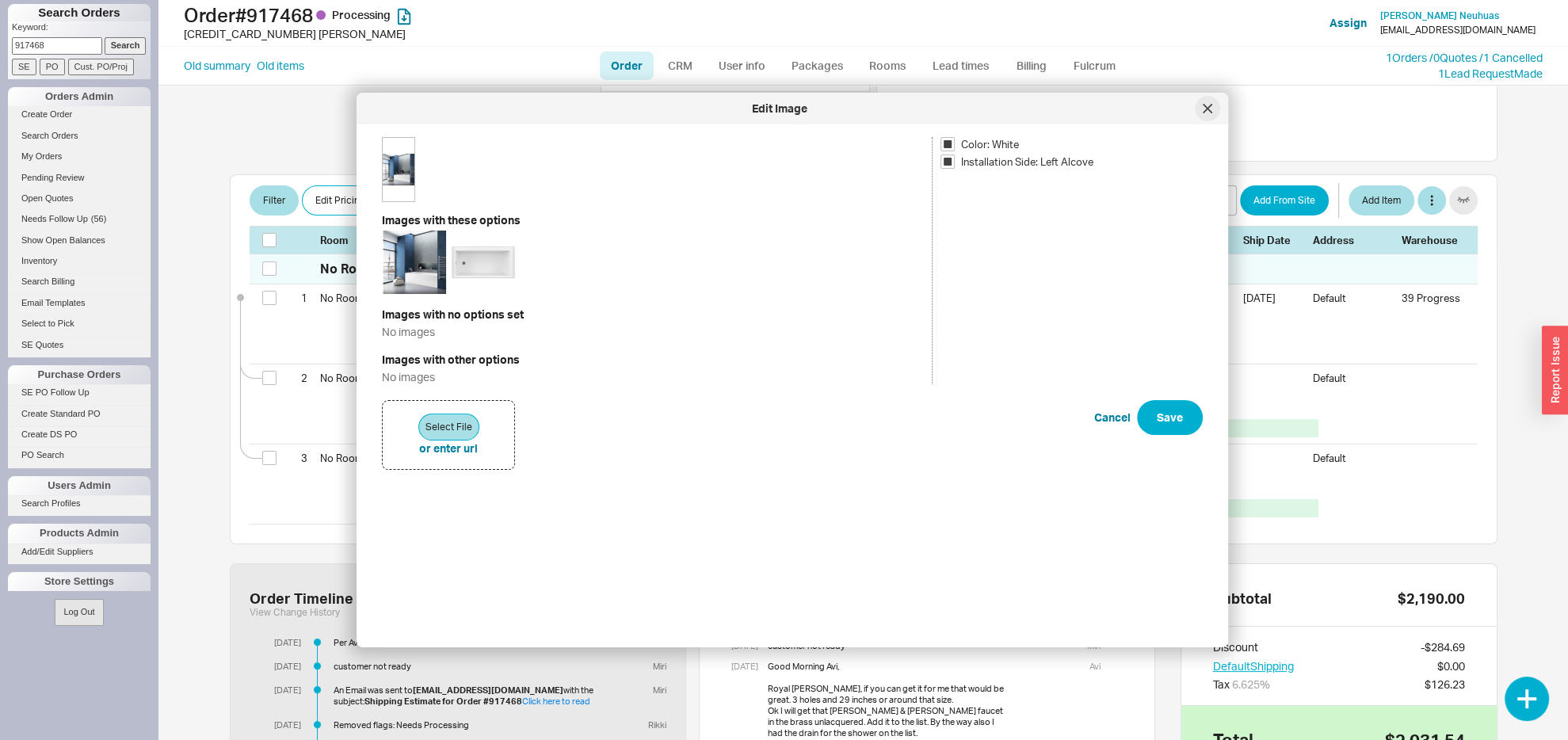
click at [1211, 109] on icon at bounding box center [1207, 109] width 10 height 10
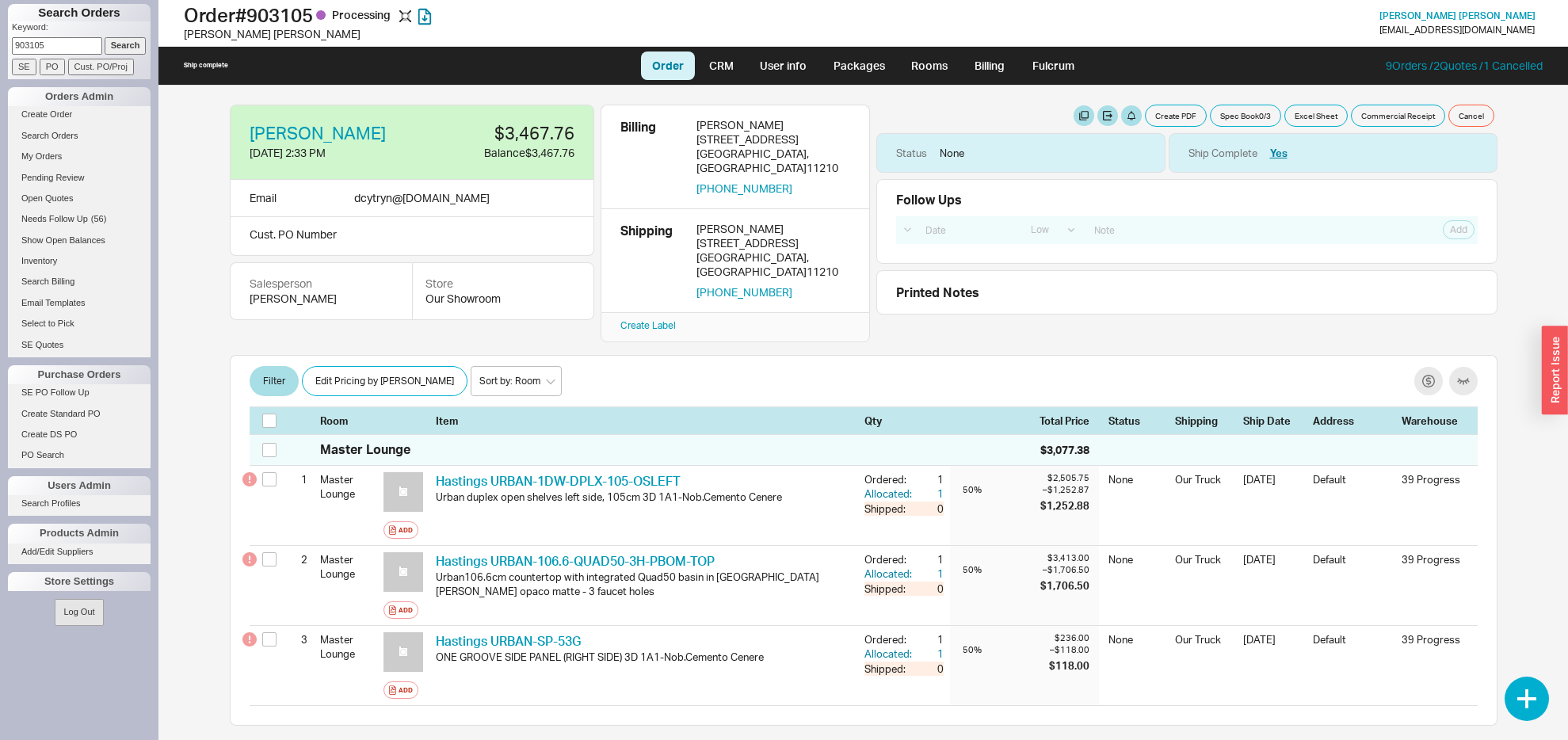
select select "LOW"
click at [753, 365] on div "Filter Edit Pricing by Brand Sort by: Room Sort by: Brand Sort by: Date" at bounding box center [863, 381] width 1228 height 32
click at [328, 130] on link "David Cytryn" at bounding box center [318, 132] width 136 height 17
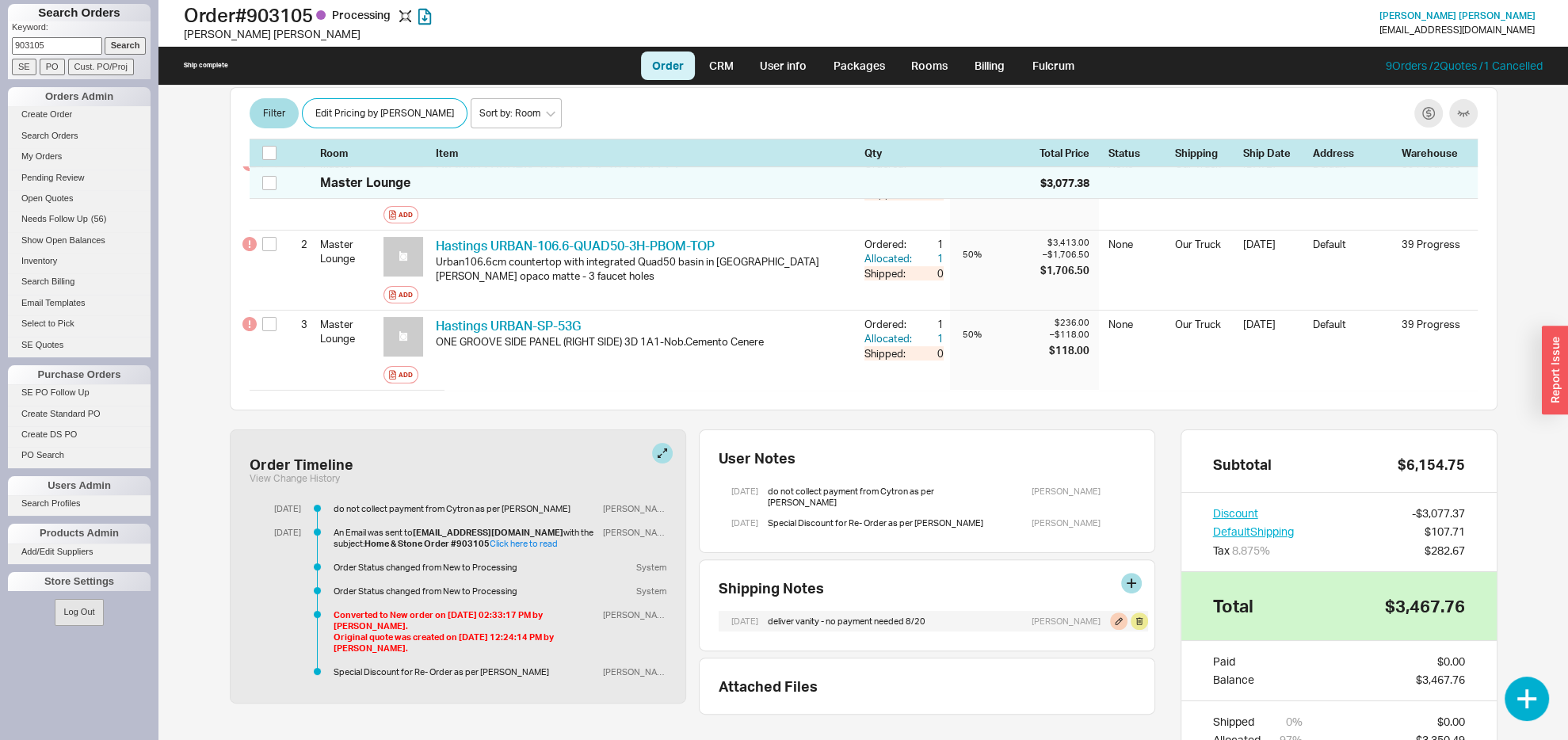
scroll to position [386, 0]
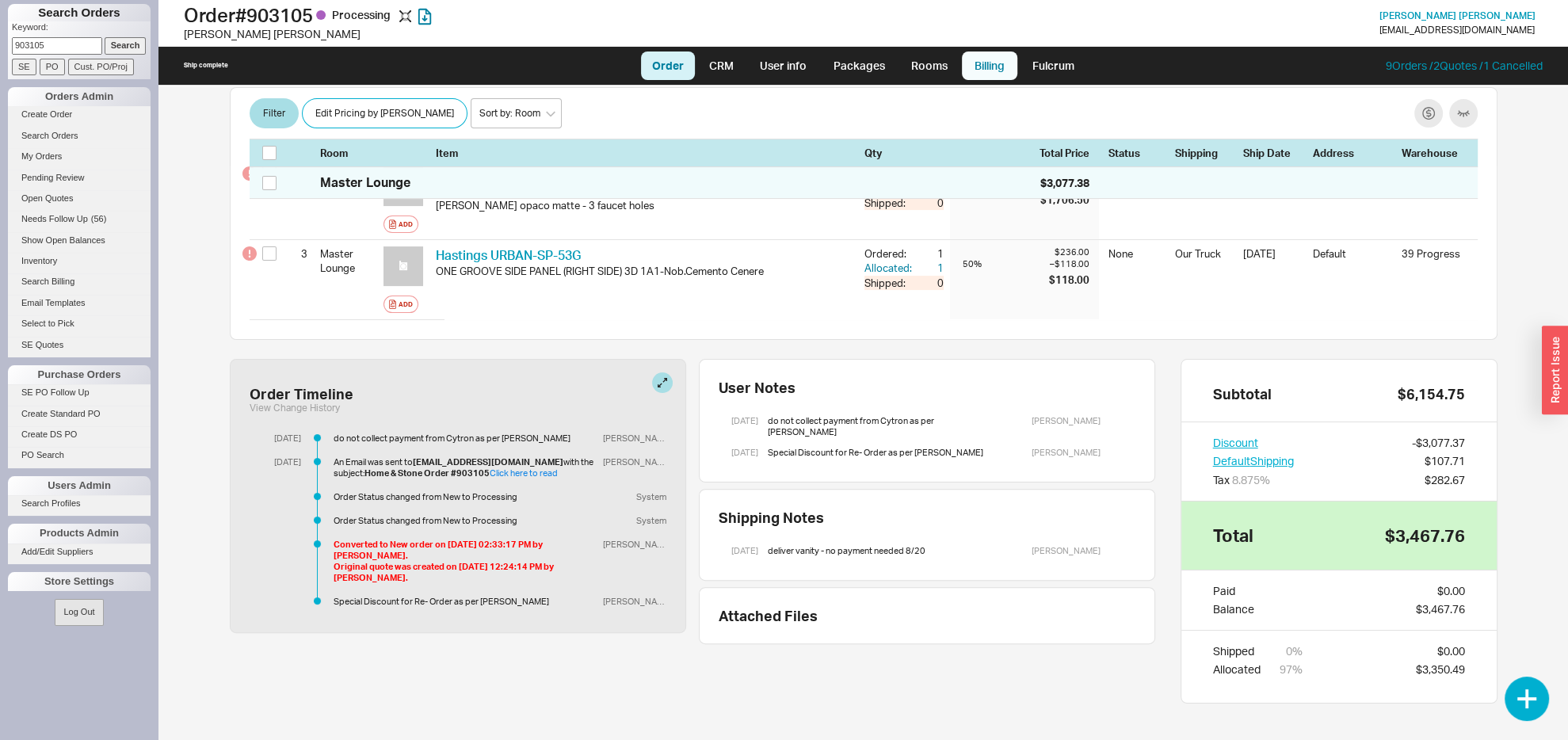
click at [983, 59] on link "Billing" at bounding box center [988, 66] width 55 height 29
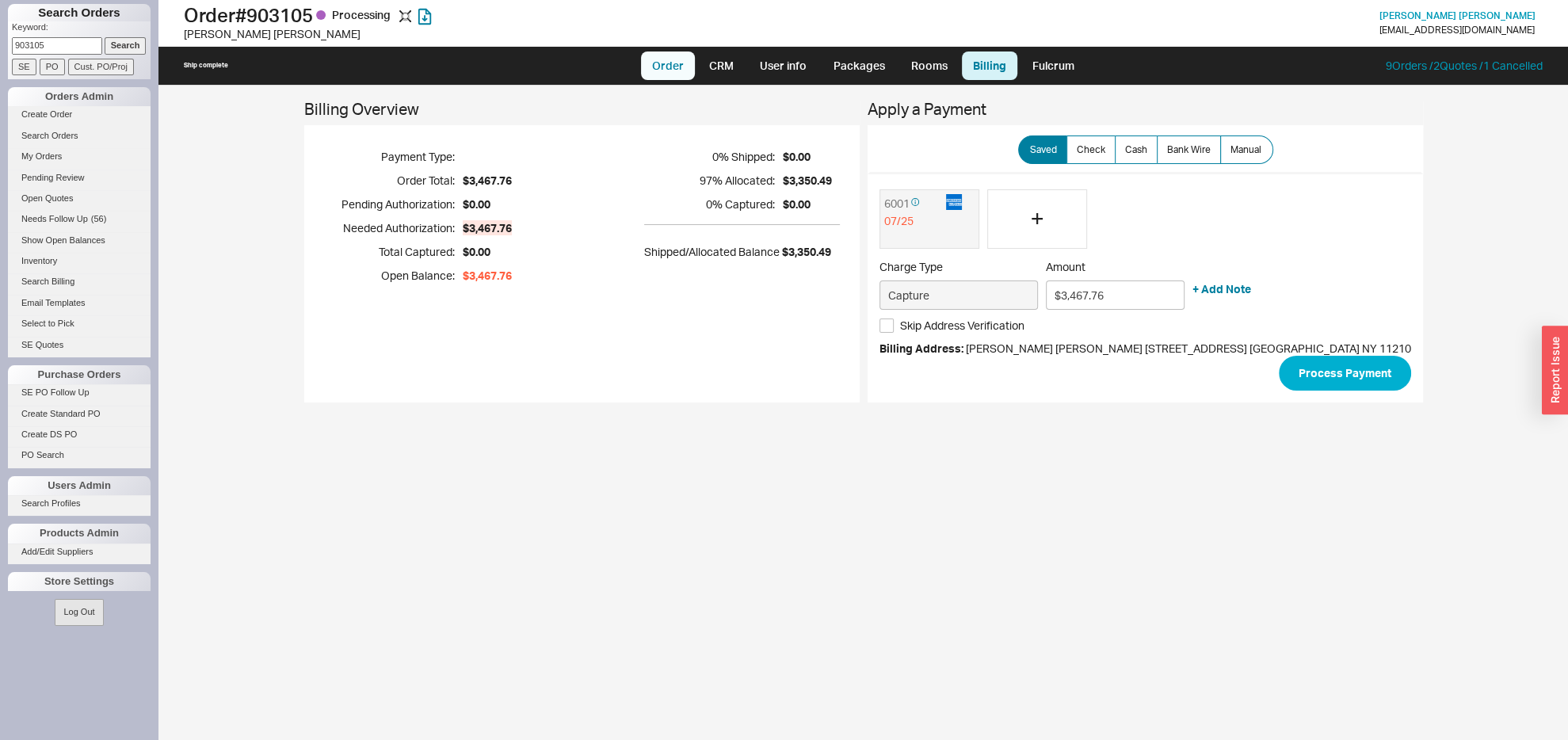
click at [660, 60] on link "Order" at bounding box center [668, 66] width 54 height 29
select select "LOW"
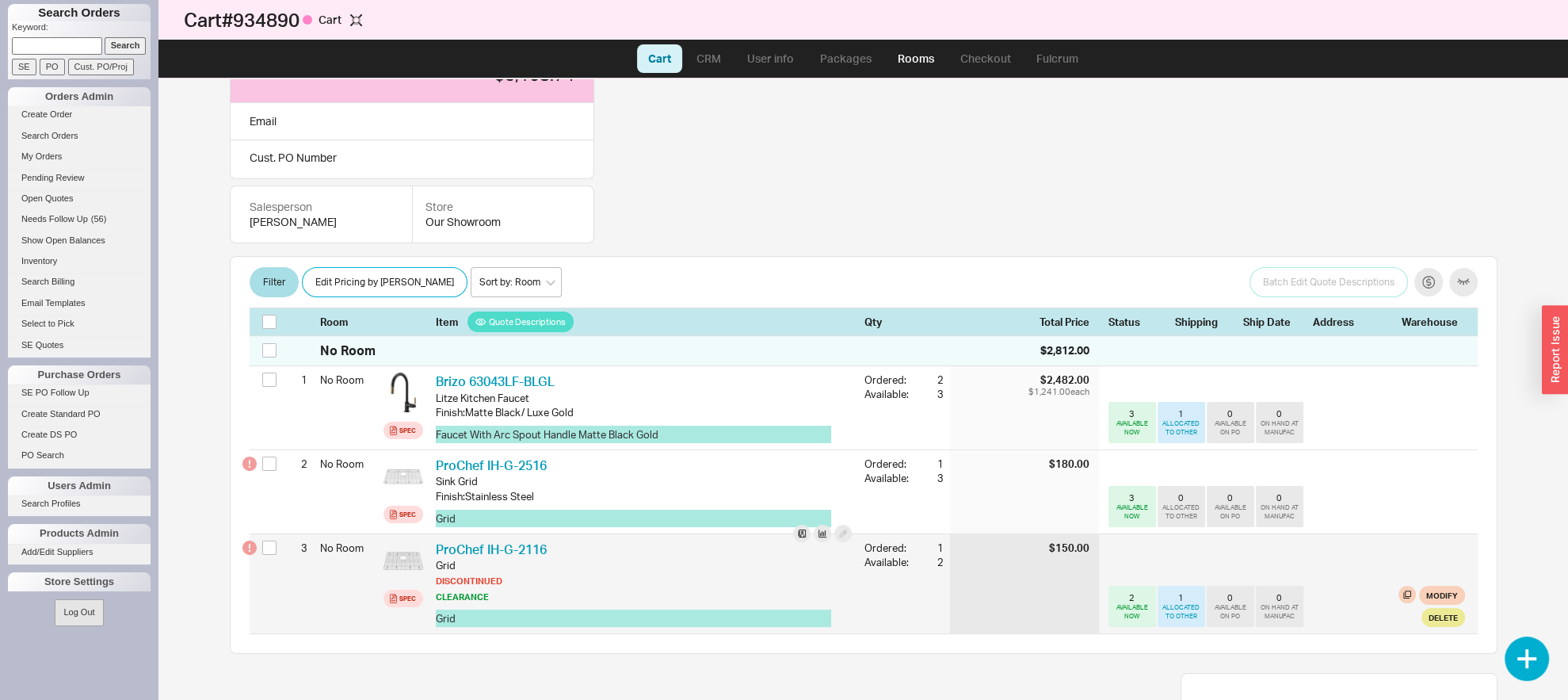
scroll to position [250, 0]
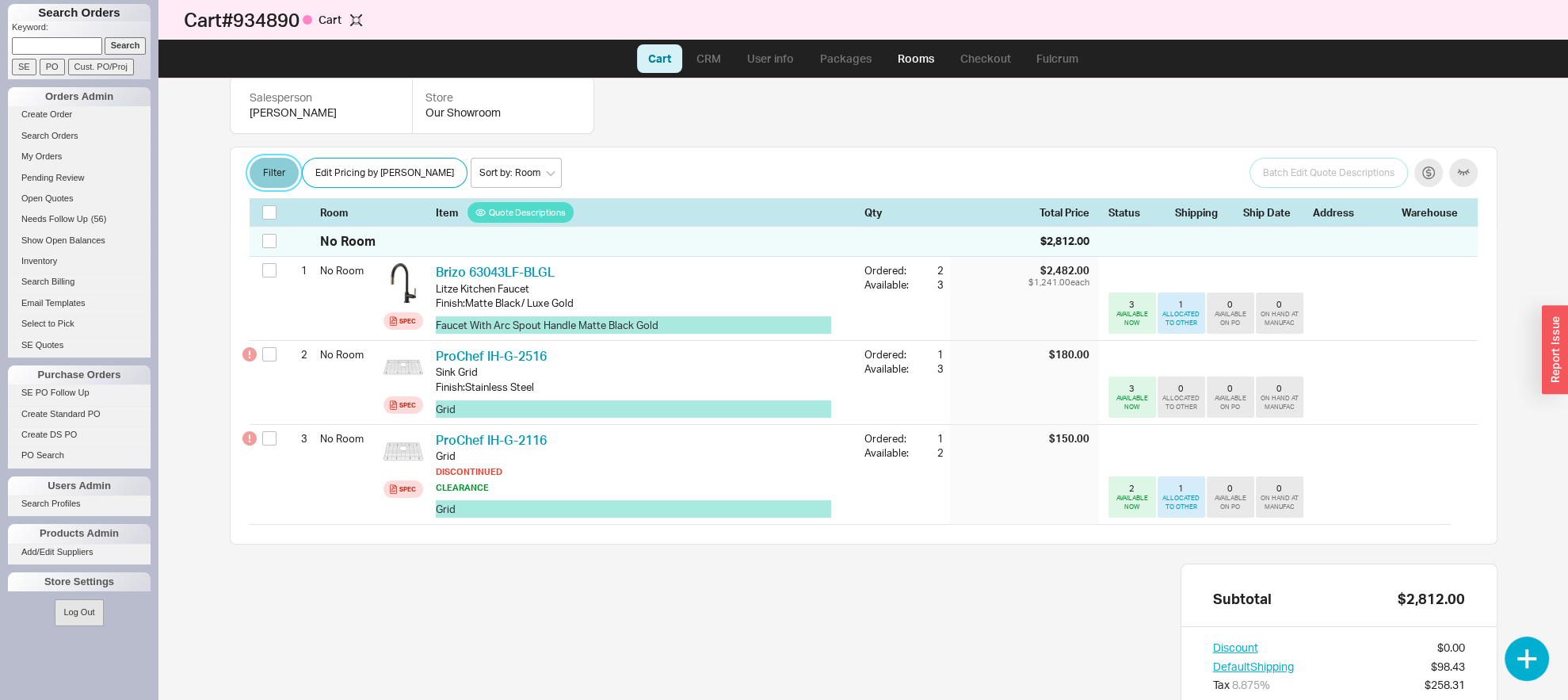
click at [273, 171] on button "Filter" at bounding box center [274, 173] width 49 height 30
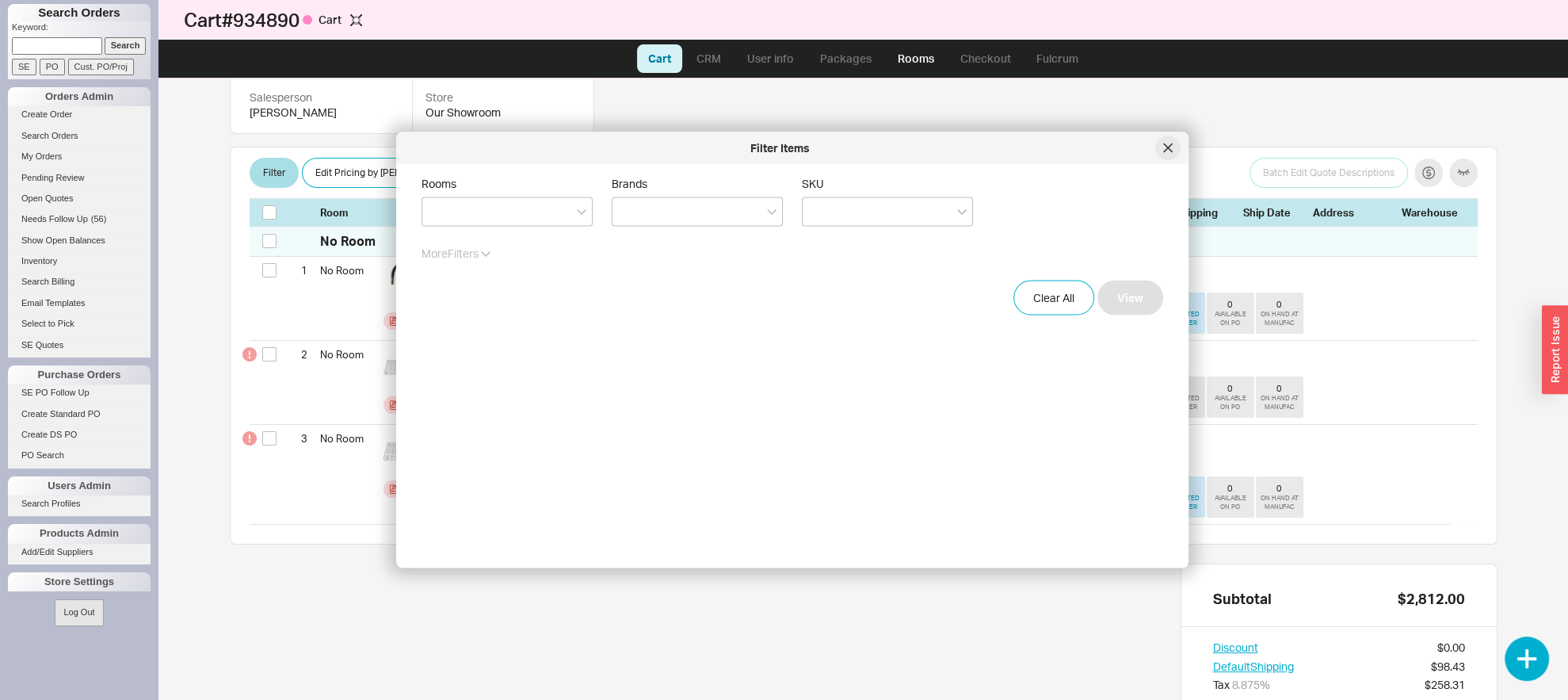
click at [1165, 141] on div at bounding box center [1167, 148] width 25 height 25
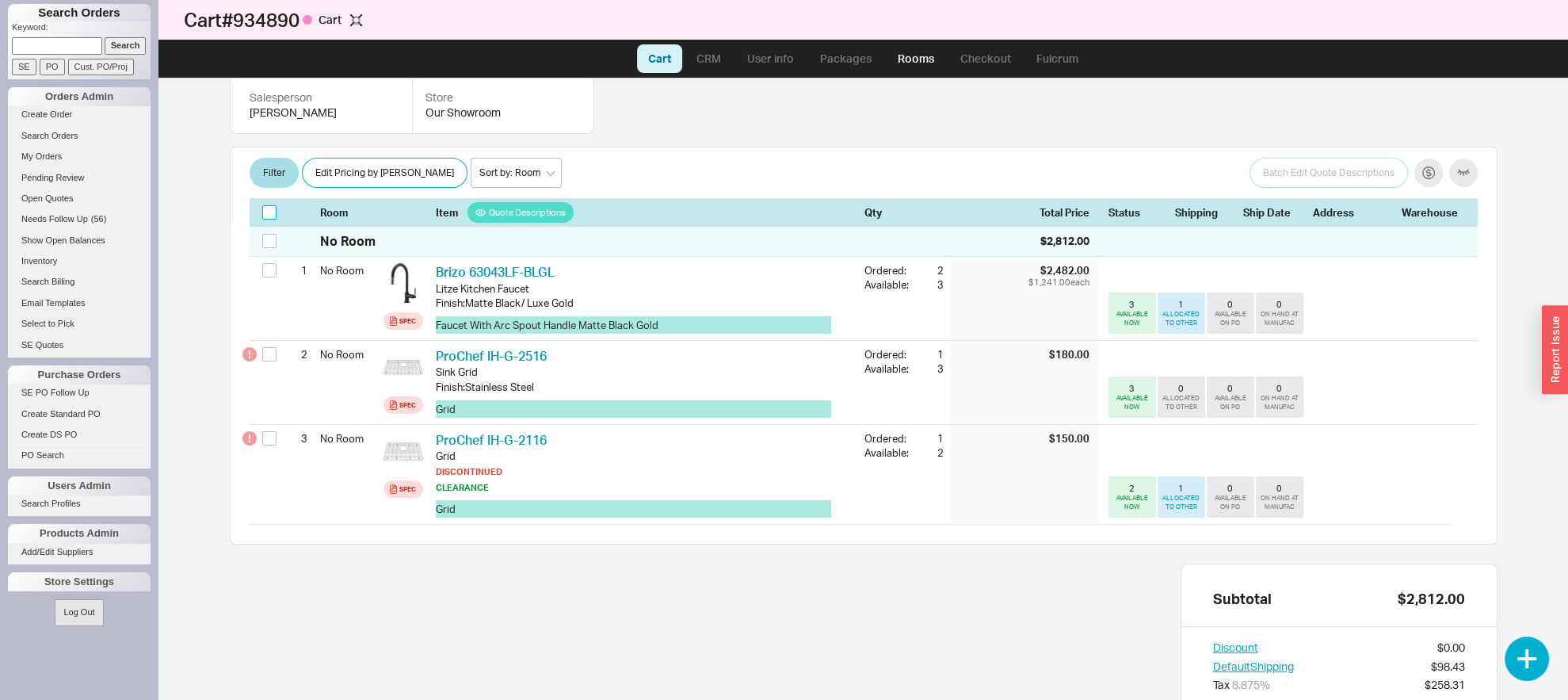
click at [268, 208] on input "checkbox" at bounding box center [269, 212] width 14 height 14
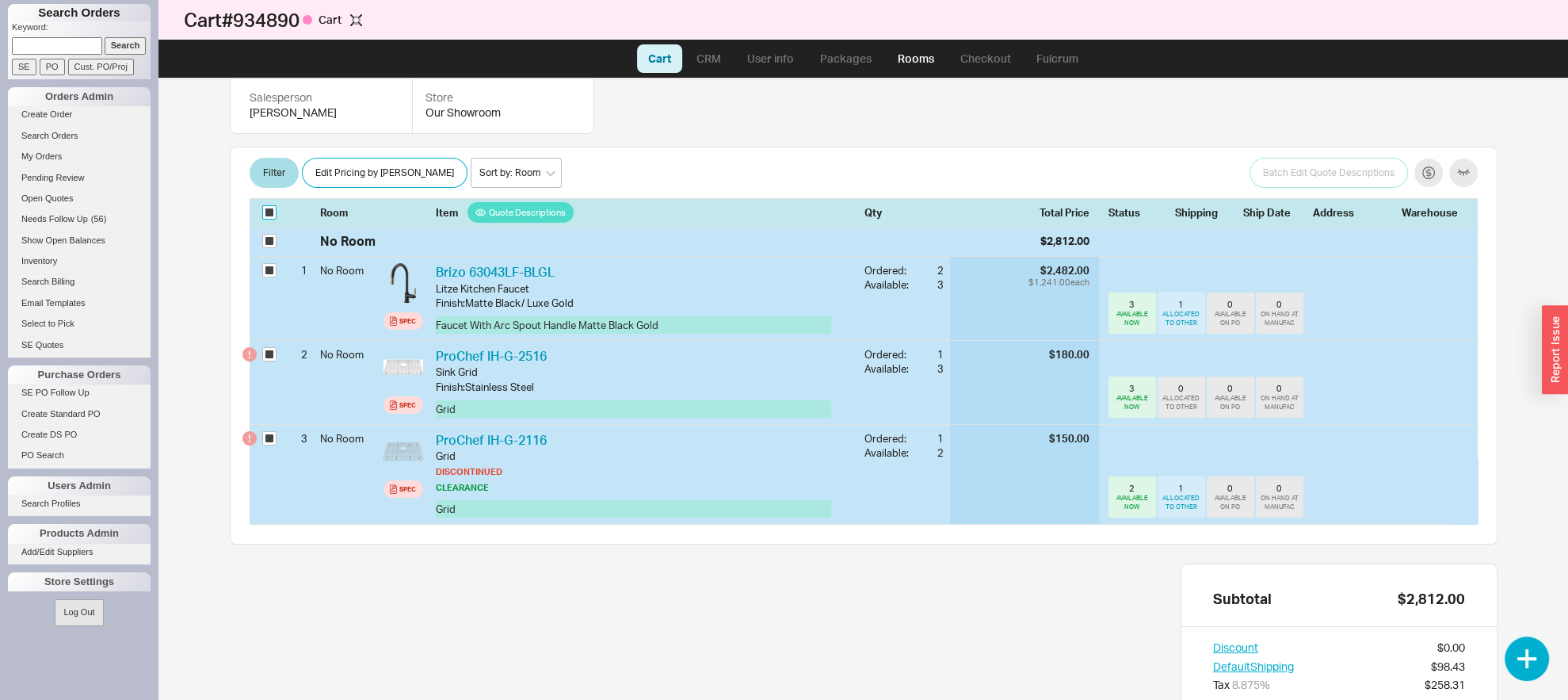
checkbox input "true"
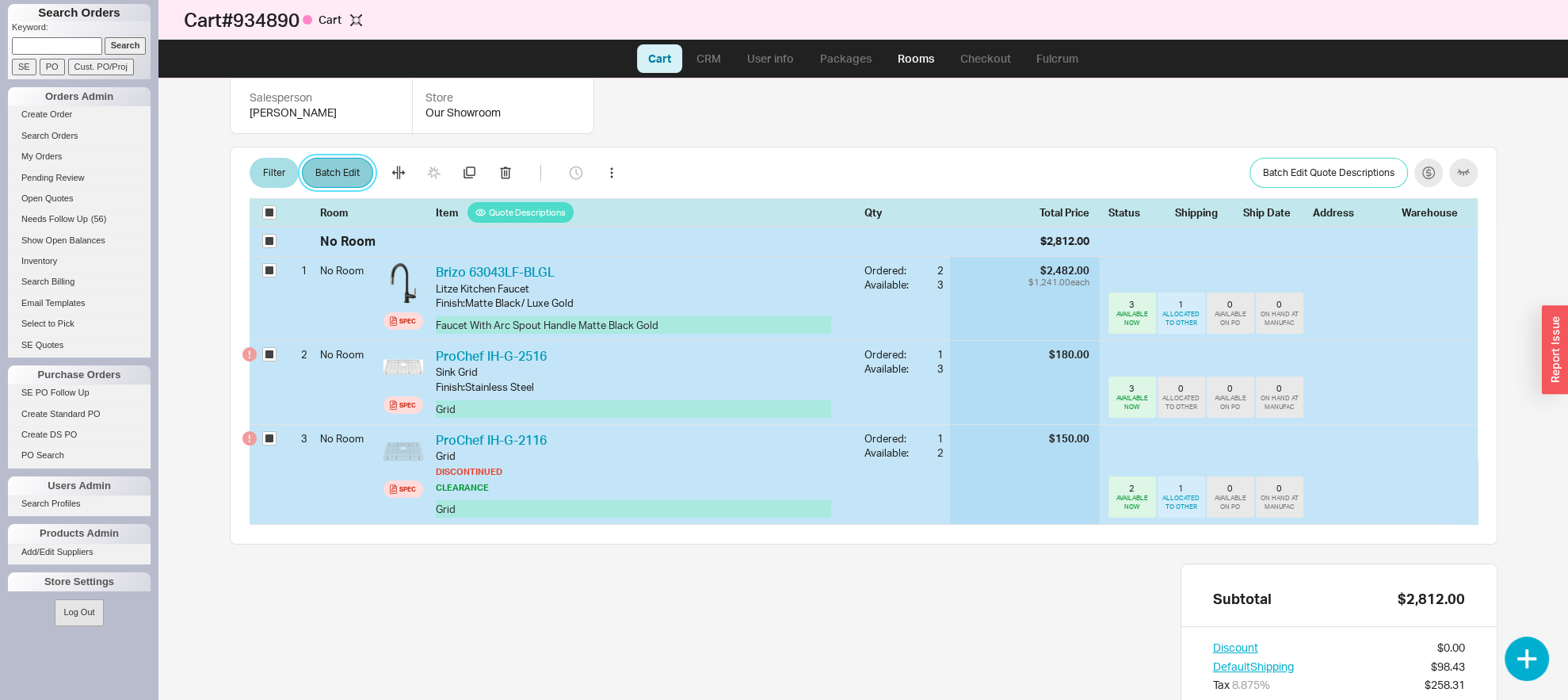
click at [342, 177] on button "Batch Edit" at bounding box center [337, 173] width 71 height 30
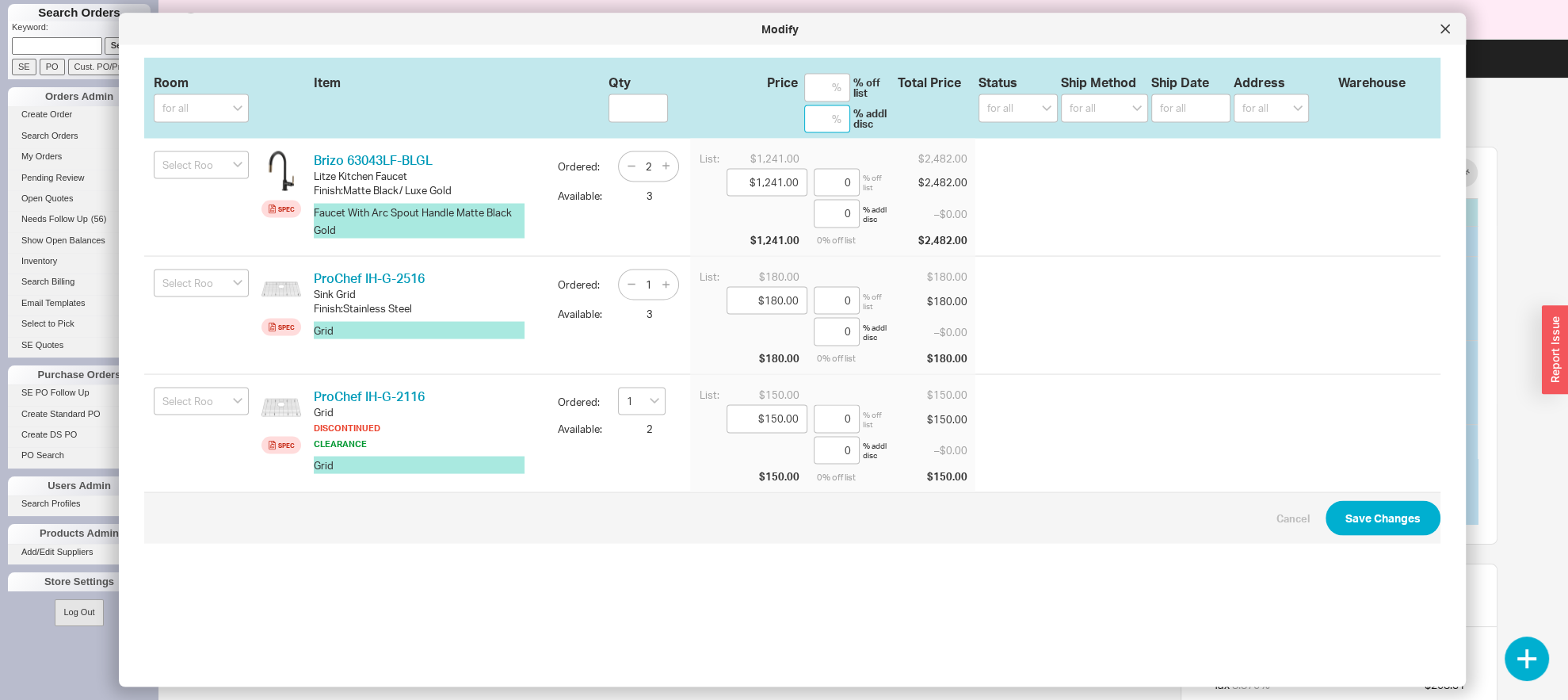
click at [804, 115] on input at bounding box center [827, 119] width 46 height 29
drag, startPoint x: 804, startPoint y: 90, endPoint x: 804, endPoint y: 104, distance: 14.0
click at [804, 99] on input at bounding box center [827, 88] width 46 height 29
click at [804, 122] on input at bounding box center [827, 119] width 46 height 29
click at [807, 98] on input at bounding box center [827, 88] width 46 height 29
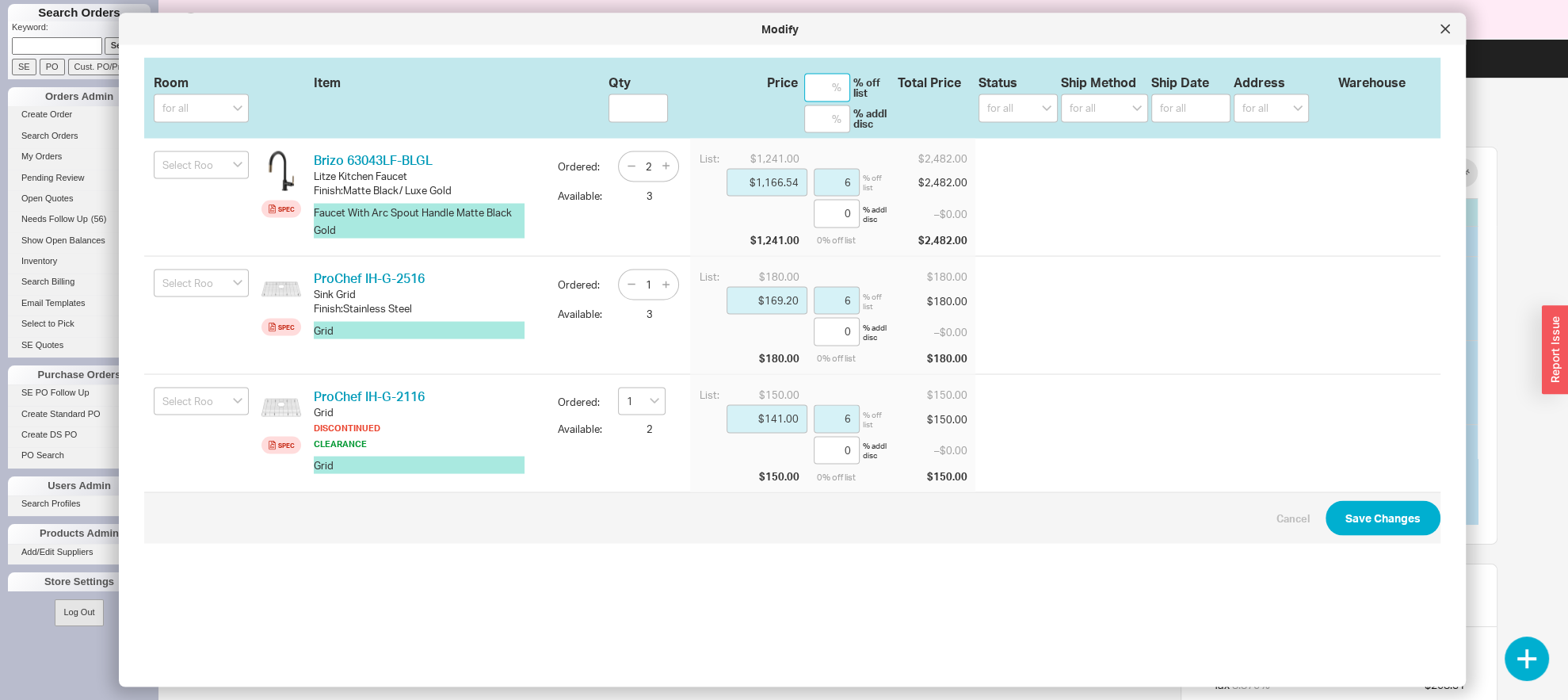
type input "6"
type input "$1,166.54"
type input "6"
type input "$169.20"
type input "6"
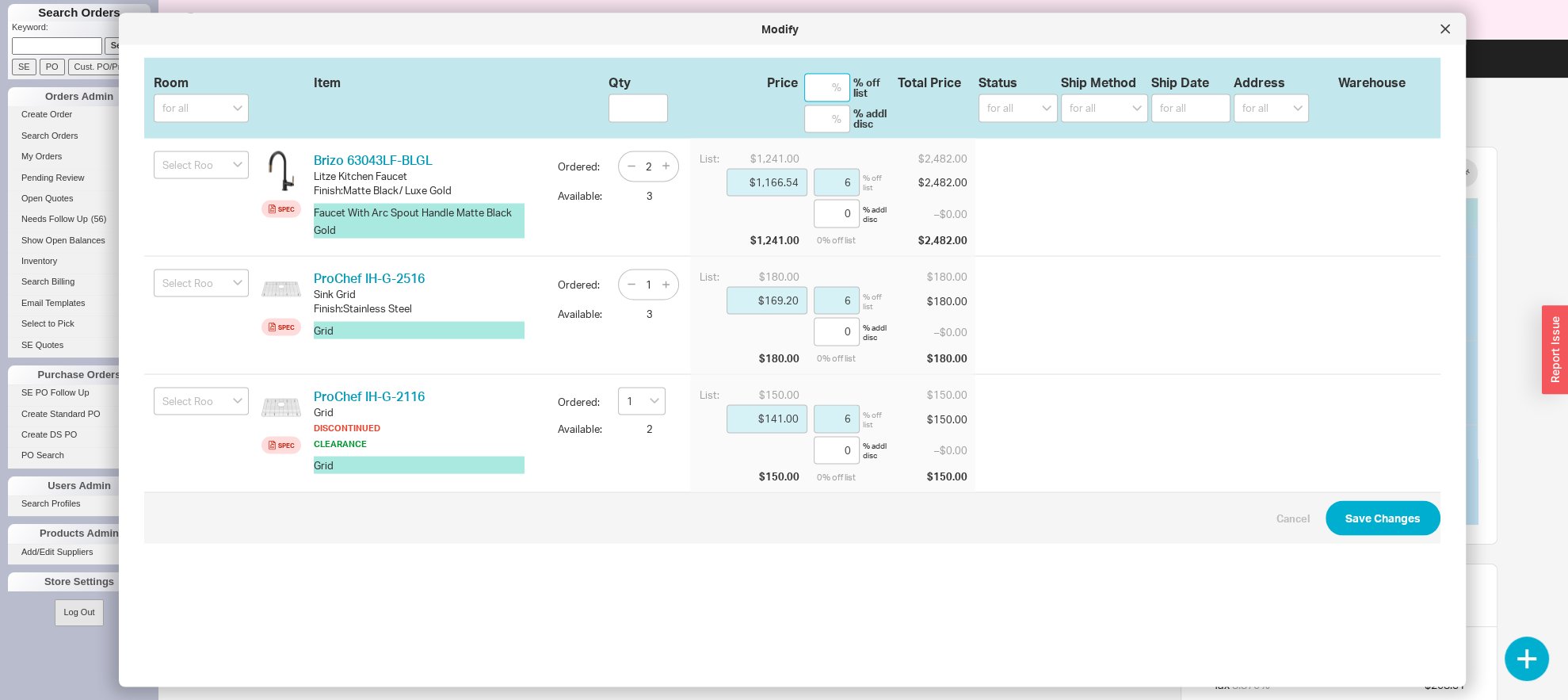
type input "$141.00"
type input "6"
type input "$1,241.00"
type input "0"
type input "$180.00"
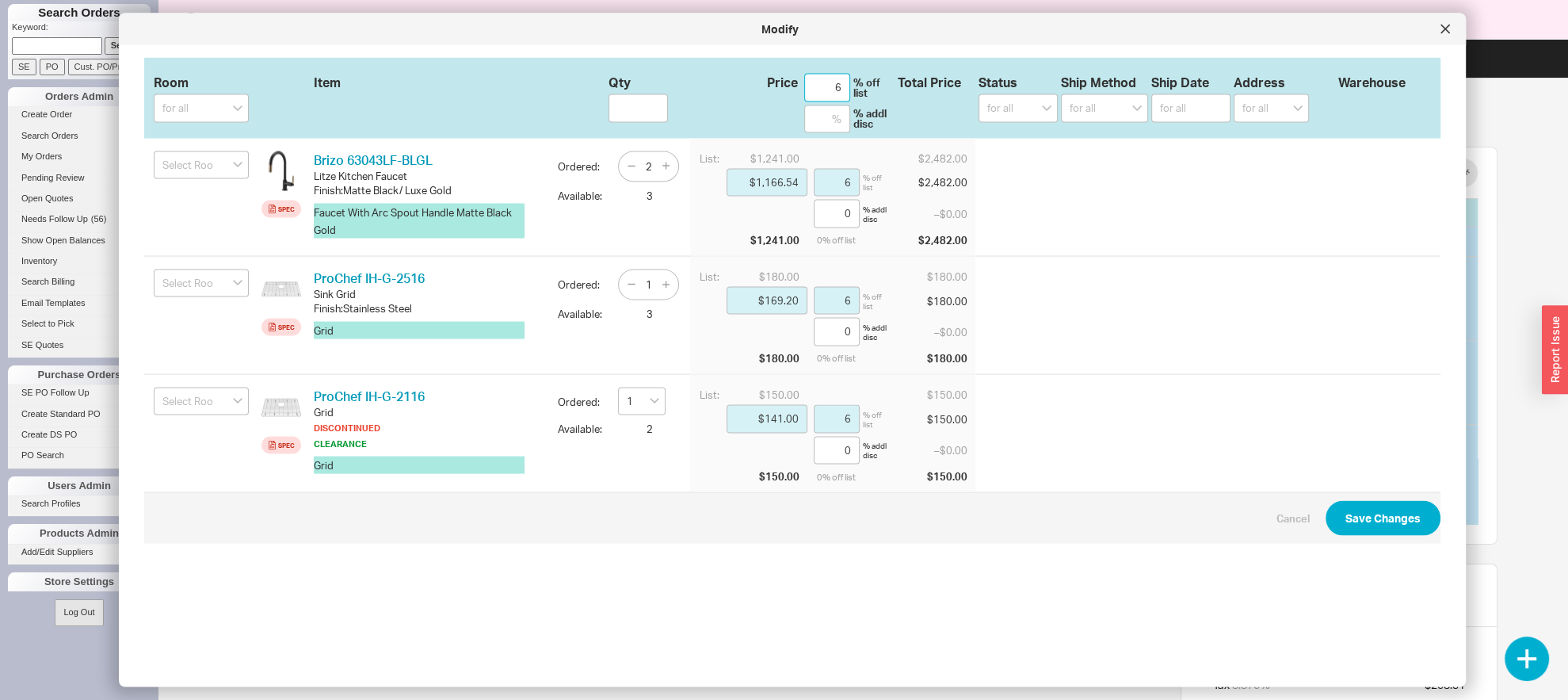
type input "0"
type input "$150.00"
type input "0"
type input "3"
type input "$1,203.77"
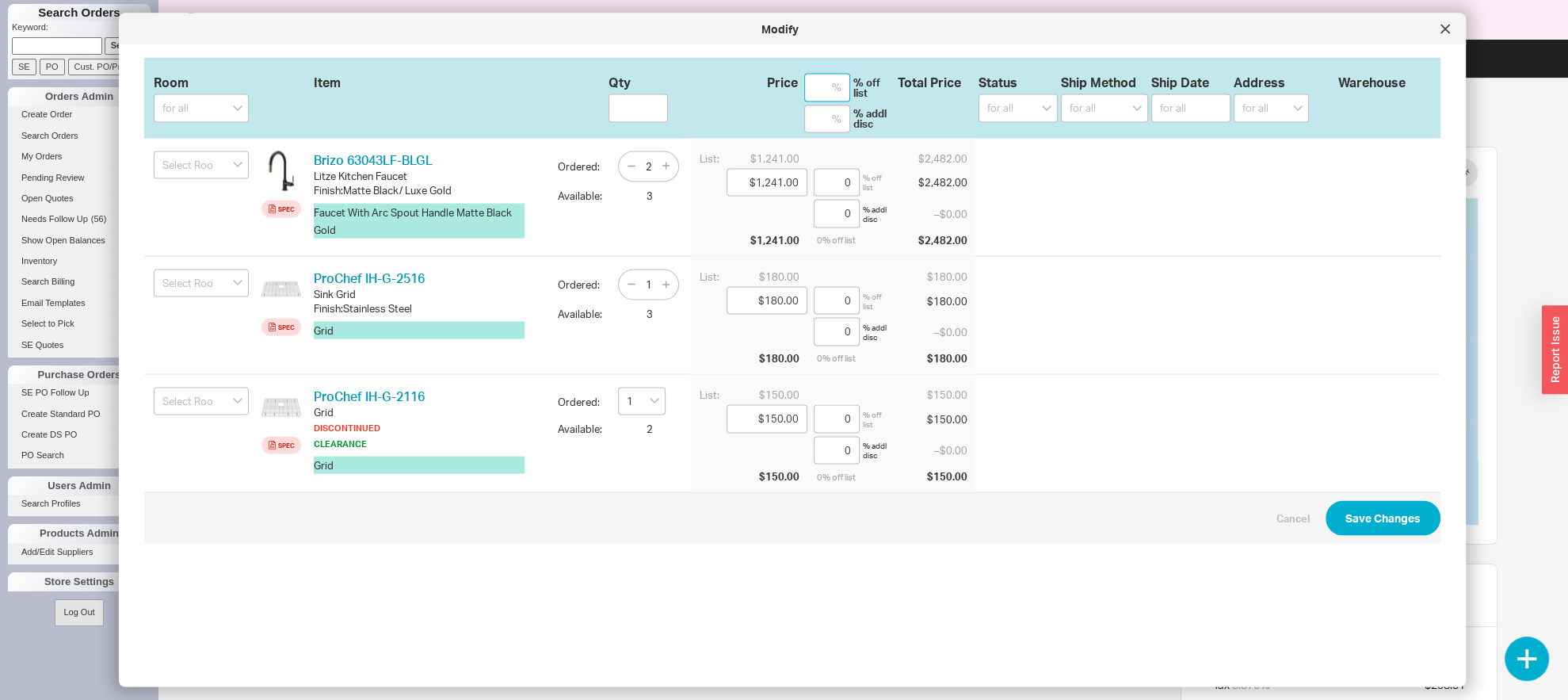
type input "3"
type input "$174.60"
type input "3"
type input "$145.50"
type input "3"
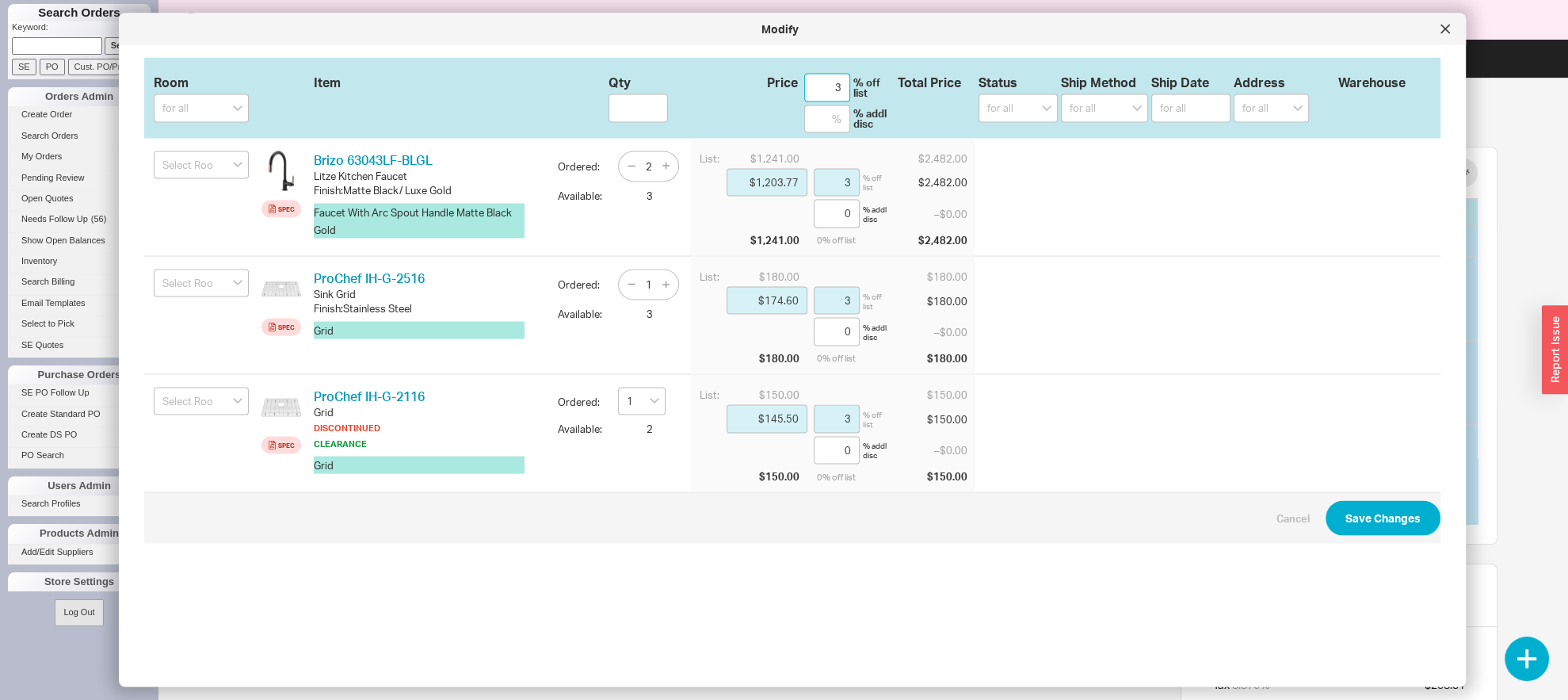
type input "35"
type input "$806.65"
type input "35"
type input "$117.00"
type input "35"
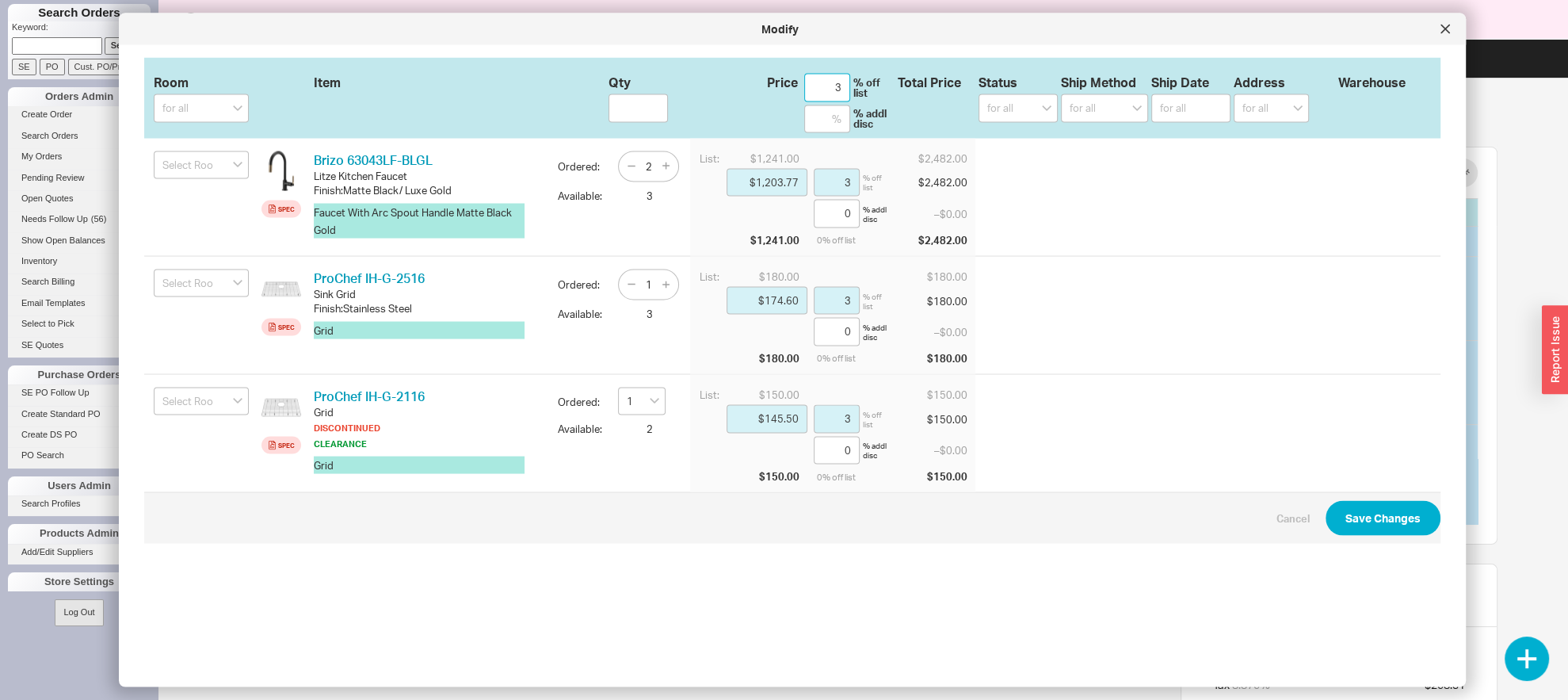
type input "$97.50"
type input "35"
click at [1338, 524] on button "Save Changes" at bounding box center [1382, 518] width 115 height 35
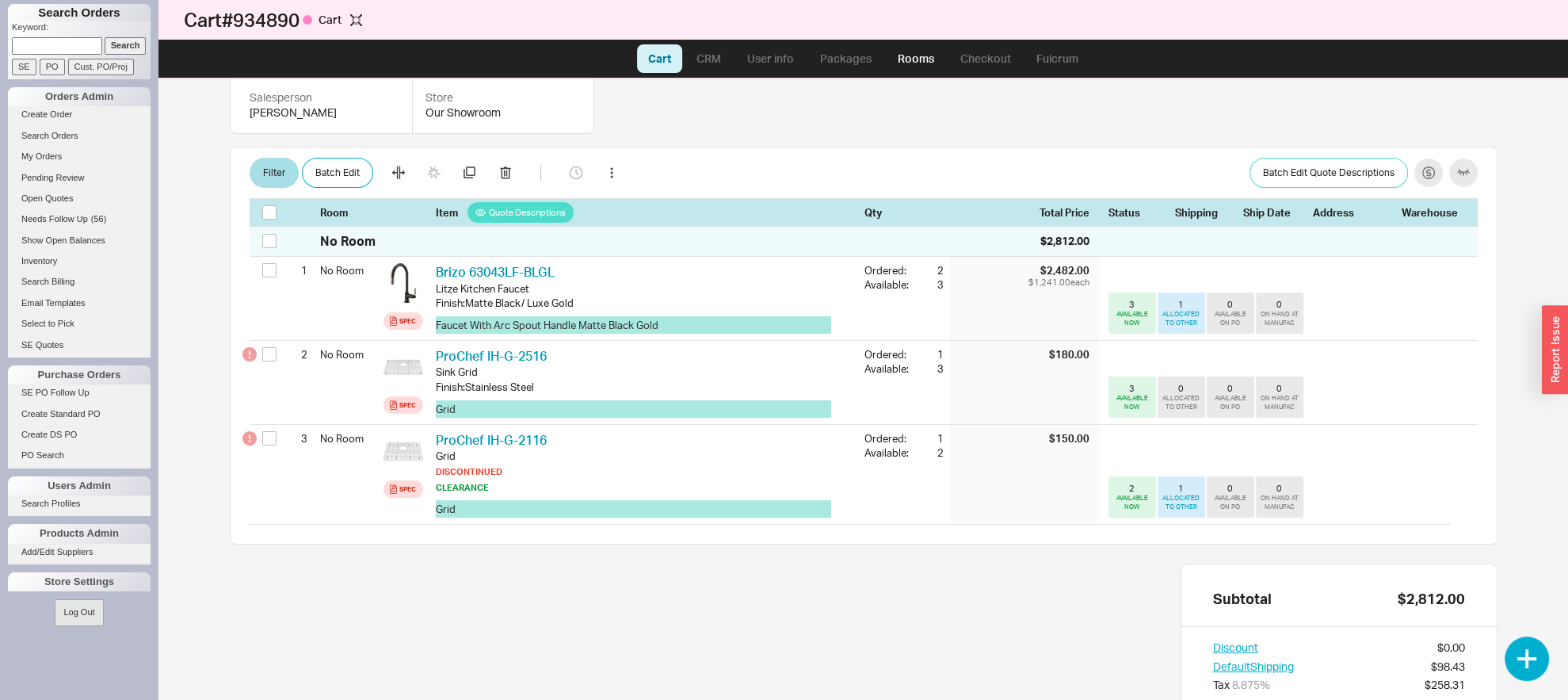
checkbox input "false"
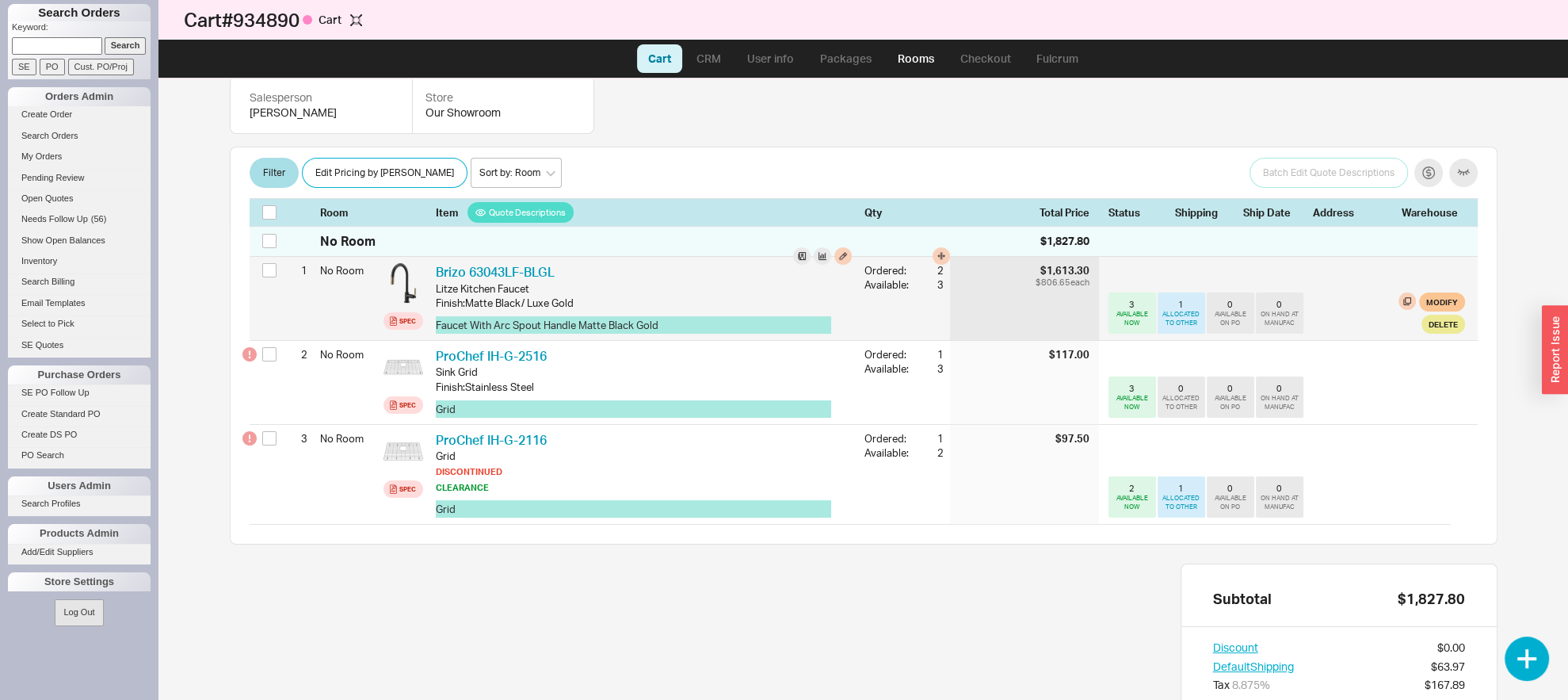
drag, startPoint x: 1426, startPoint y: 293, endPoint x: 1426, endPoint y: 306, distance: 13.0
click at [1426, 296] on div "3 AVAILABLE NOW 1 ALLOCATED TO OTHER 0 AVAILABLE ON PO 0 ON HAND AT MANUFAC Mod…" at bounding box center [1286, 298] width 357 height 83
click at [1423, 305] on button "Modify" at bounding box center [1442, 302] width 46 height 19
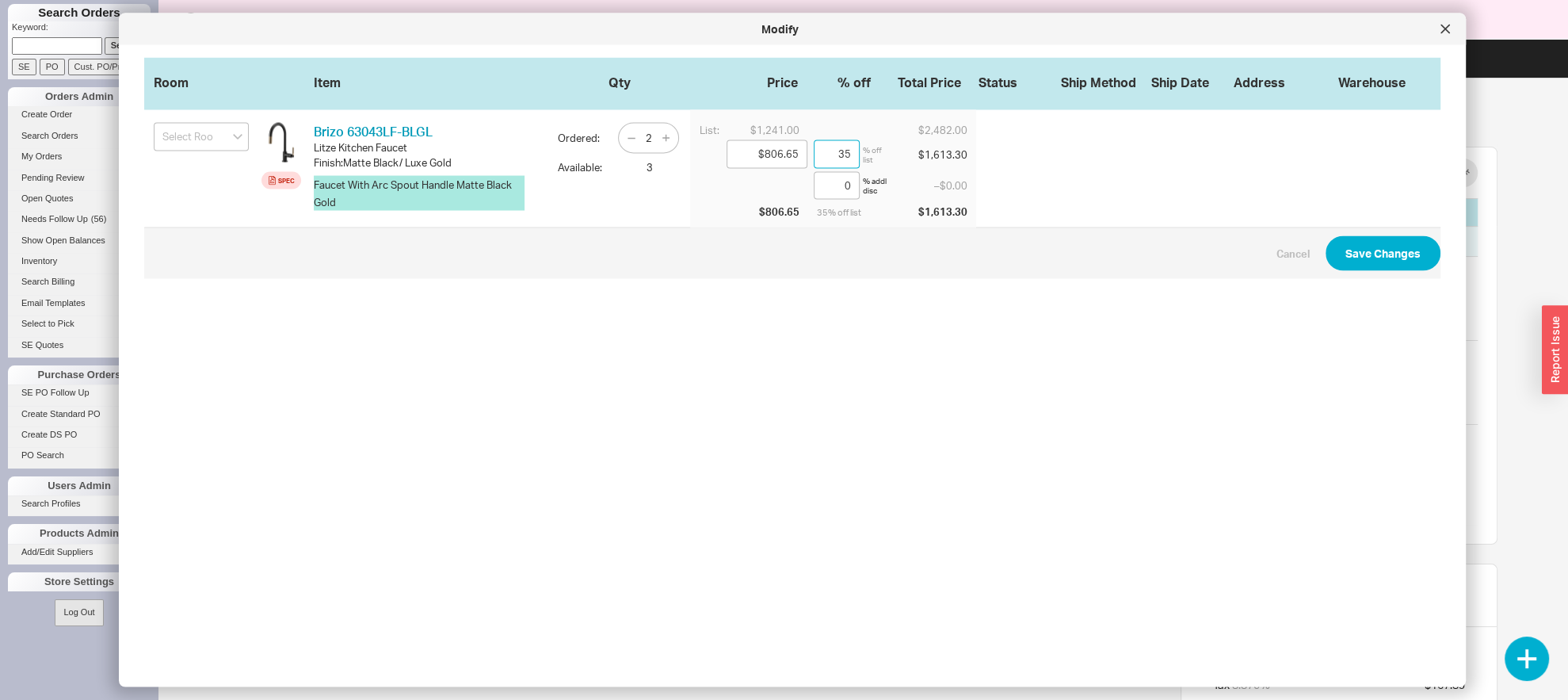
click at [813, 159] on input "35" at bounding box center [836, 154] width 46 height 29
drag, startPoint x: 799, startPoint y: 159, endPoint x: 816, endPoint y: 154, distance: 17.7
click at [813, 155] on input "35" at bounding box center [836, 154] width 46 height 29
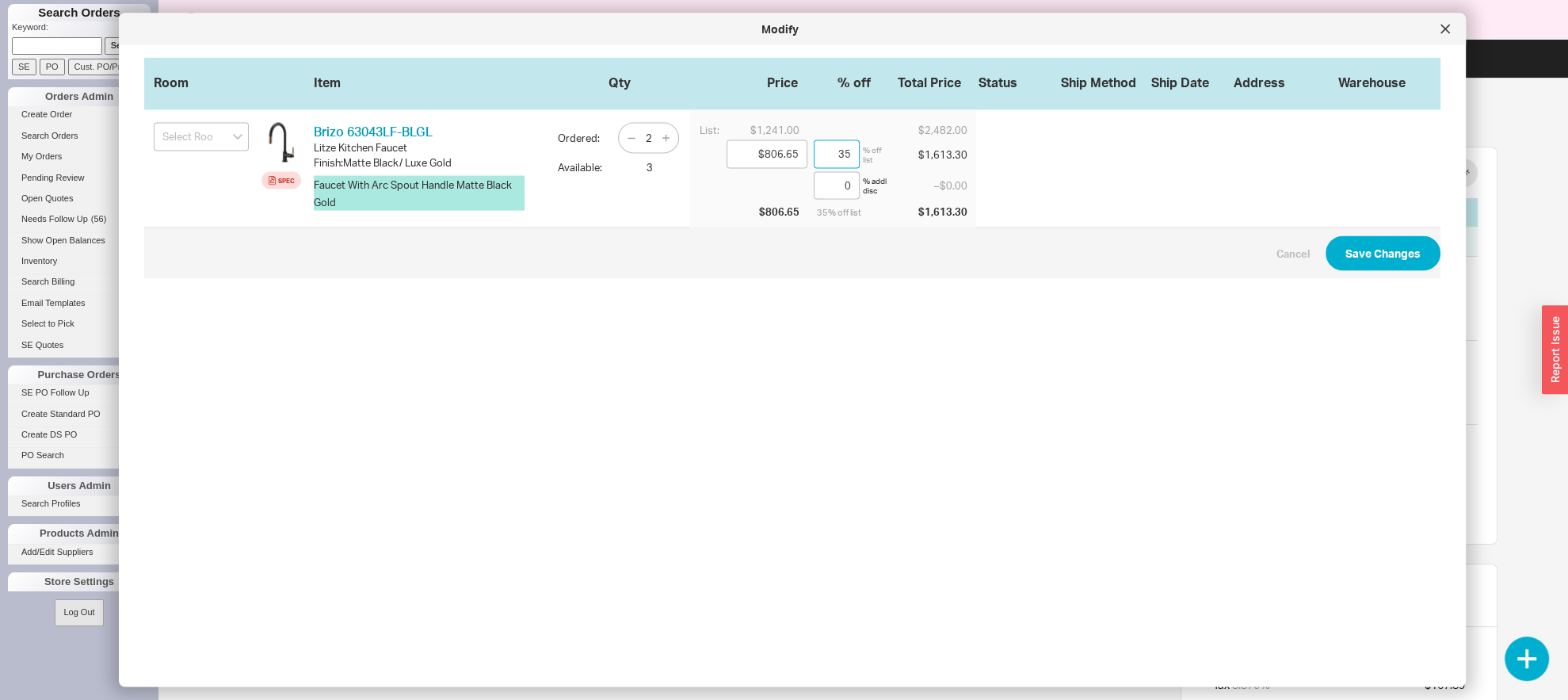
drag, startPoint x: 818, startPoint y: 151, endPoint x: 876, endPoint y: 161, distance: 58.9
click at [859, 159] on input "35" at bounding box center [836, 154] width 46 height 29
type input "$1,191.36"
type input "4"
type input "$744.60"
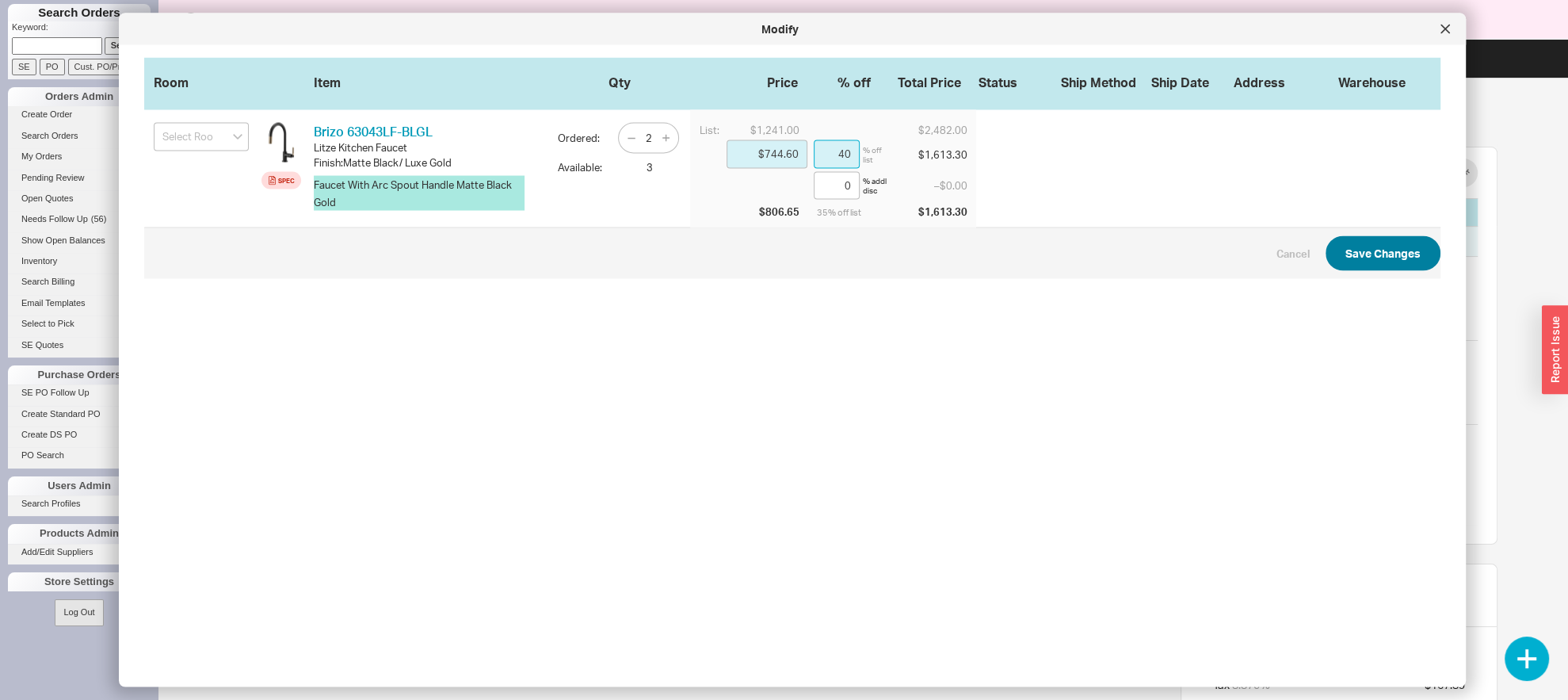
type input "40"
click at [1332, 257] on button "Save Changes" at bounding box center [1382, 253] width 115 height 35
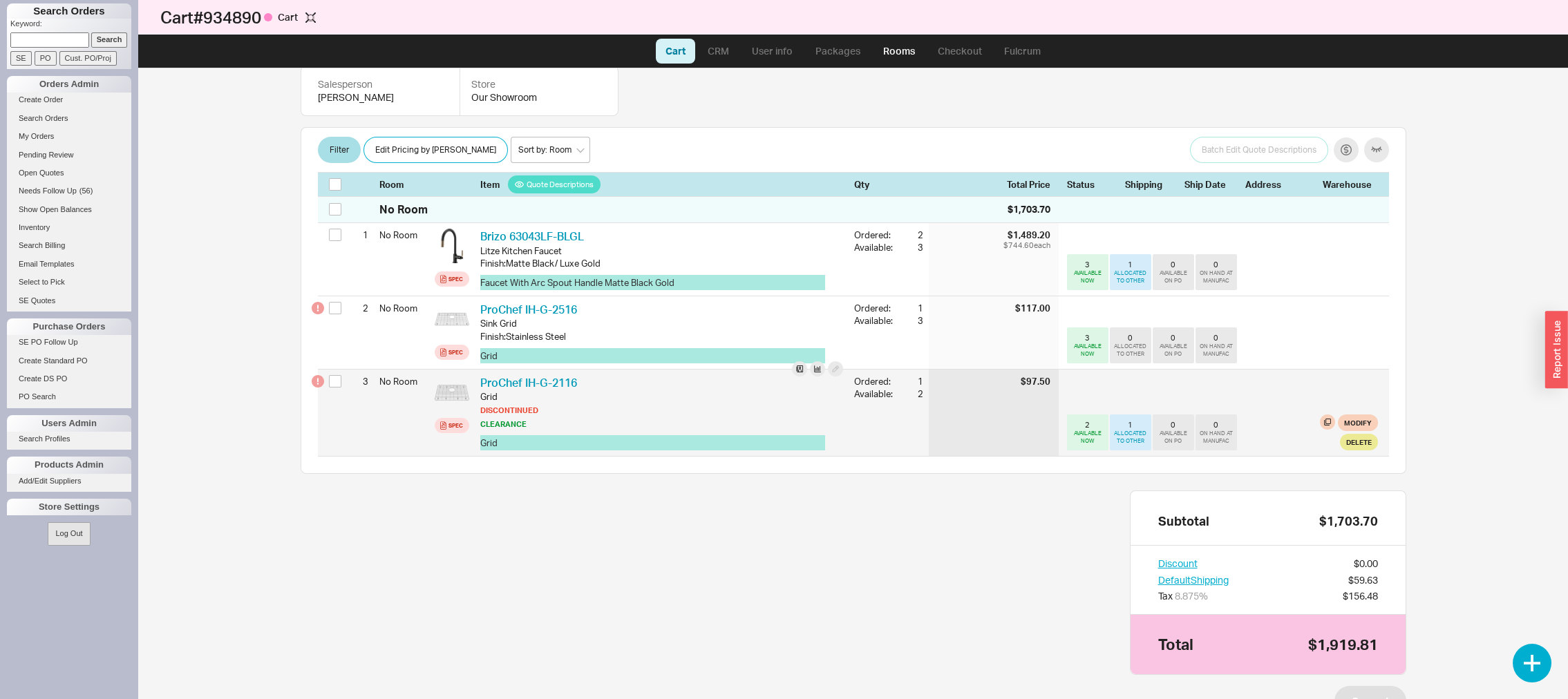
scroll to position [0, 0]
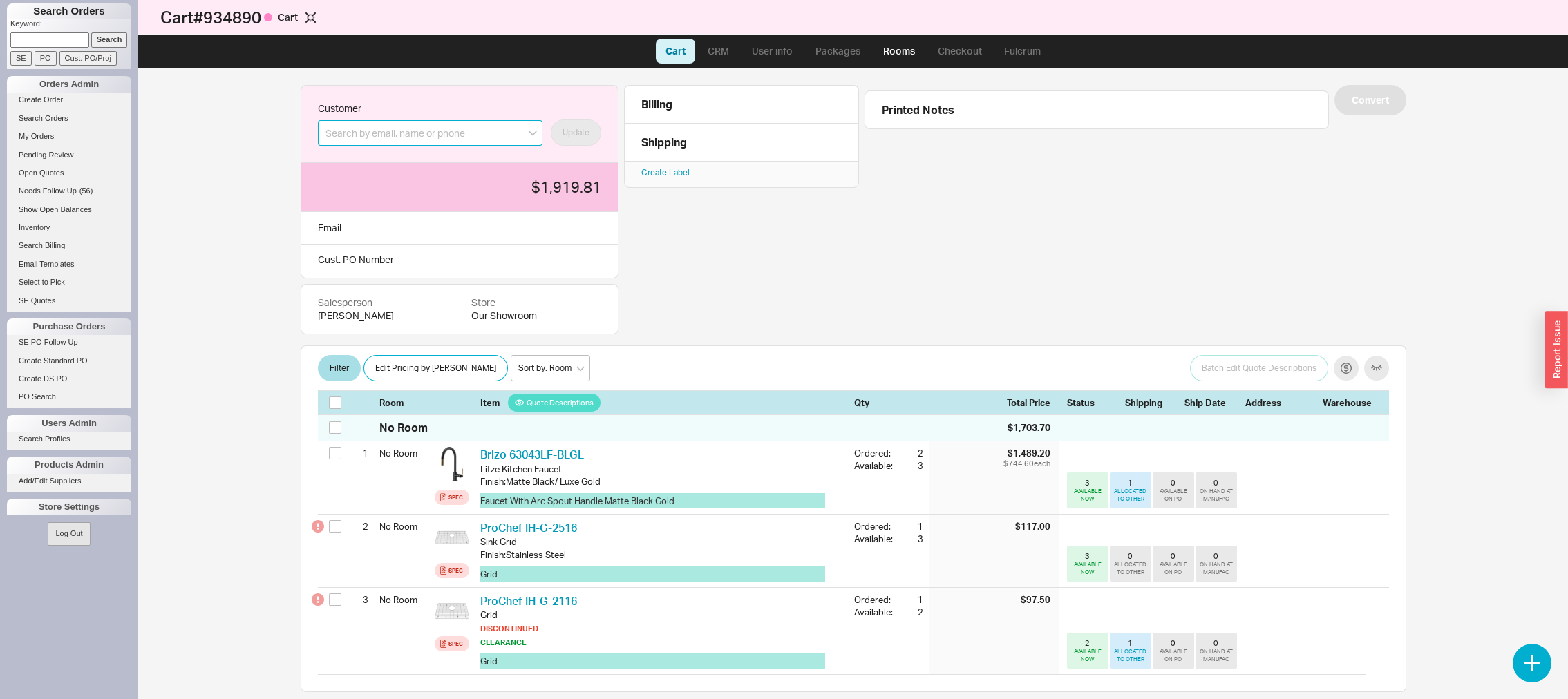
click at [413, 137] on input at bounding box center [431, 132] width 225 height 25
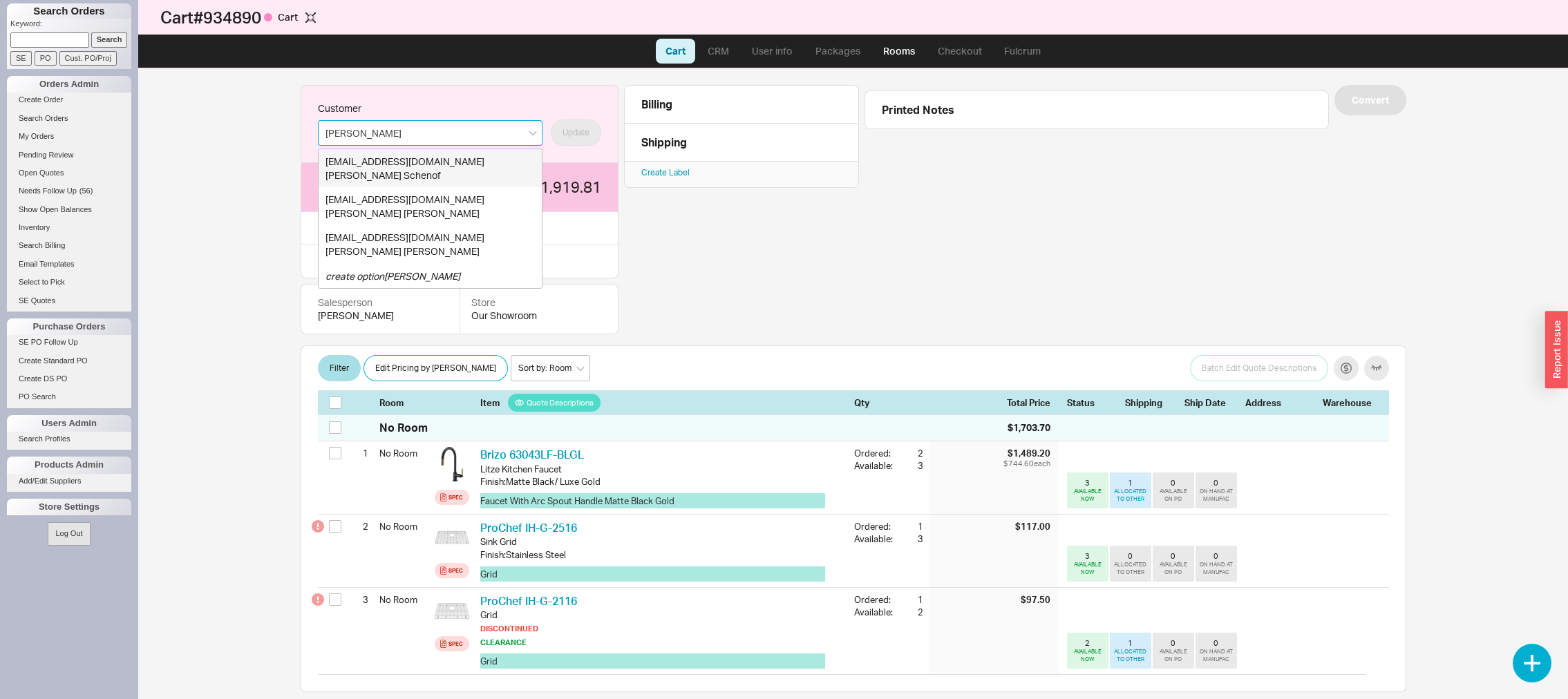
click at [378, 131] on input "barry s" at bounding box center [431, 132] width 225 height 25
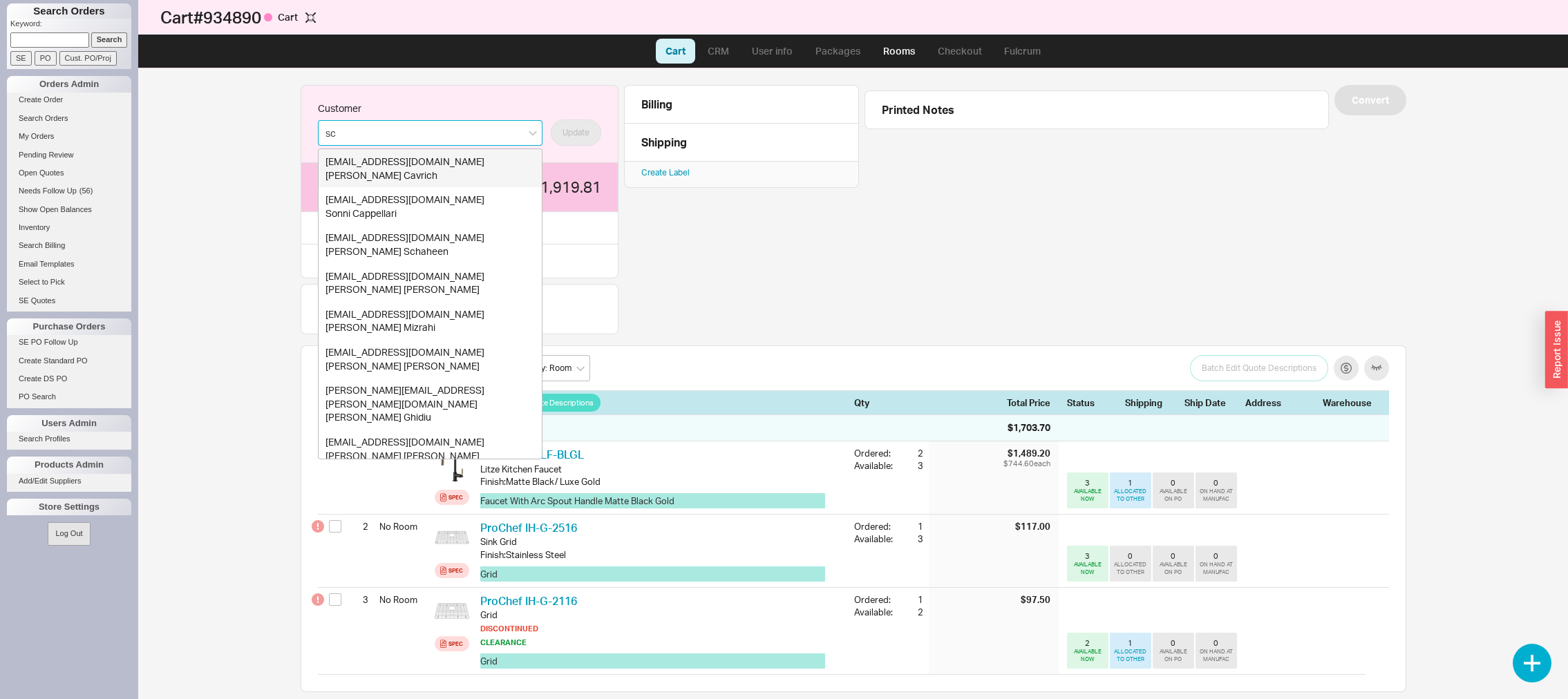
type input "s"
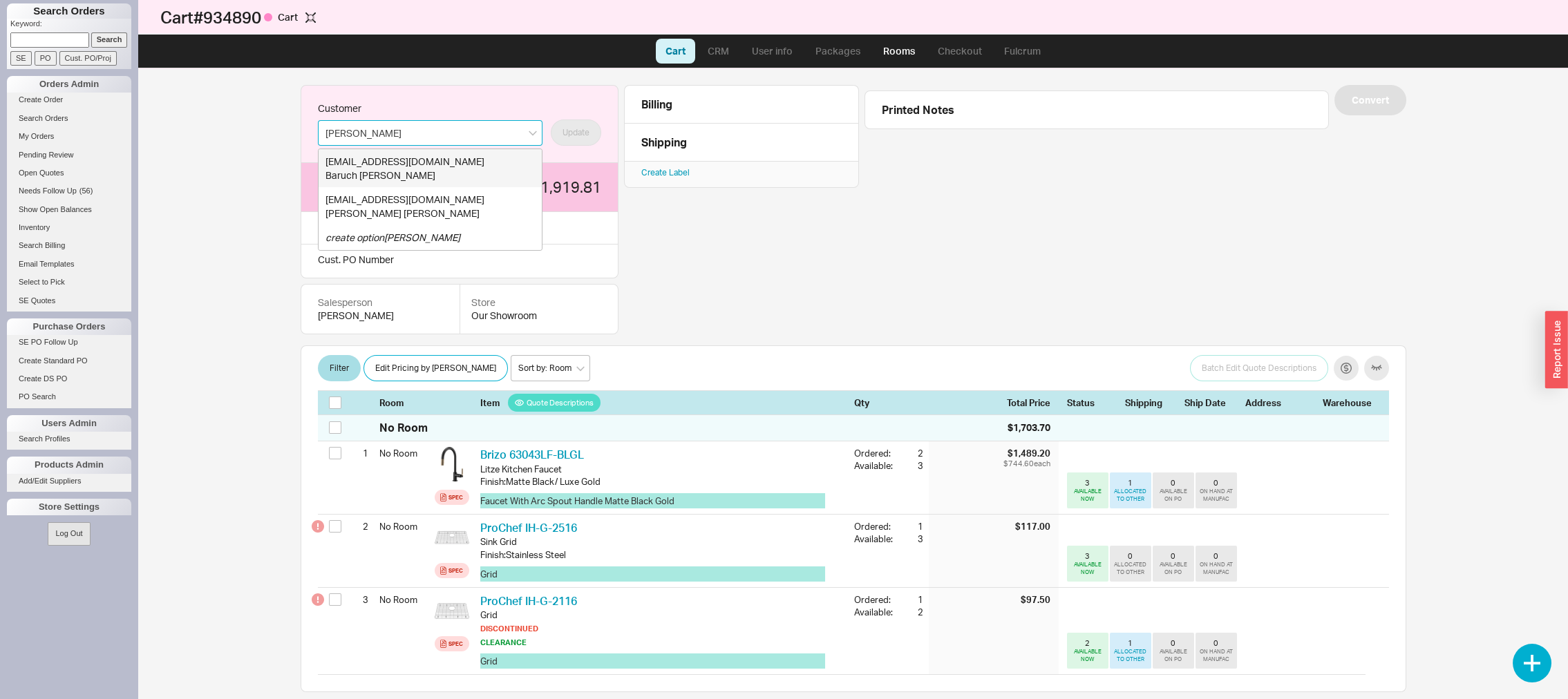
click at [393, 172] on div "Baruch Shafer" at bounding box center [430, 175] width 209 height 14
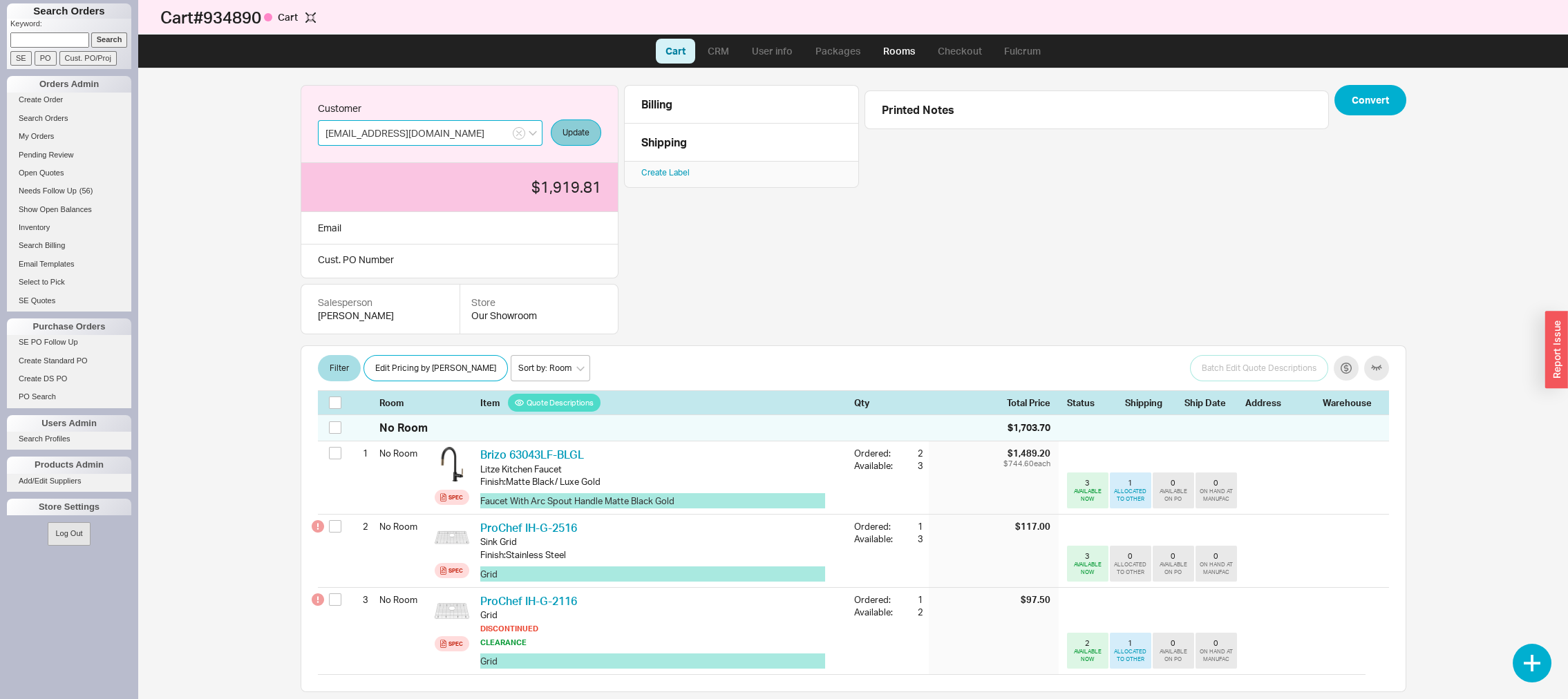
type input "baruchshafer@aol.com"
click at [567, 130] on button "Update" at bounding box center [576, 132] width 51 height 26
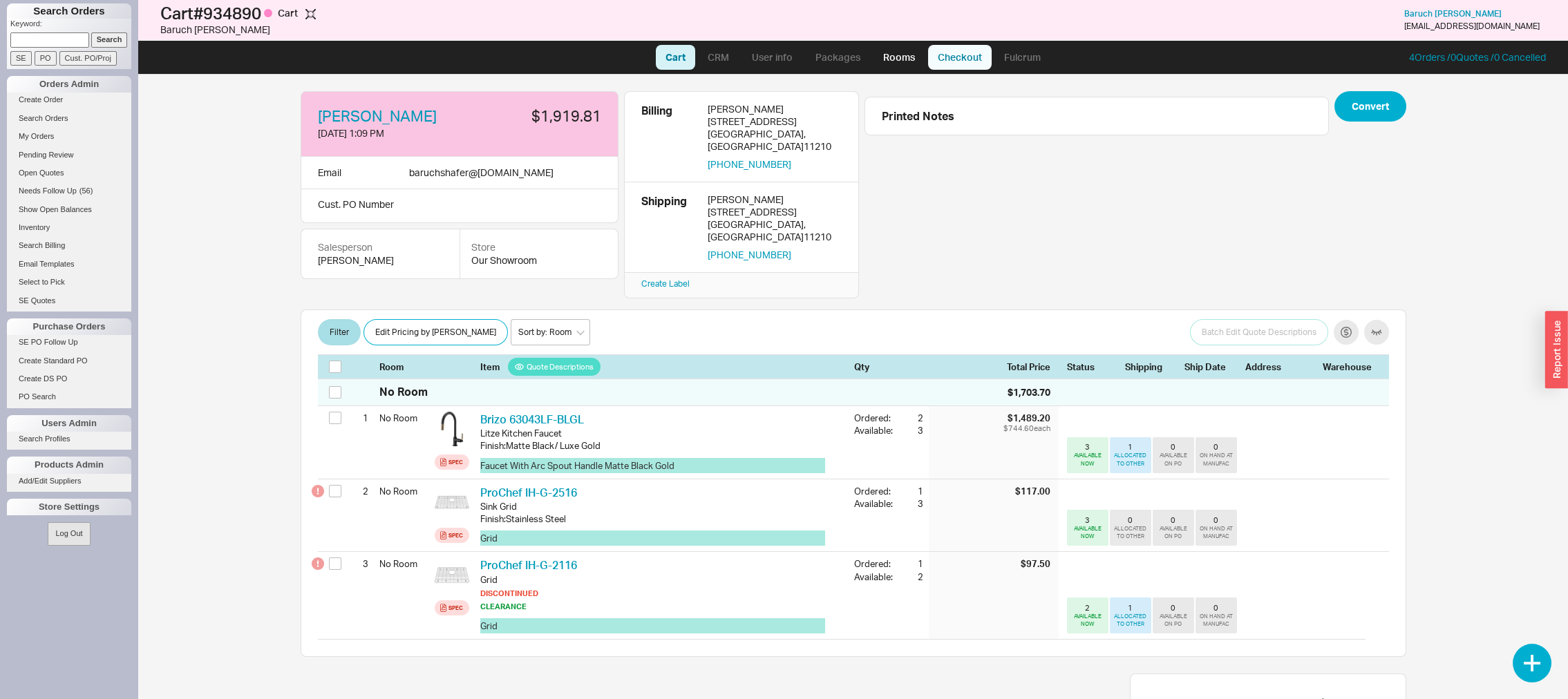
click at [939, 60] on link "Checkout" at bounding box center [960, 58] width 64 height 25
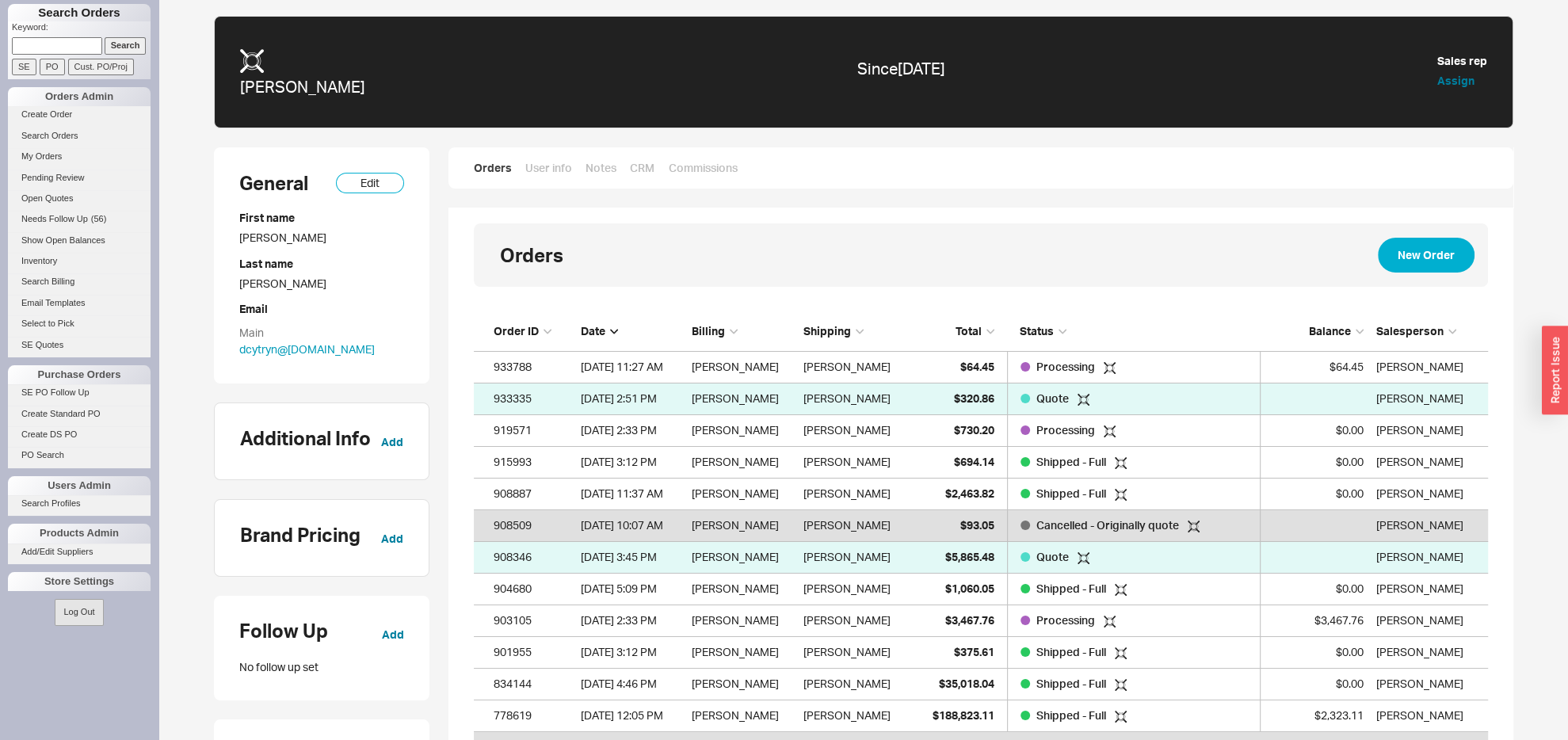
scroll to position [93, 0]
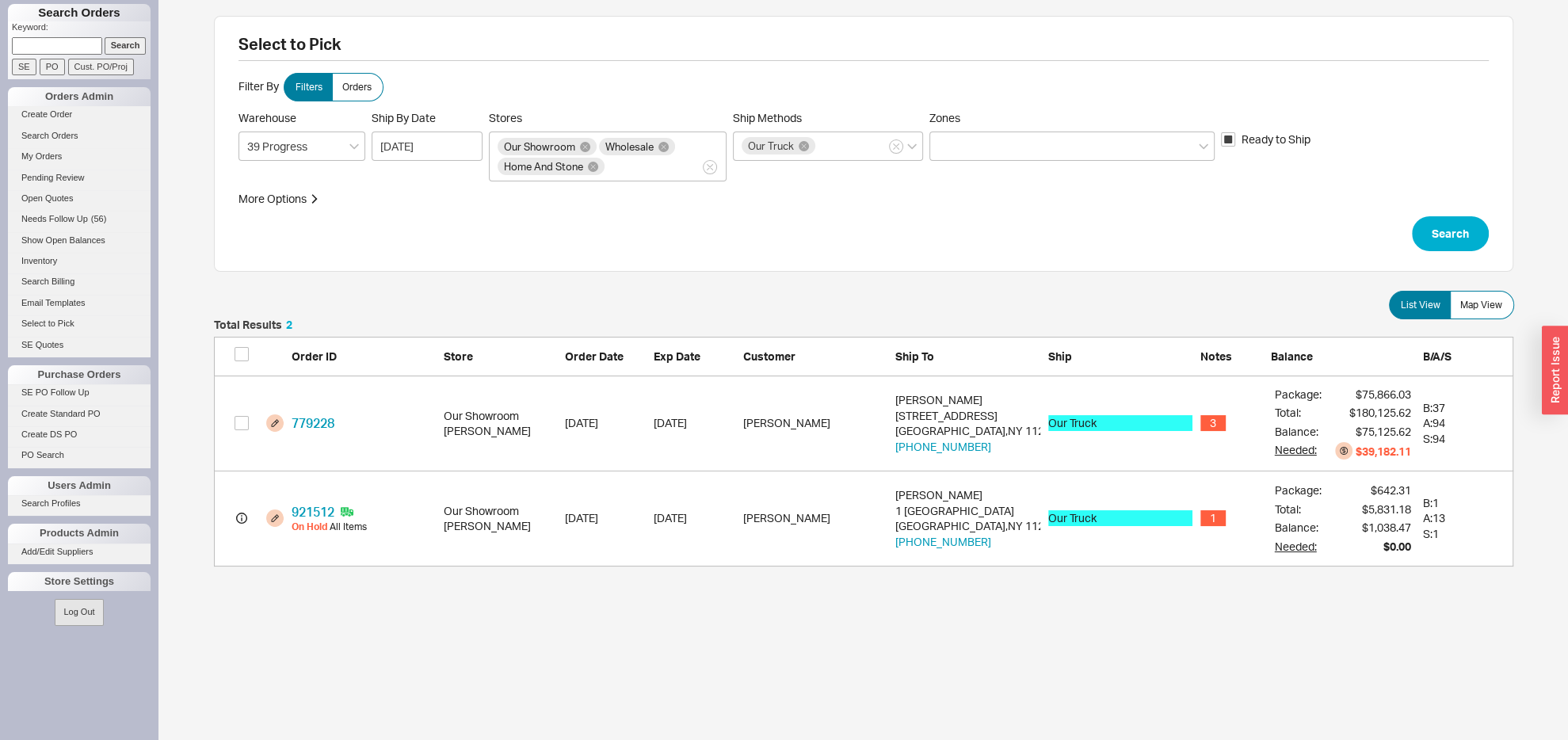
scroll to position [230, 1282]
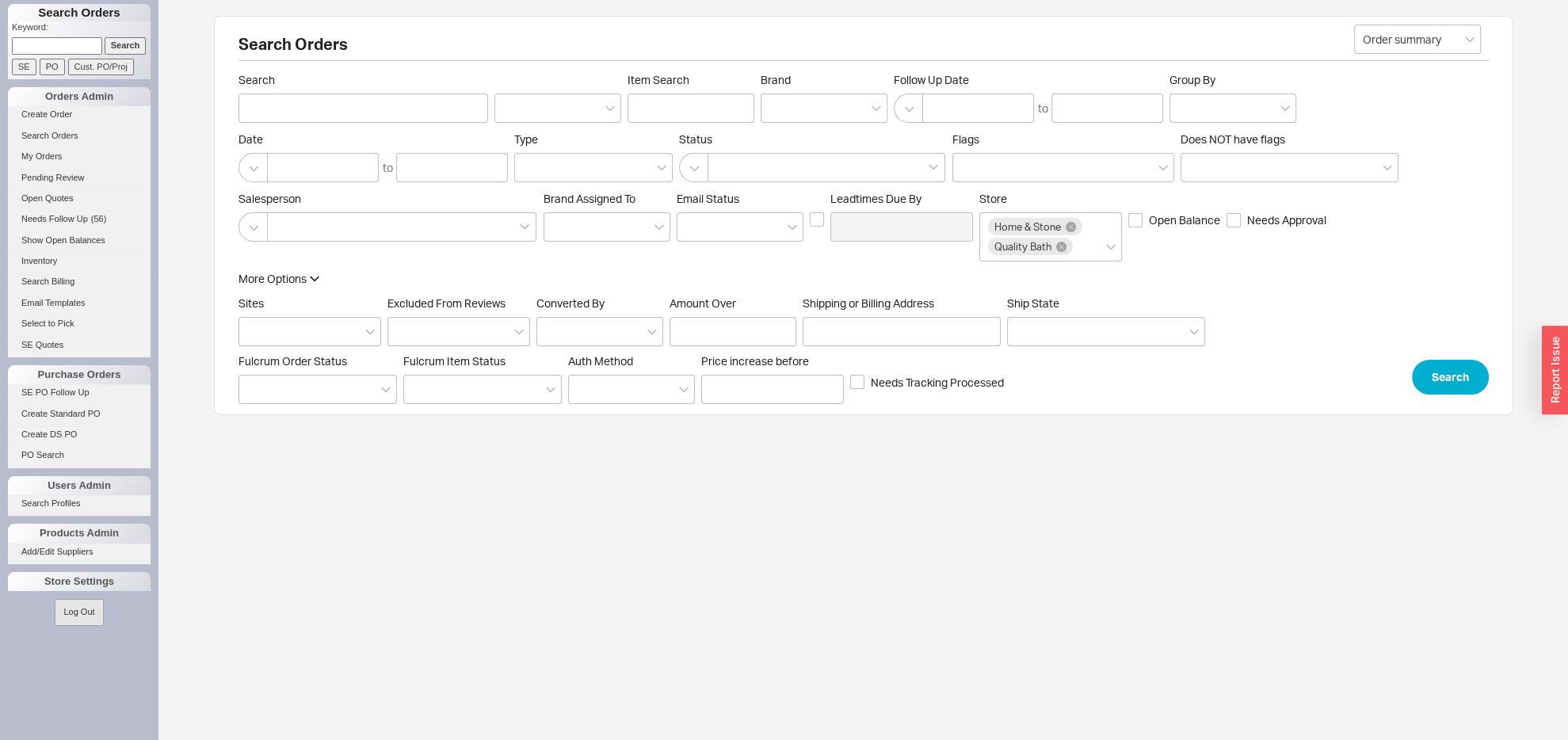
paste input "928683"
type input "928683"
drag, startPoint x: 113, startPoint y: 42, endPoint x: 135, endPoint y: 72, distance: 37.2
click at [113, 43] on input "Search" at bounding box center [126, 45] width 42 height 17
type input "928683"
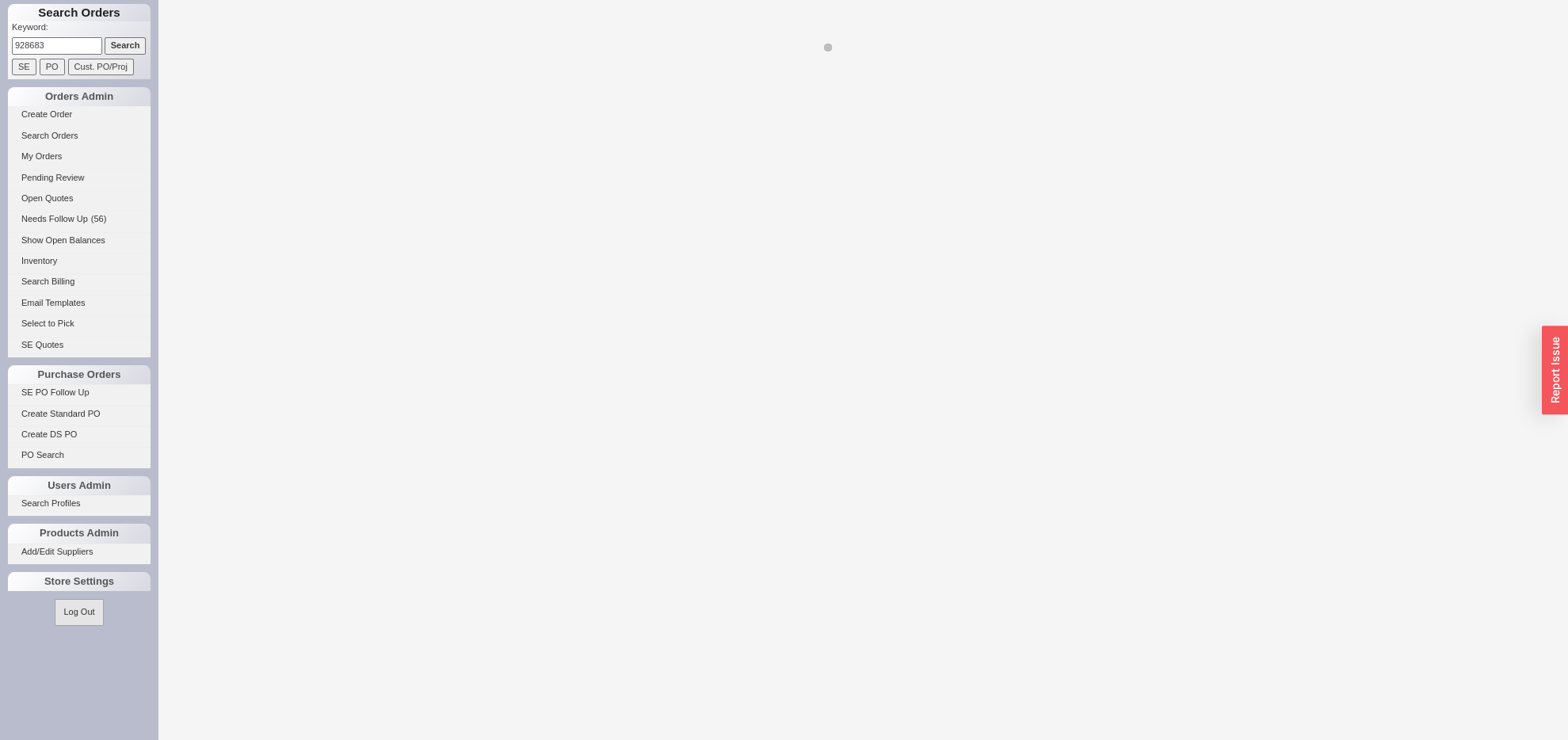
select select "LOW"
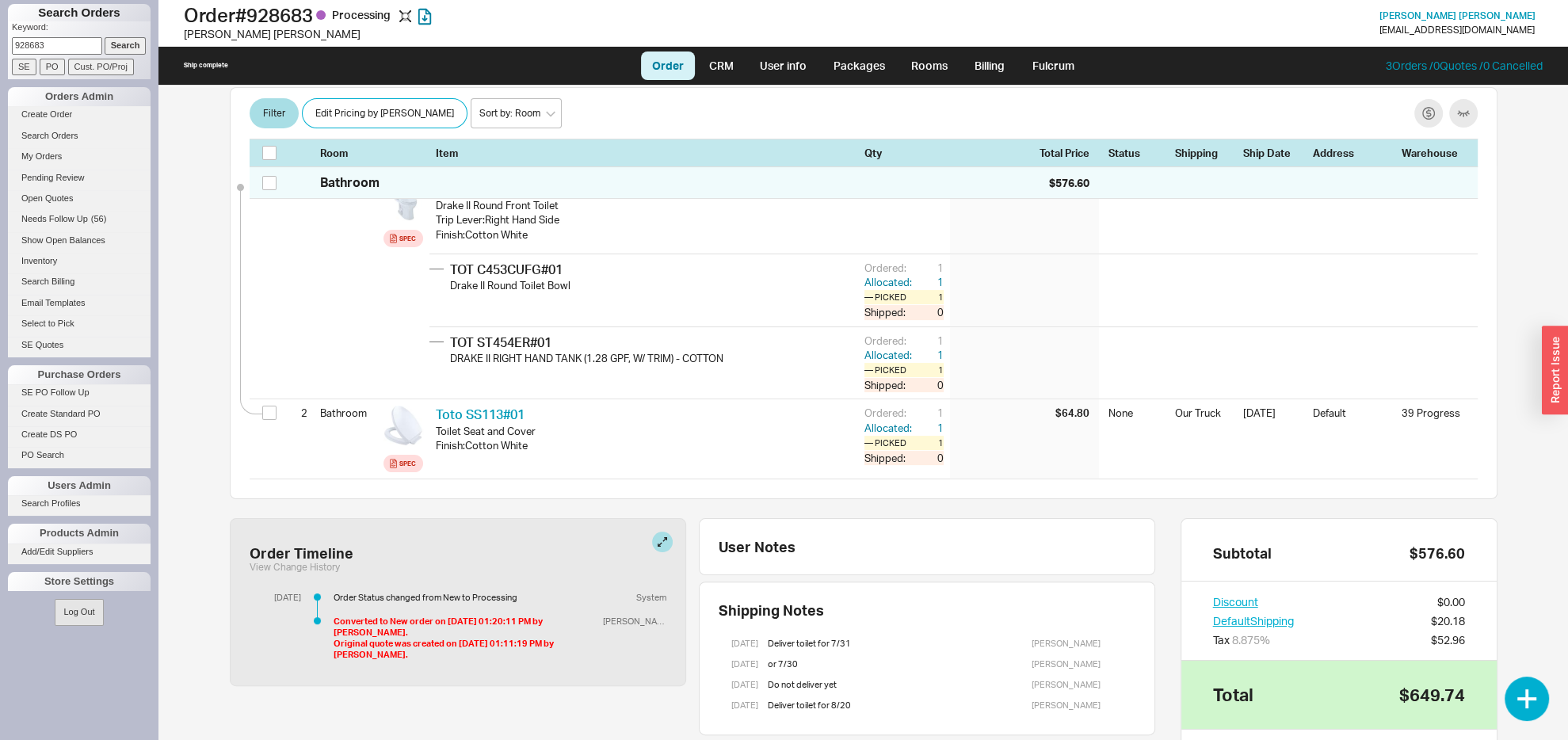
scroll to position [333, 0]
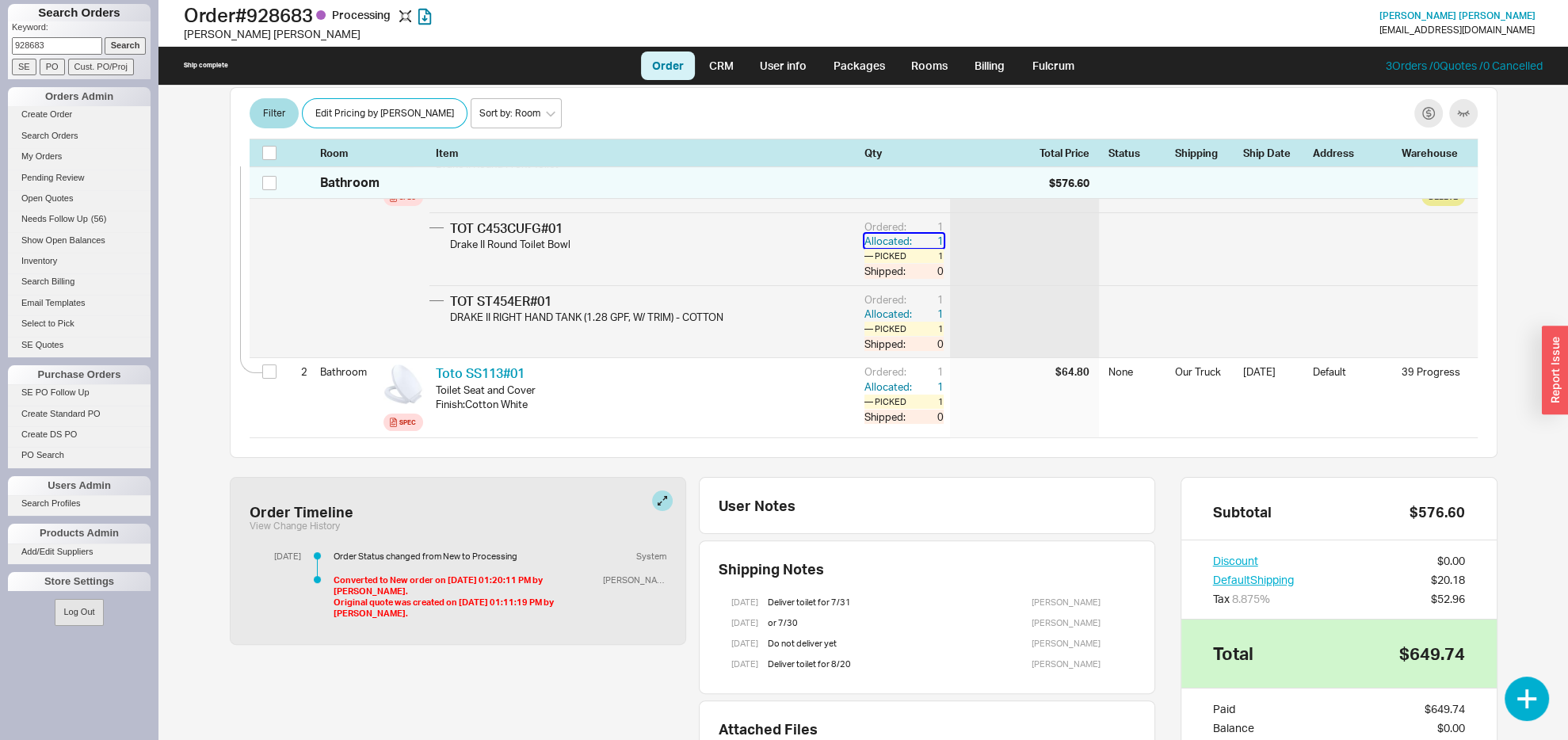
click at [922, 234] on div "1" at bounding box center [929, 241] width 29 height 14
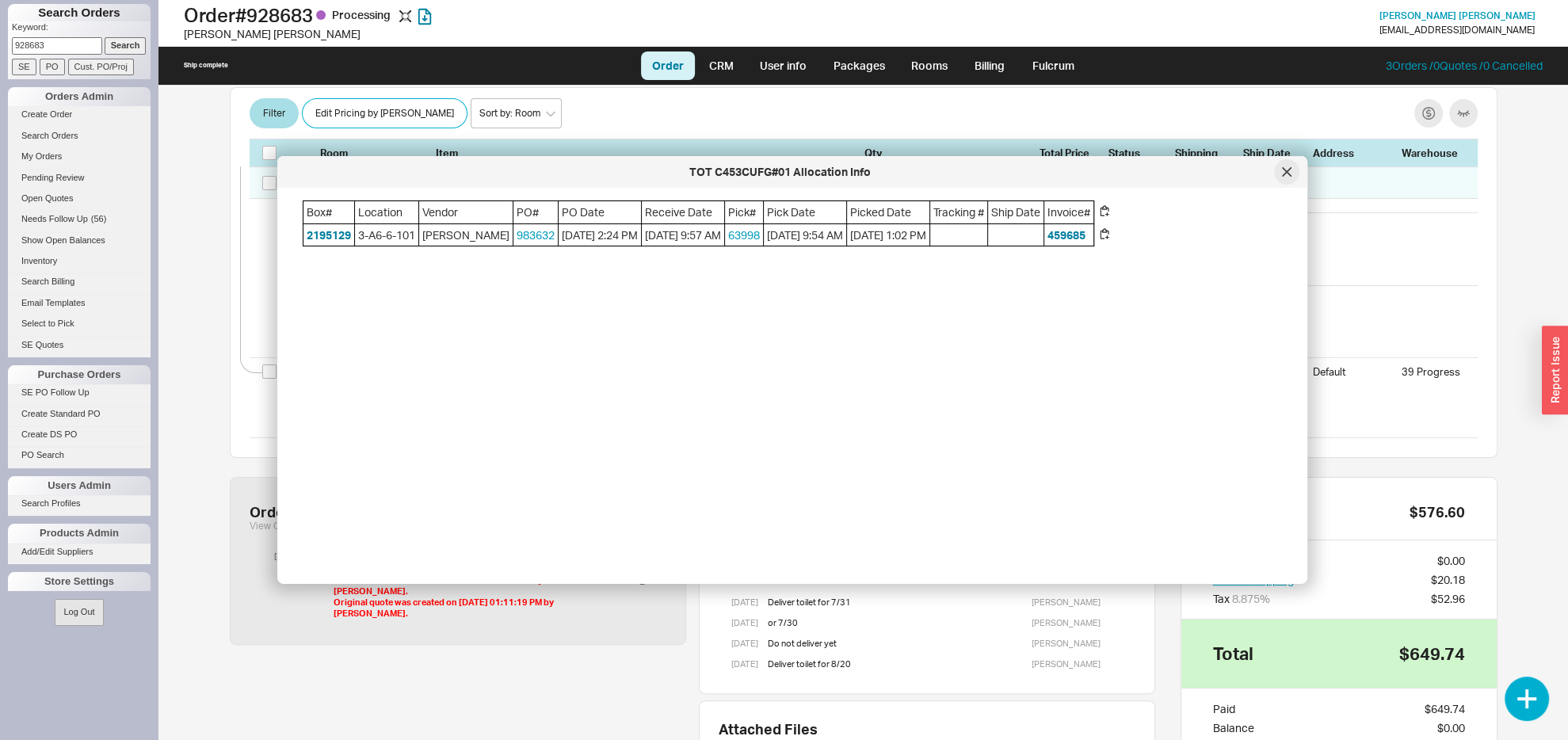
click at [1282, 171] on div at bounding box center [1286, 171] width 25 height 25
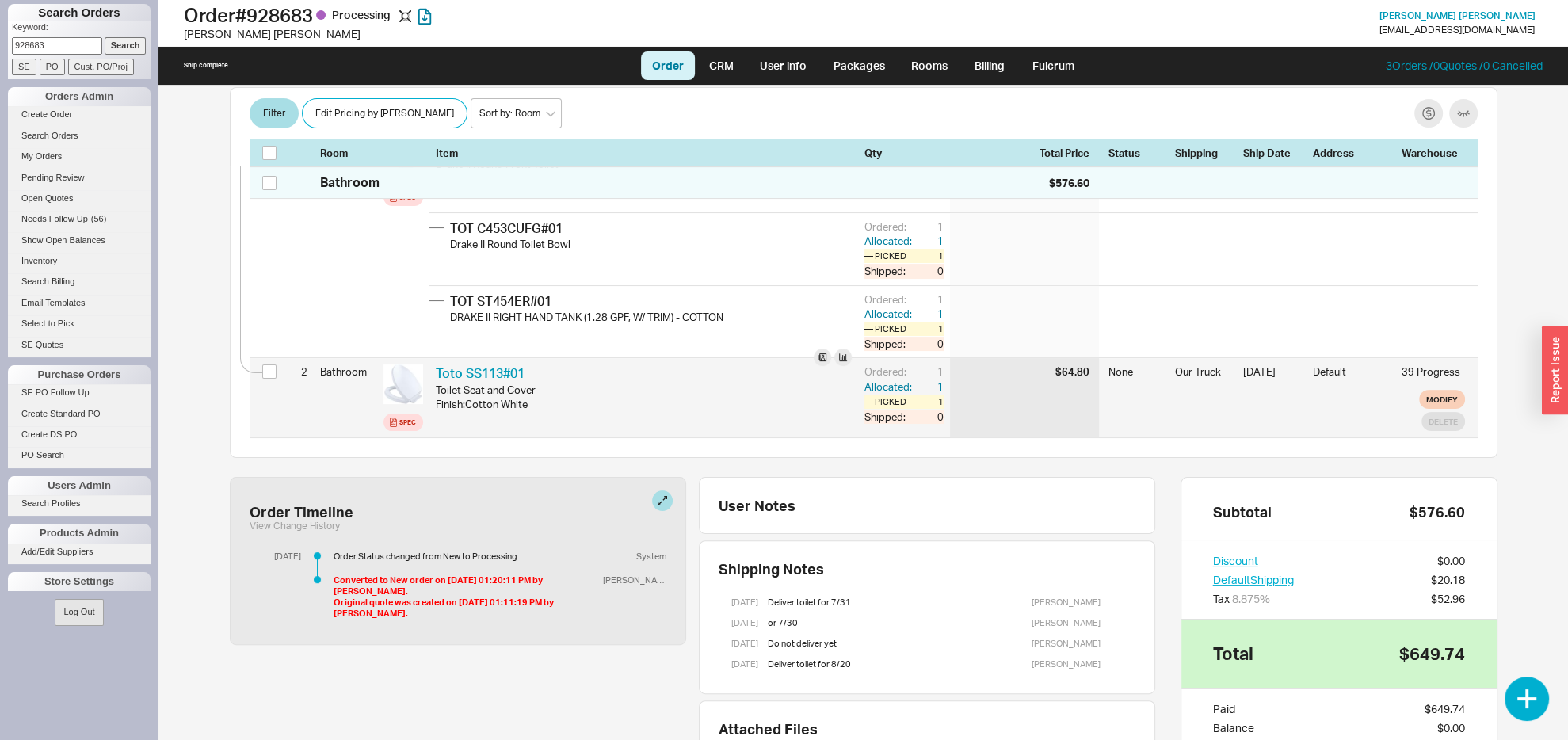
scroll to position [0, 0]
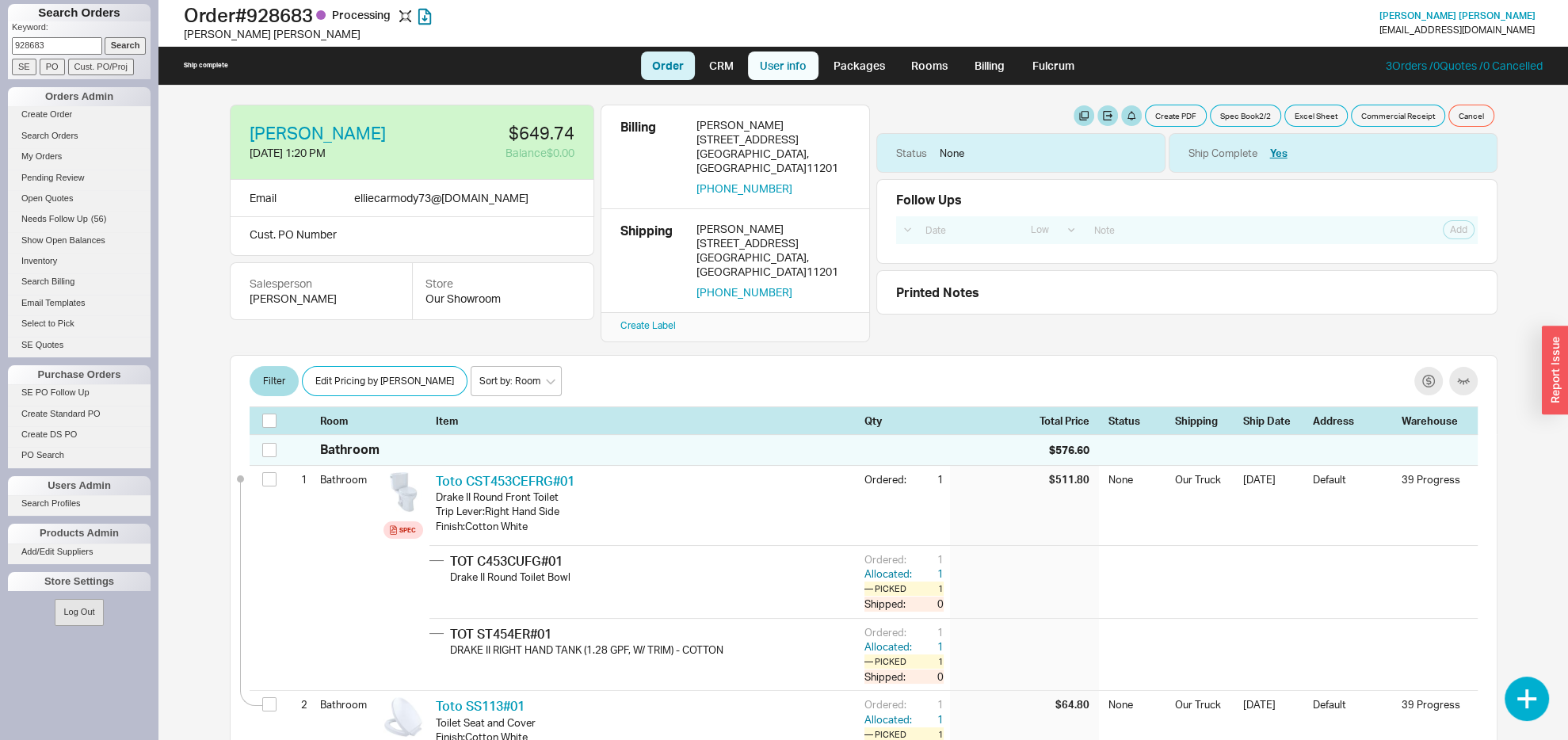
click at [772, 70] on link "User info" at bounding box center [783, 66] width 71 height 29
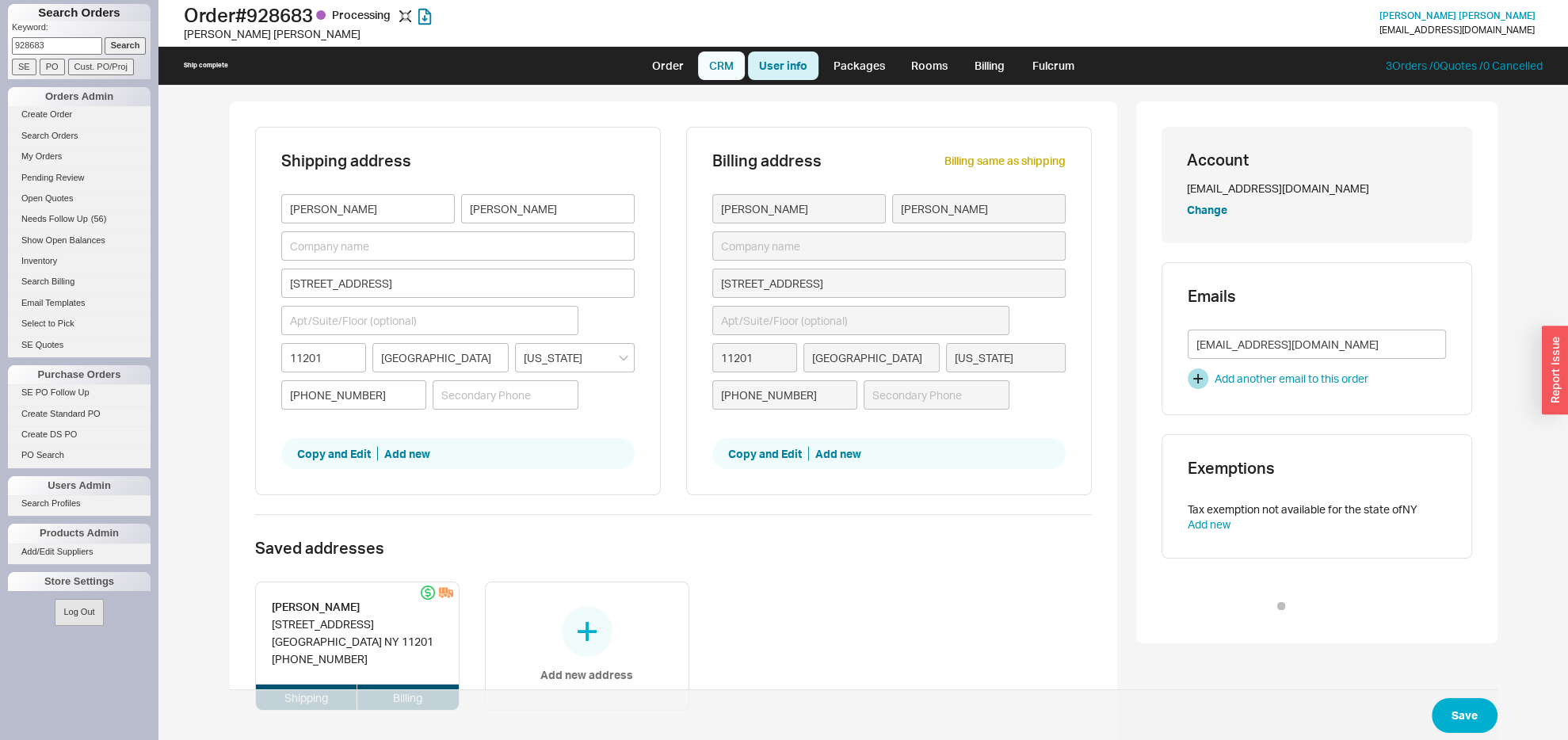
click at [725, 66] on link "CRM" at bounding box center [721, 66] width 47 height 29
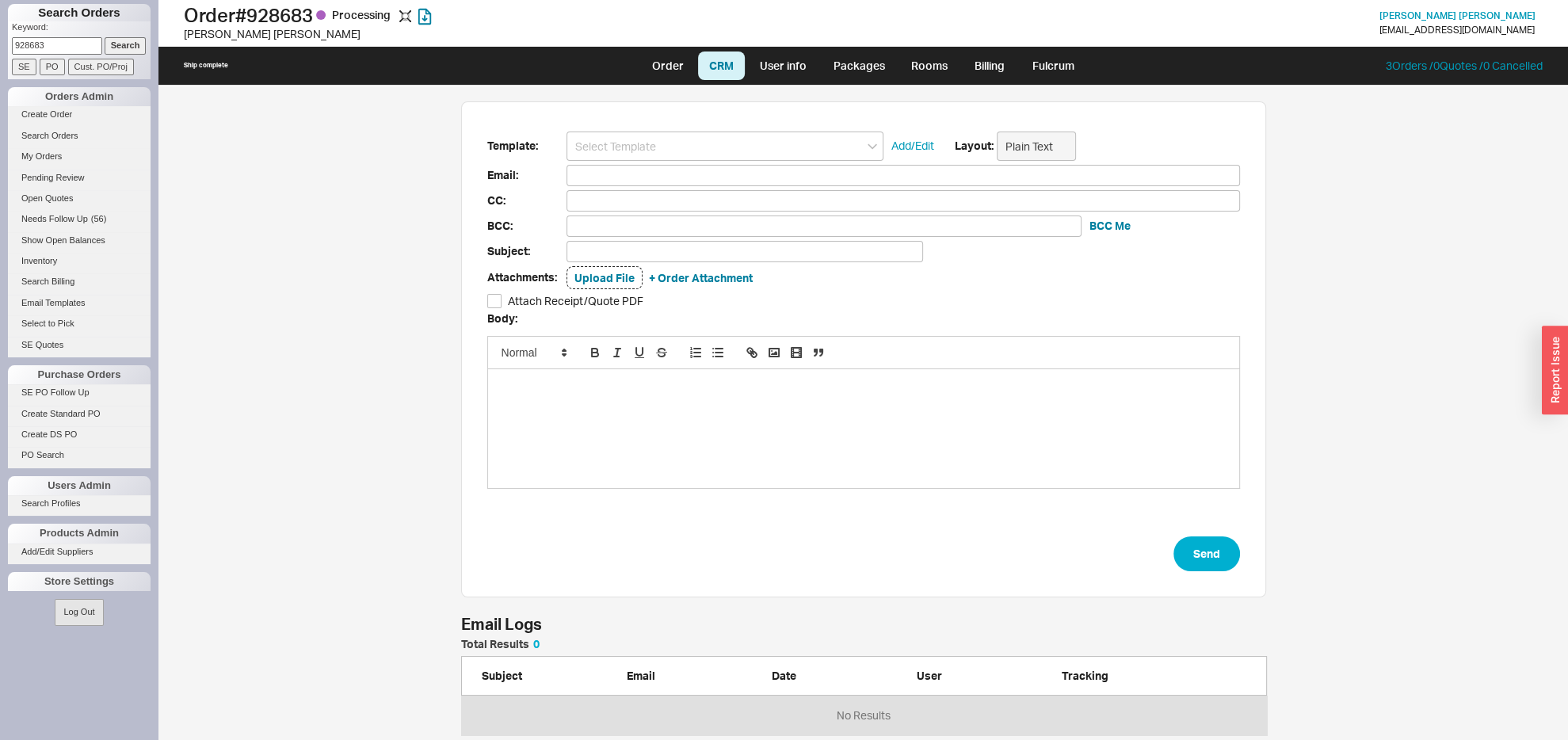
scroll to position [79, 788]
click at [671, 63] on link "Order" at bounding box center [668, 66] width 54 height 29
select select "LOW"
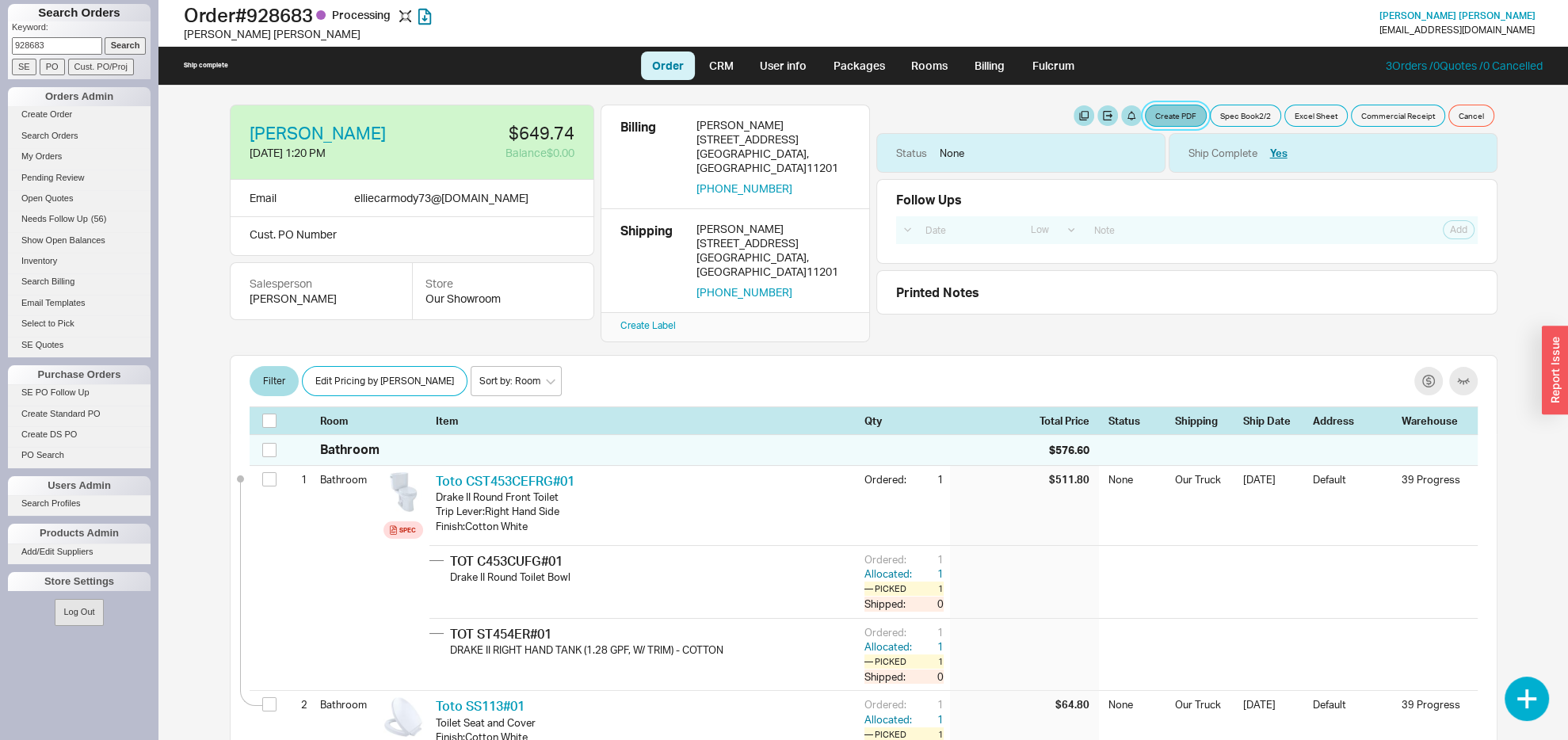
click at [1161, 114] on button "Create PDF" at bounding box center [1176, 116] width 62 height 22
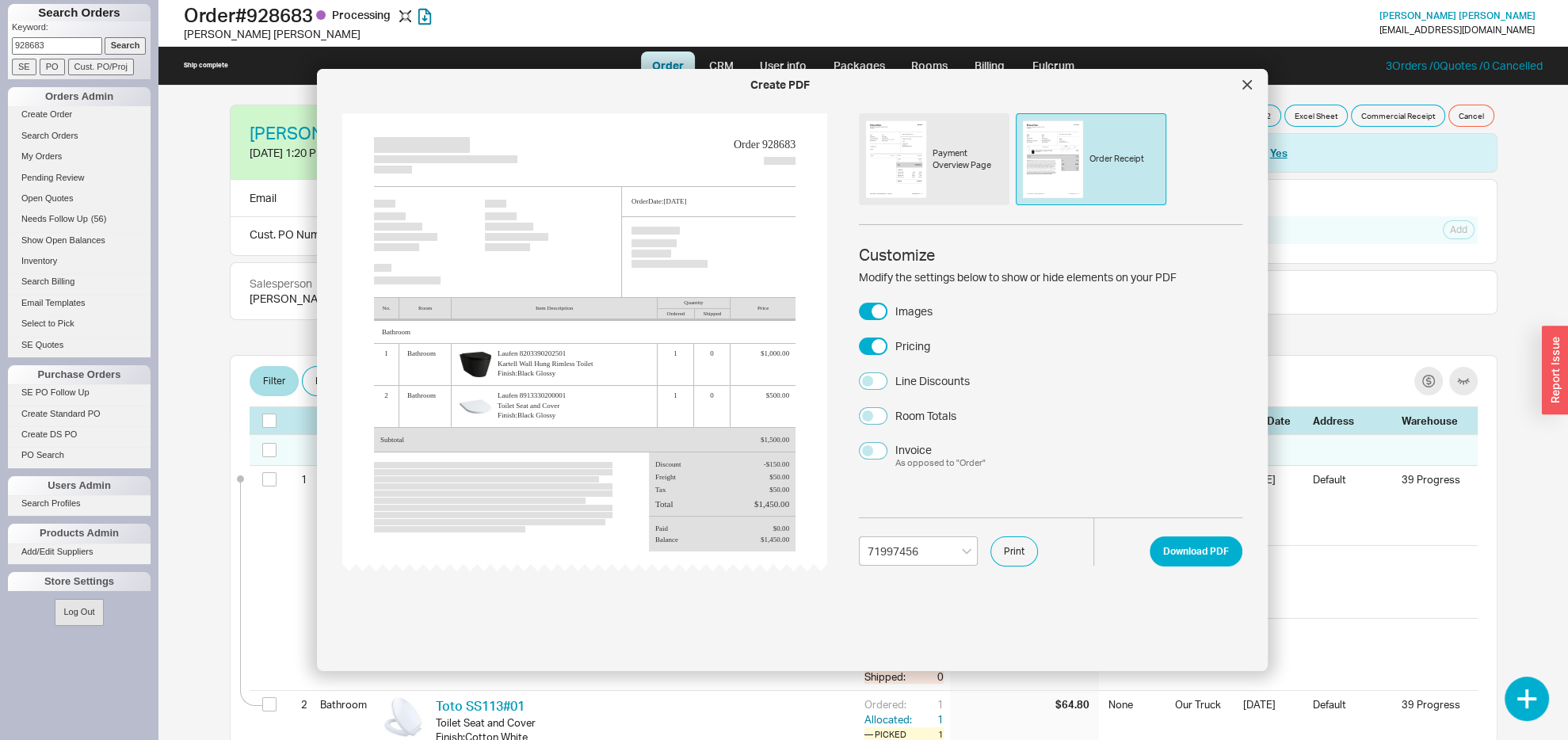
select select "71997456"
click at [1026, 562] on button "Print" at bounding box center [1014, 552] width 48 height 30
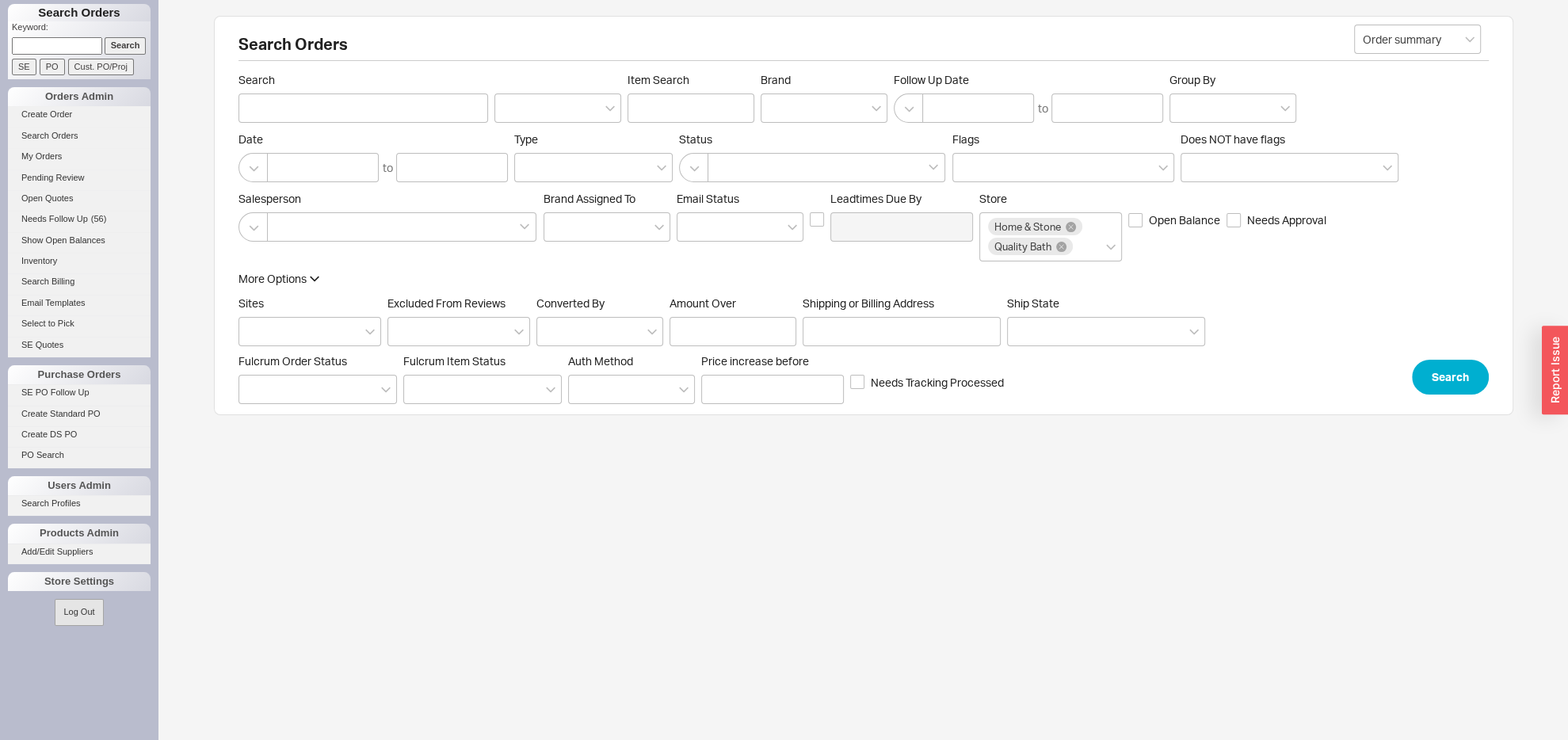
click at [66, 40] on input at bounding box center [57, 45] width 90 height 17
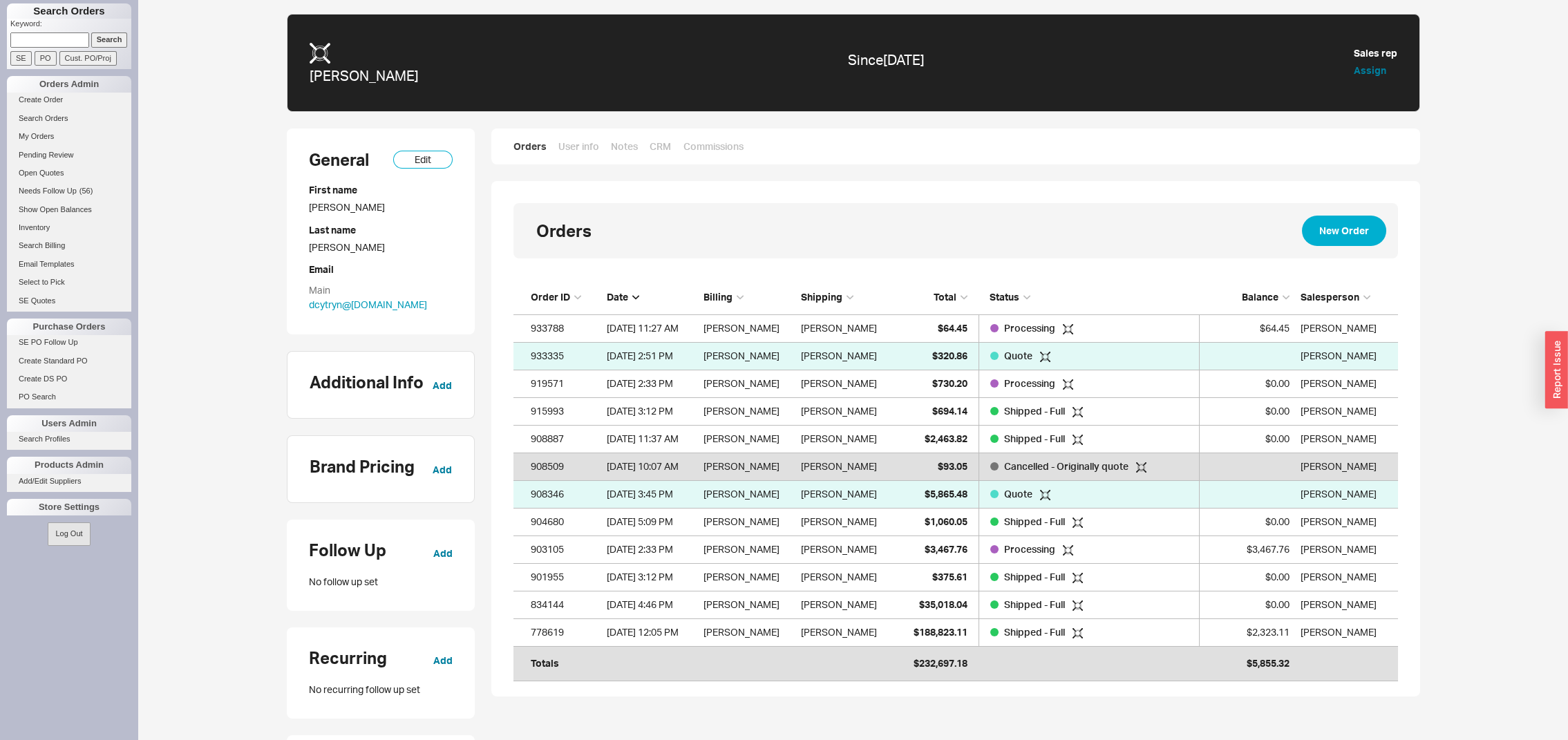
scroll to position [376, 867]
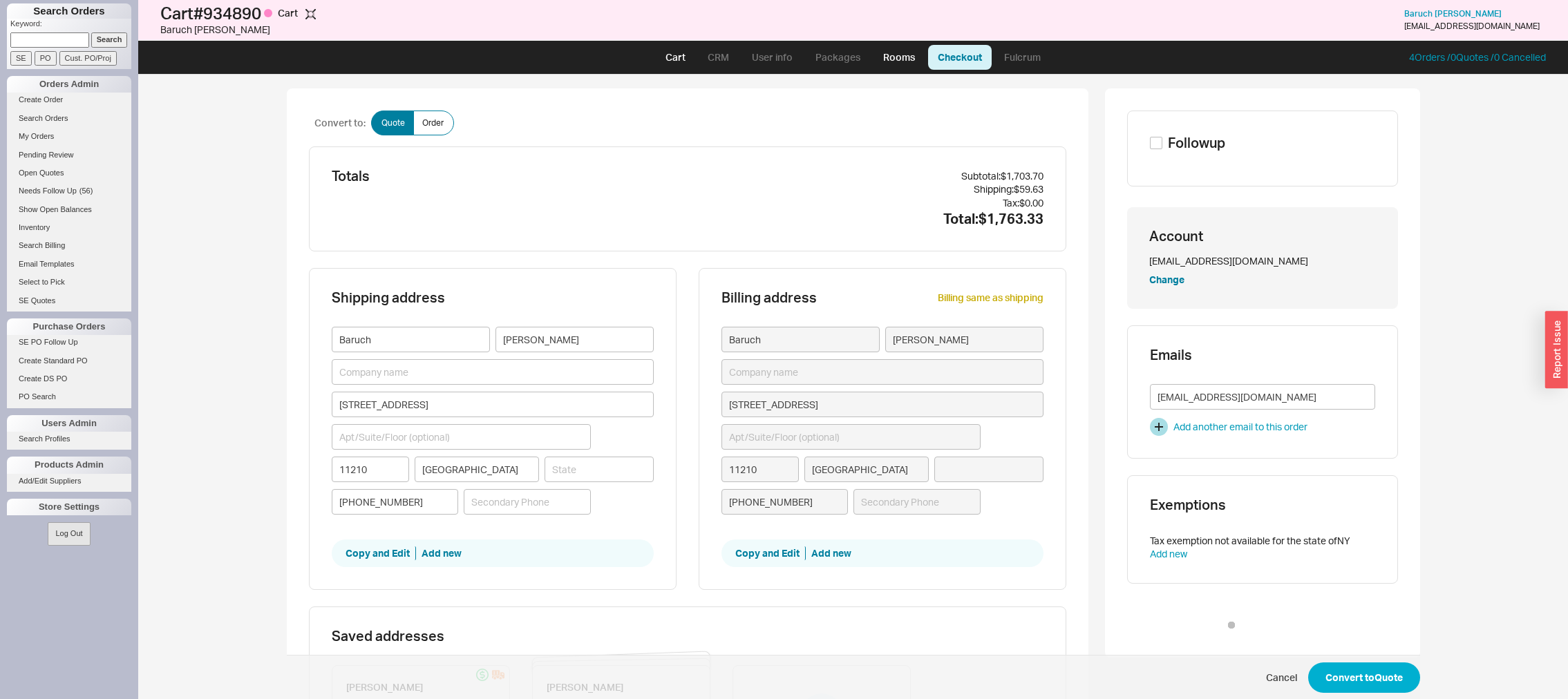
type input "[US_STATE]"
click at [1355, 670] on button "Convert to Quote" at bounding box center [1364, 677] width 112 height 31
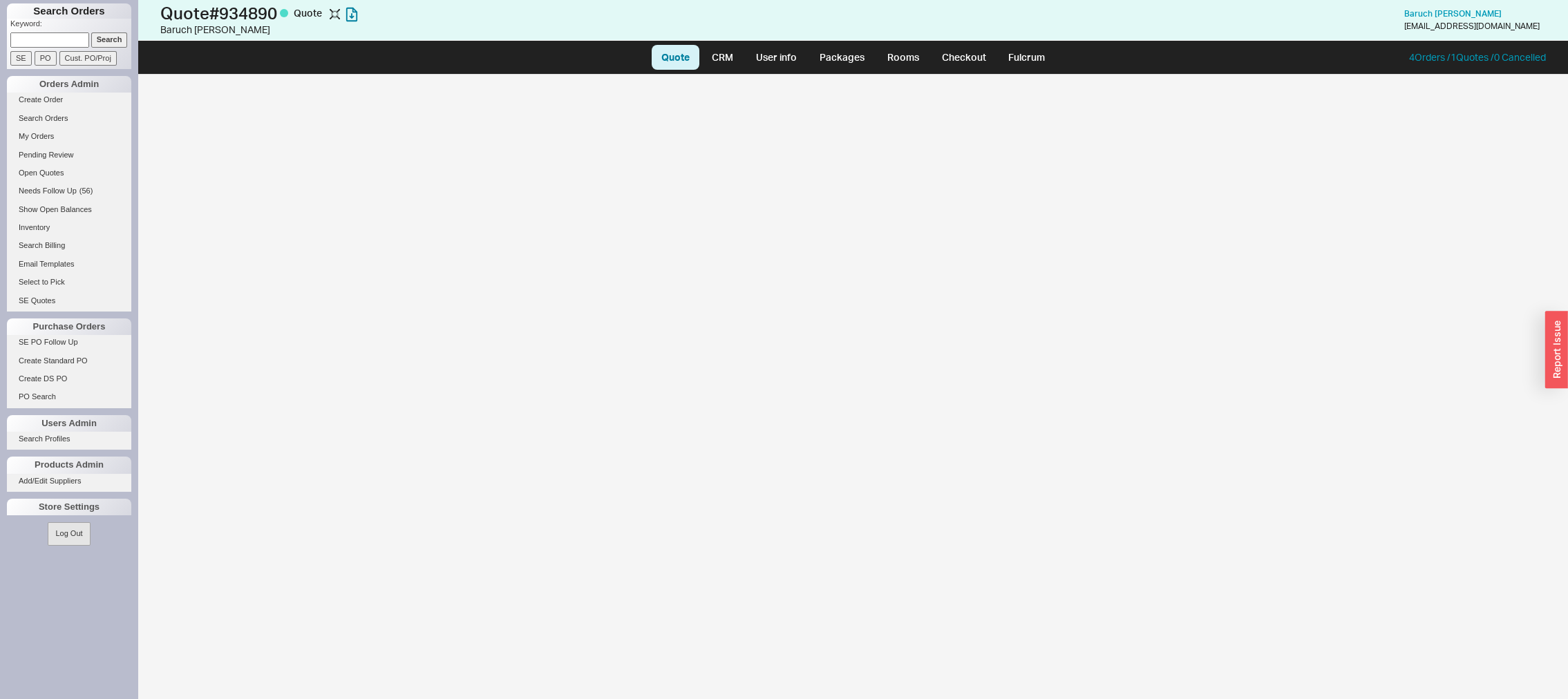
select select "LOW"
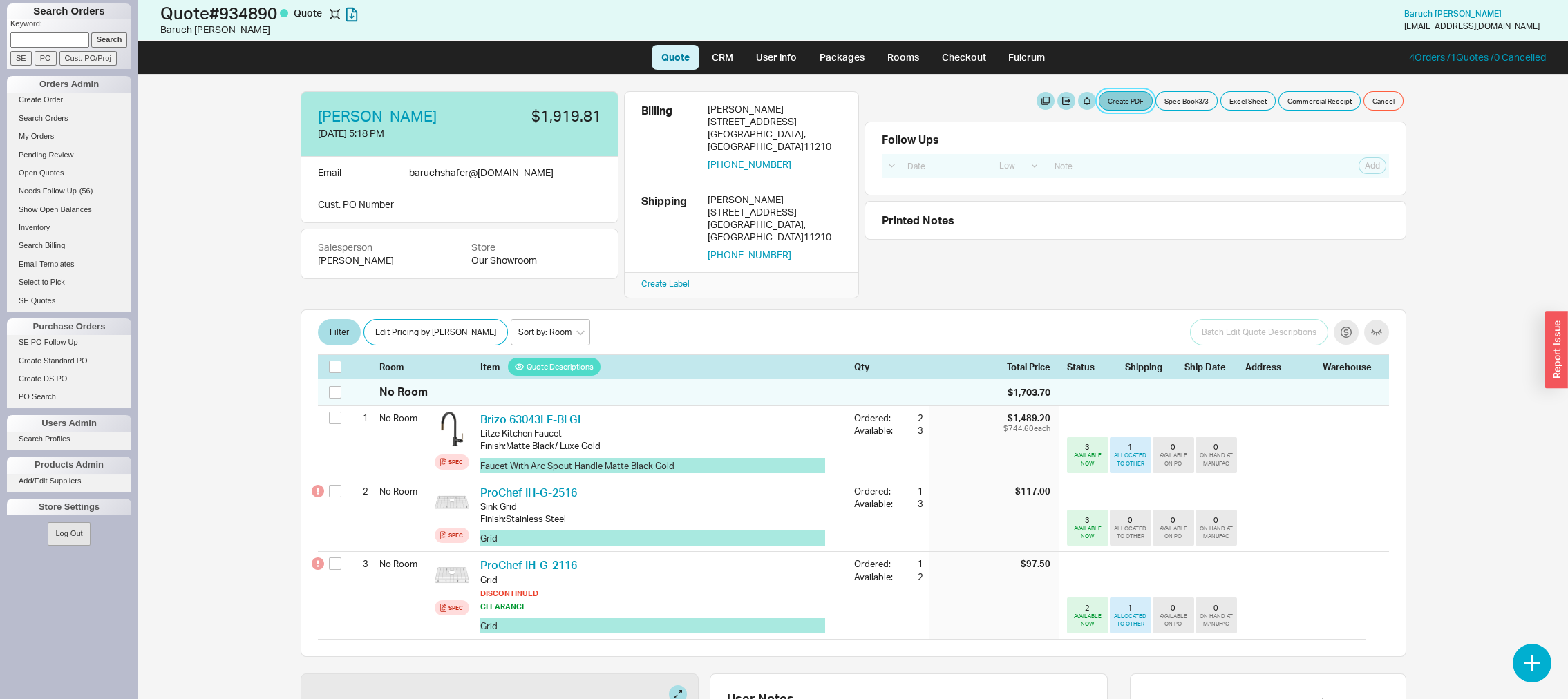
click at [1111, 105] on button "Create PDF" at bounding box center [1125, 101] width 54 height 19
select select "71997456"
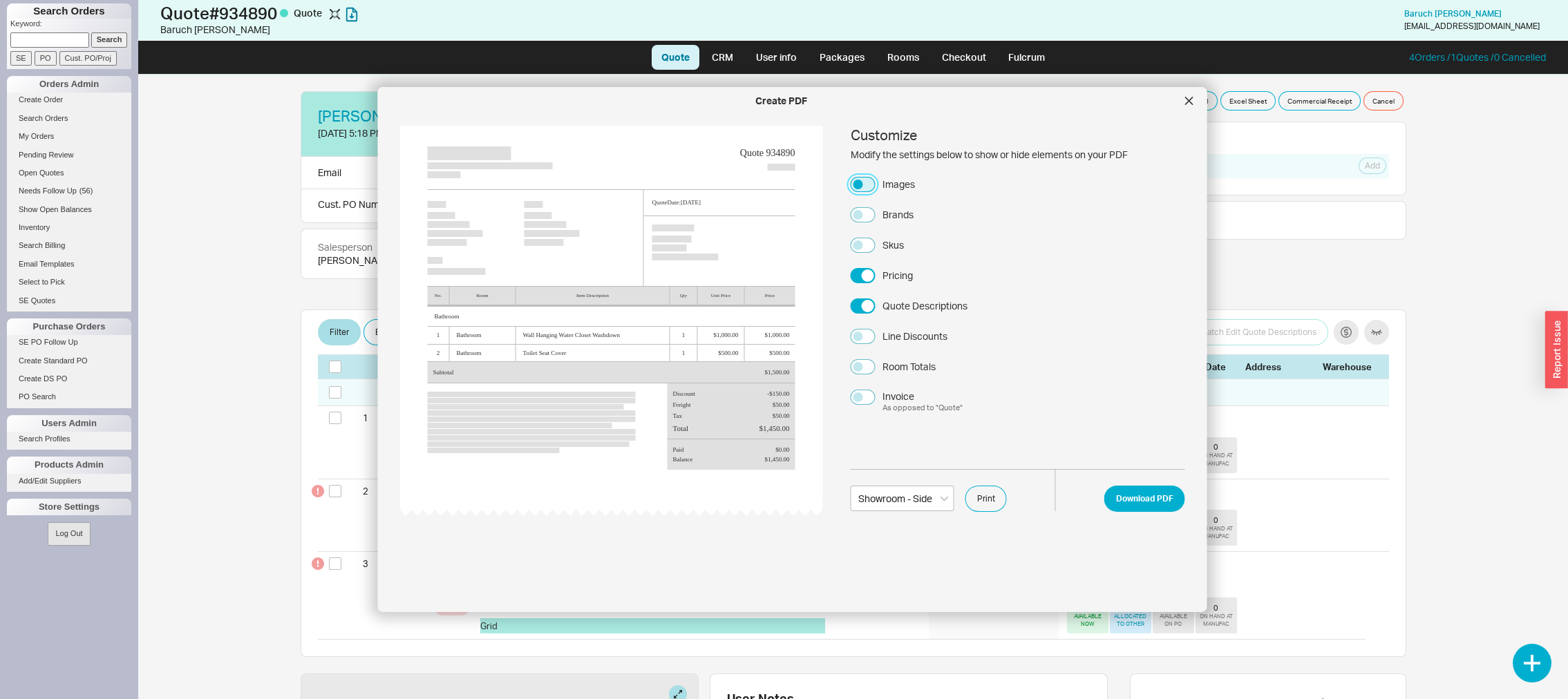
click at [868, 187] on button "Images" at bounding box center [863, 184] width 25 height 15
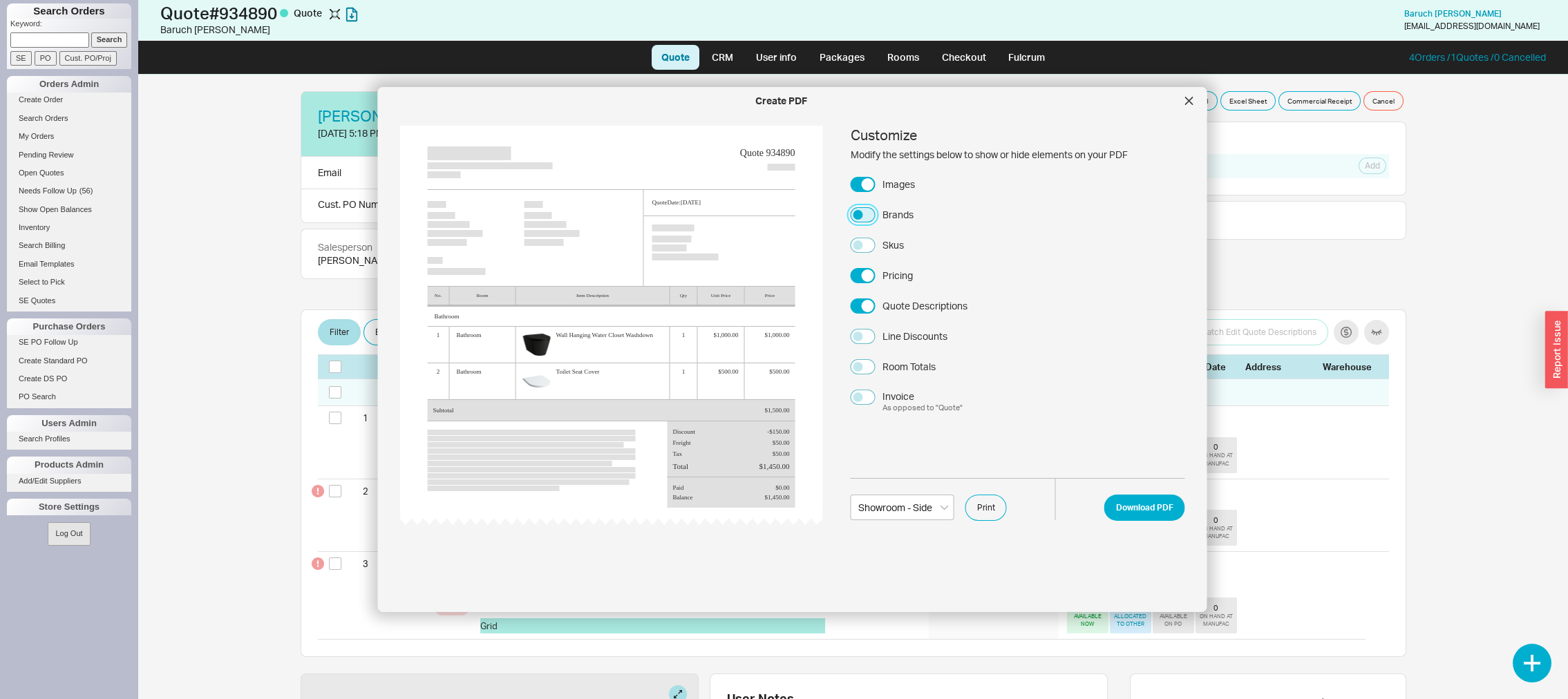
click at [864, 214] on button "Brands" at bounding box center [863, 214] width 25 height 15
click at [1105, 507] on button "Download PDF" at bounding box center [1144, 508] width 81 height 26
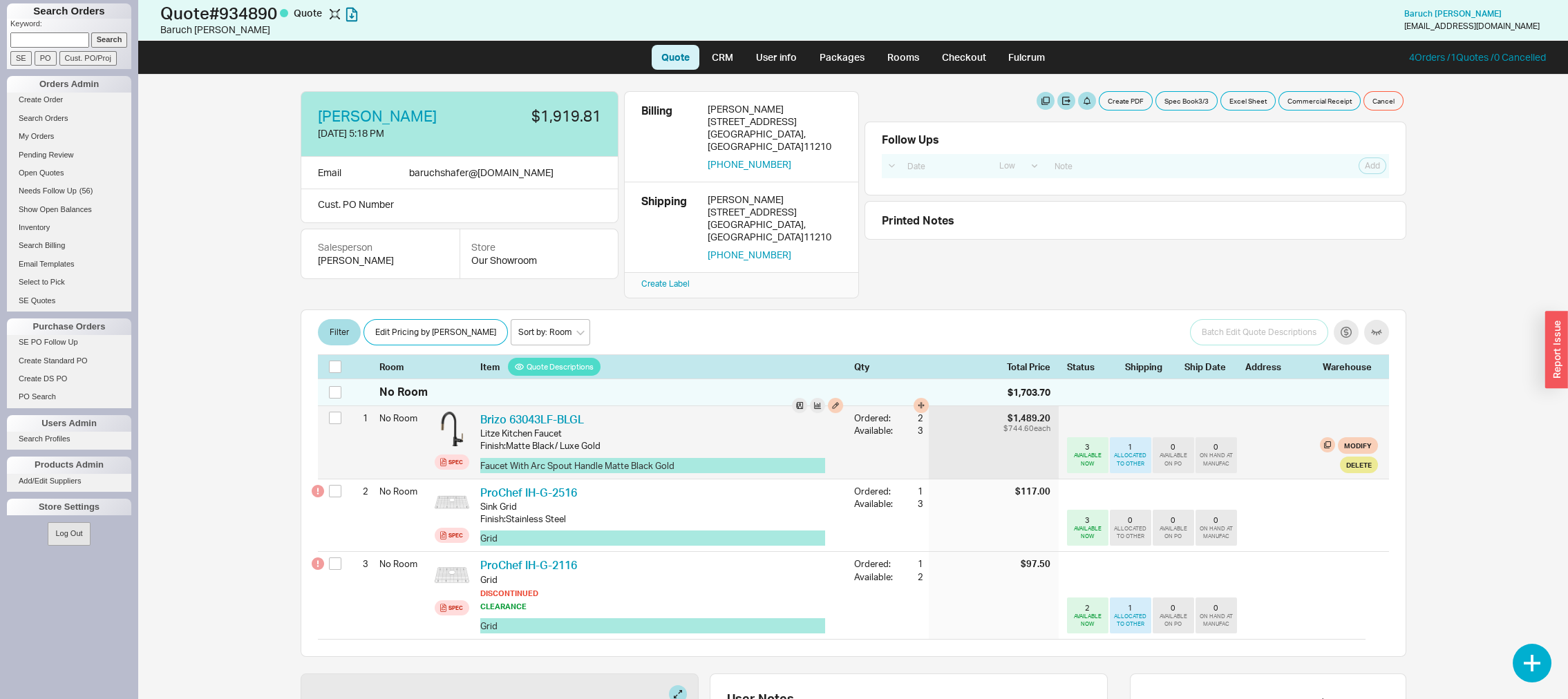
scroll to position [192, 0]
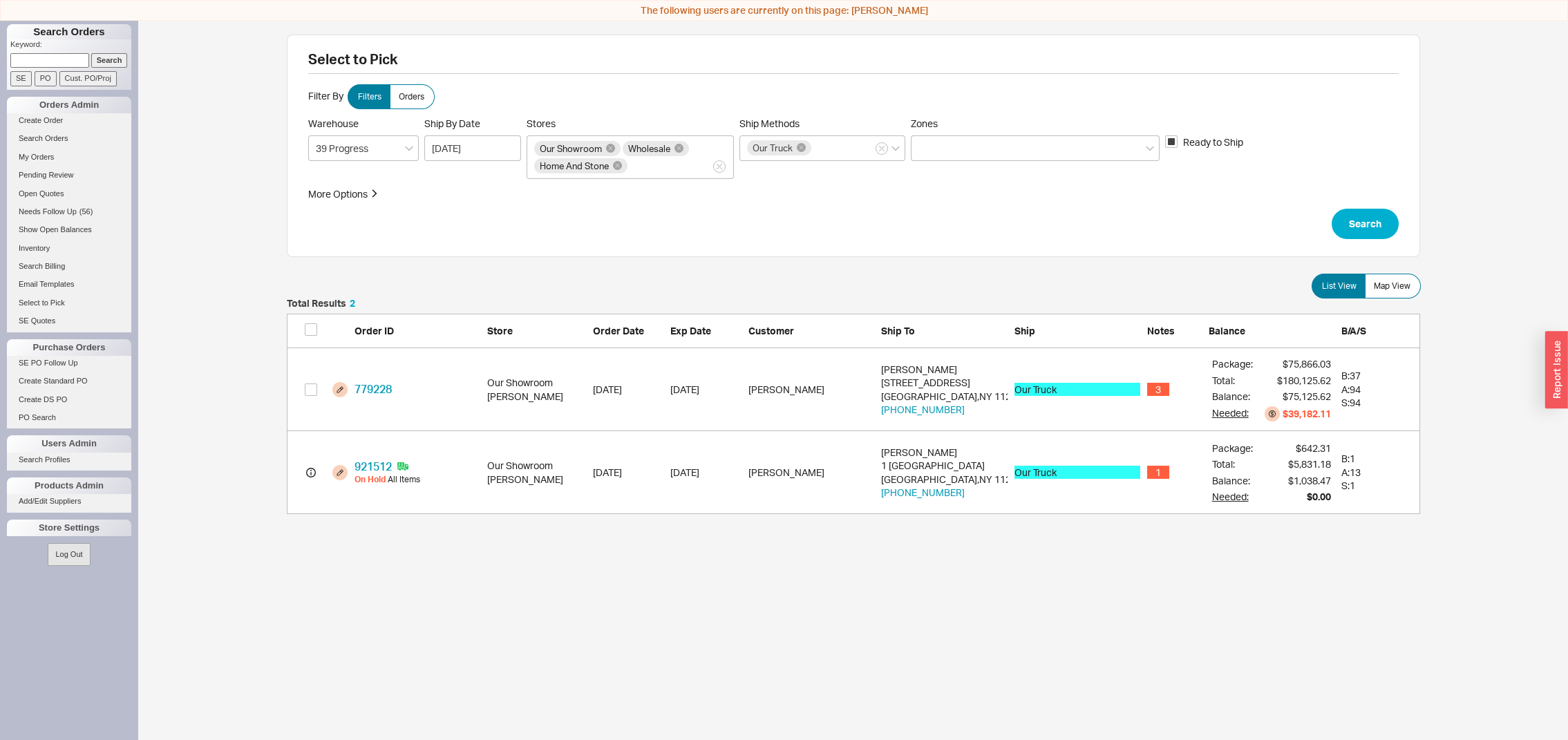
scroll to position [199, 1117]
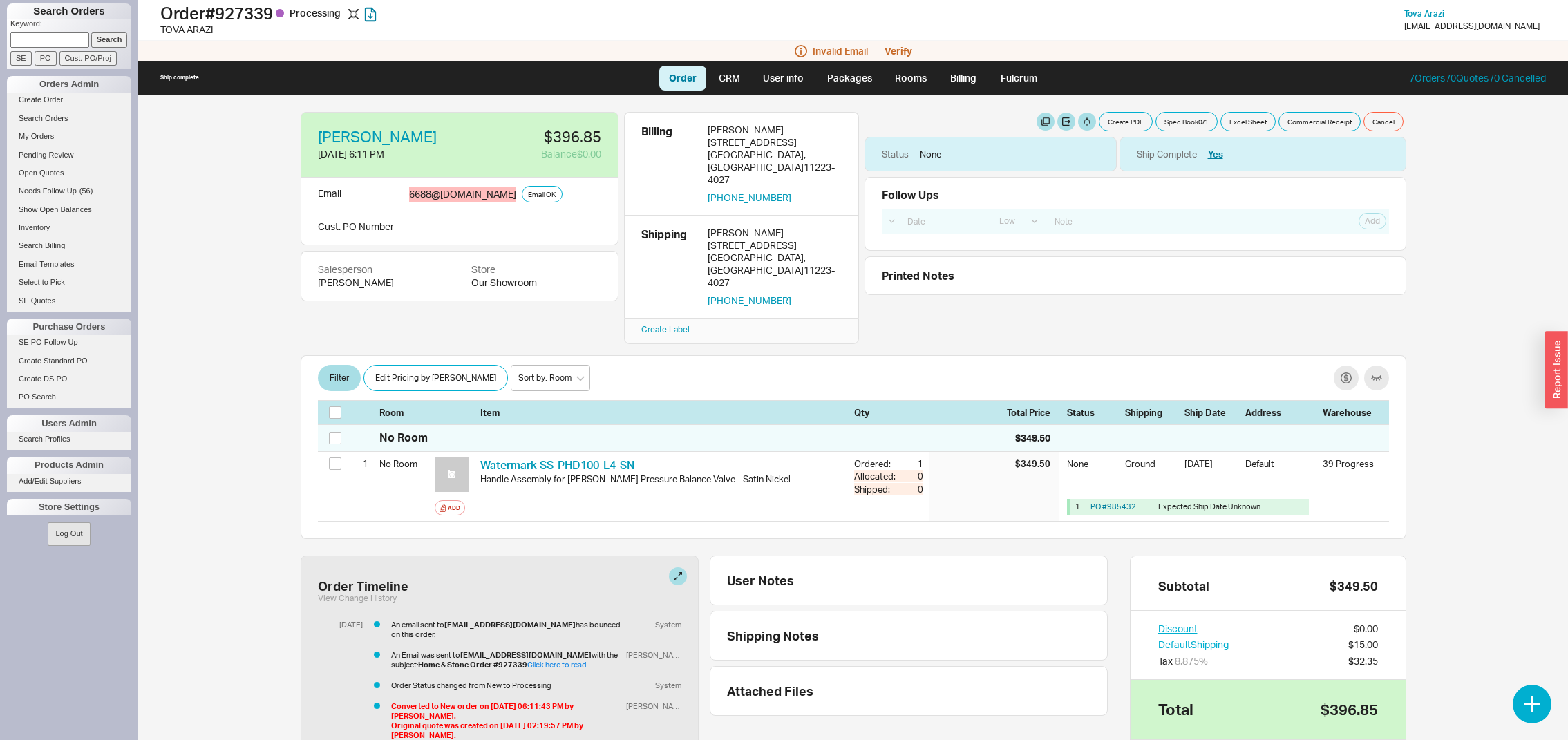
select select "LOW"
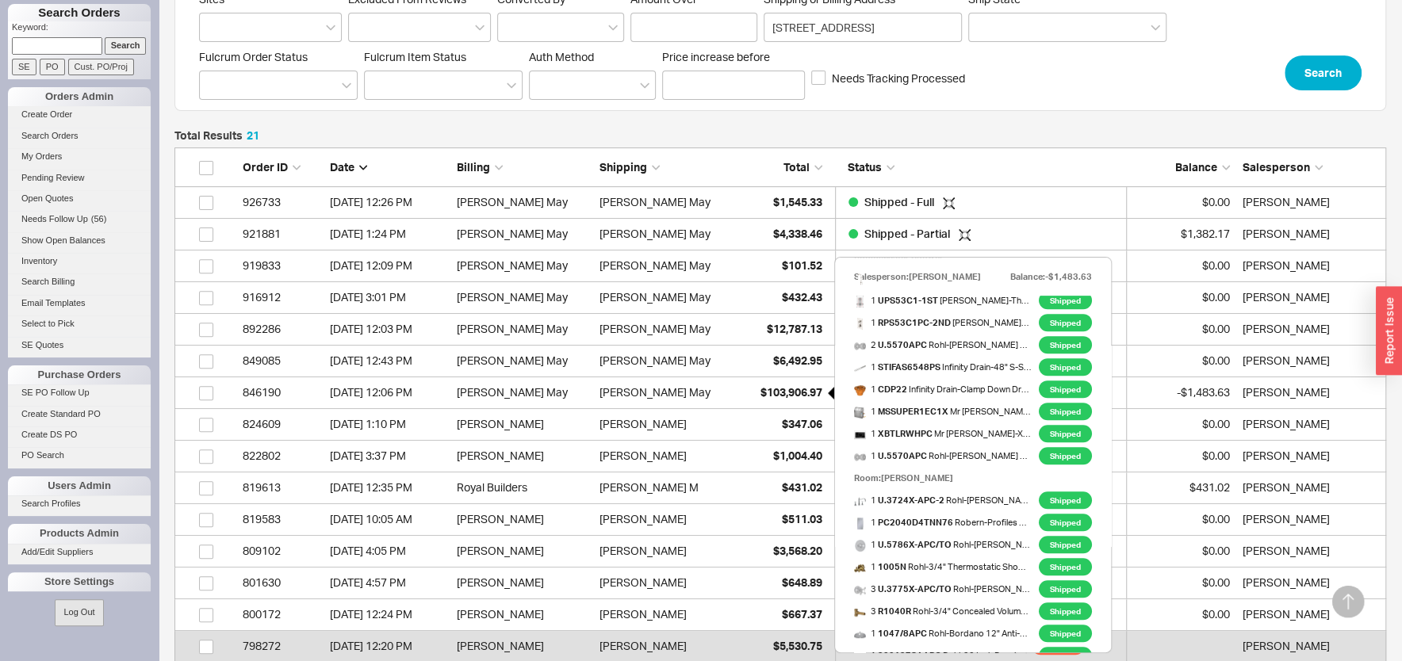
scroll to position [637, 0]
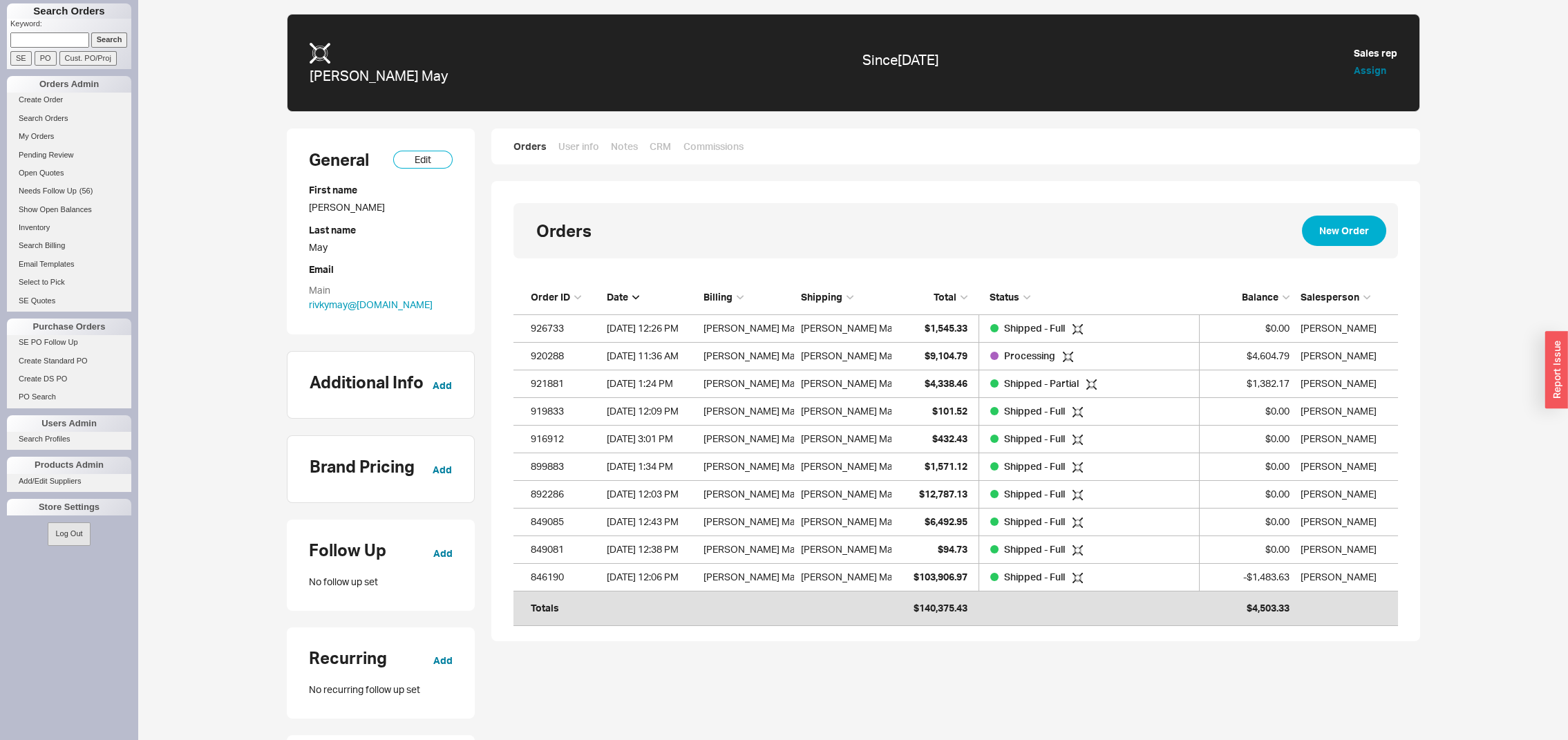
scroll to position [322, 867]
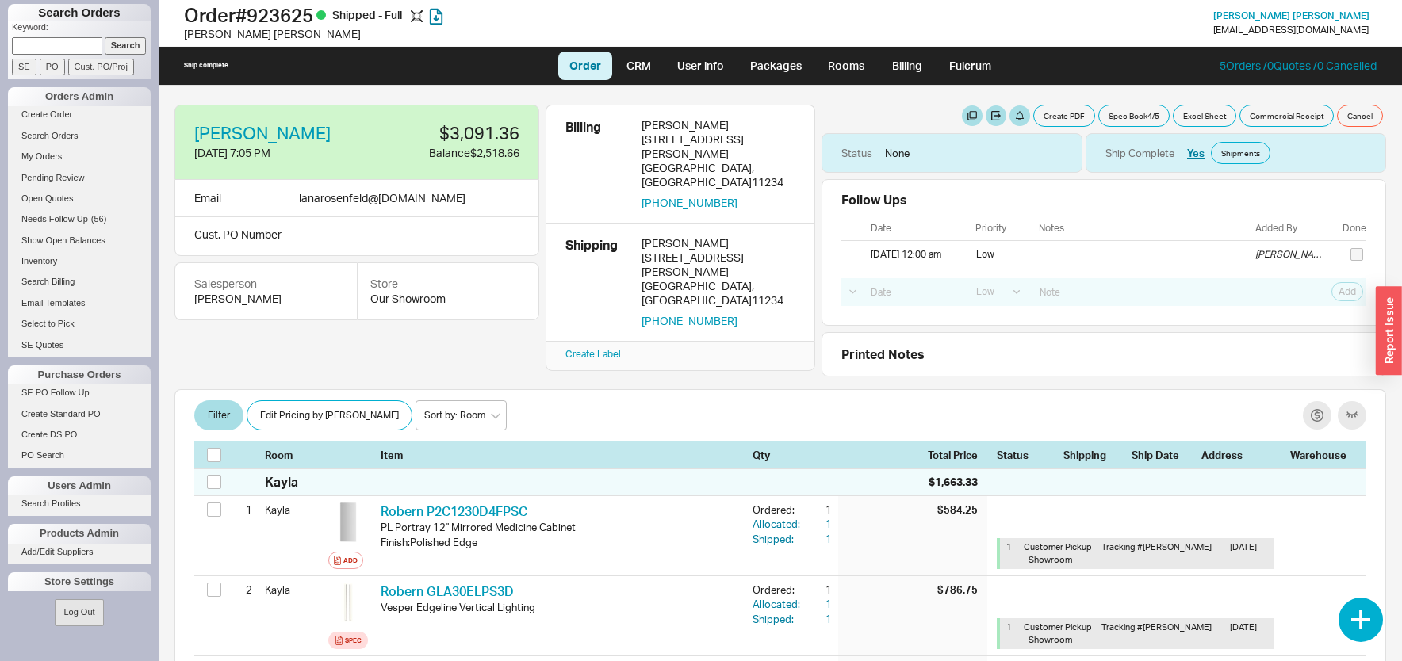
select select "LOW"
